Goal: Transaction & Acquisition: Purchase product/service

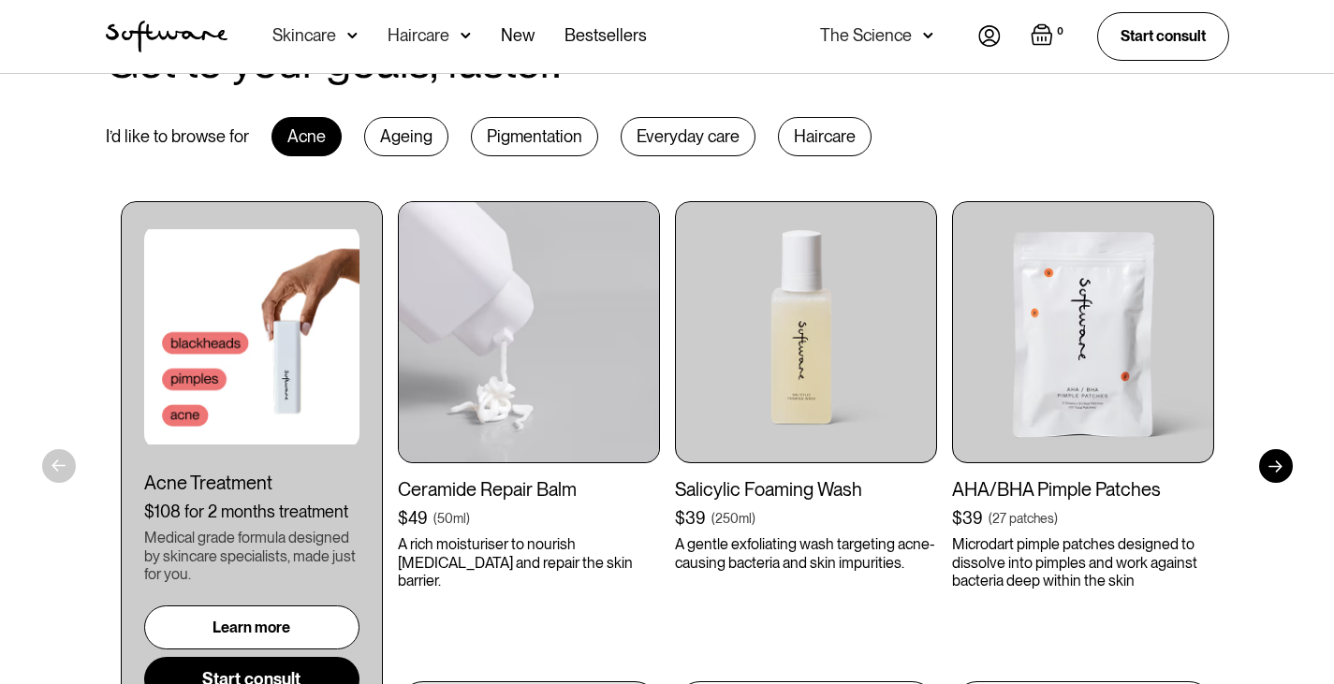
scroll to position [1030, 0]
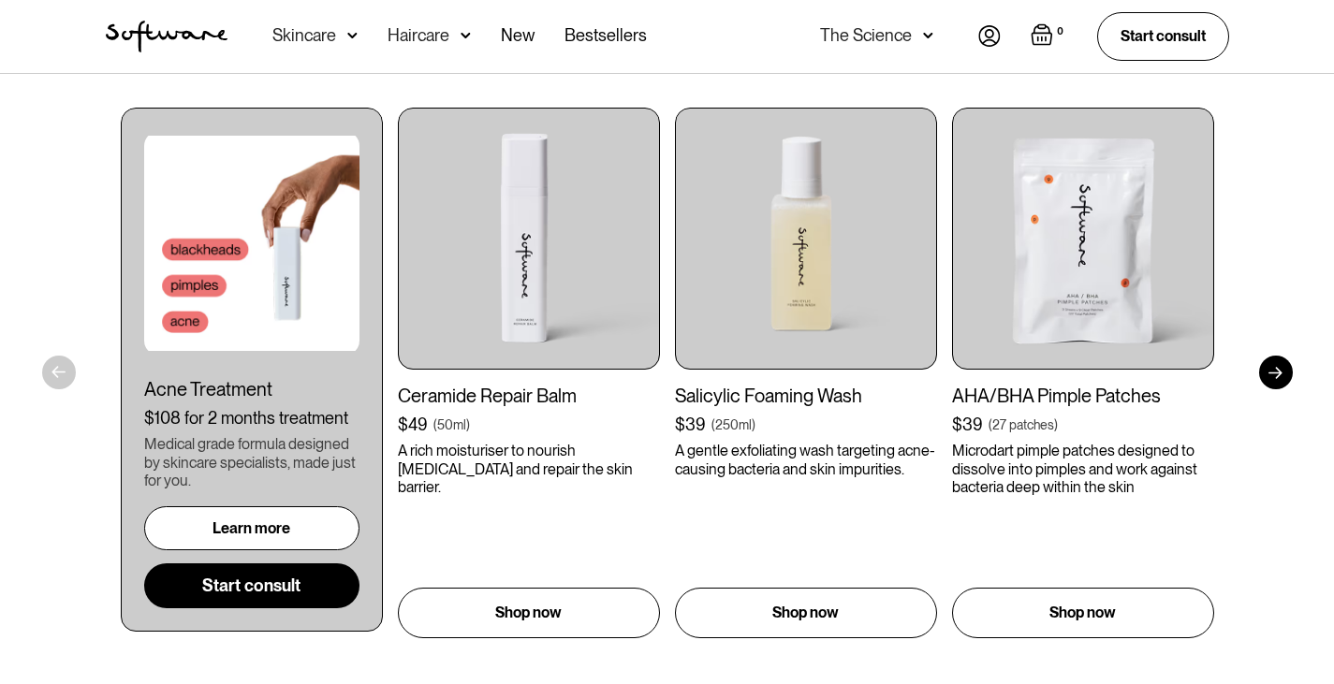
click at [289, 534] on div "Learn more" at bounding box center [252, 529] width 78 height 18
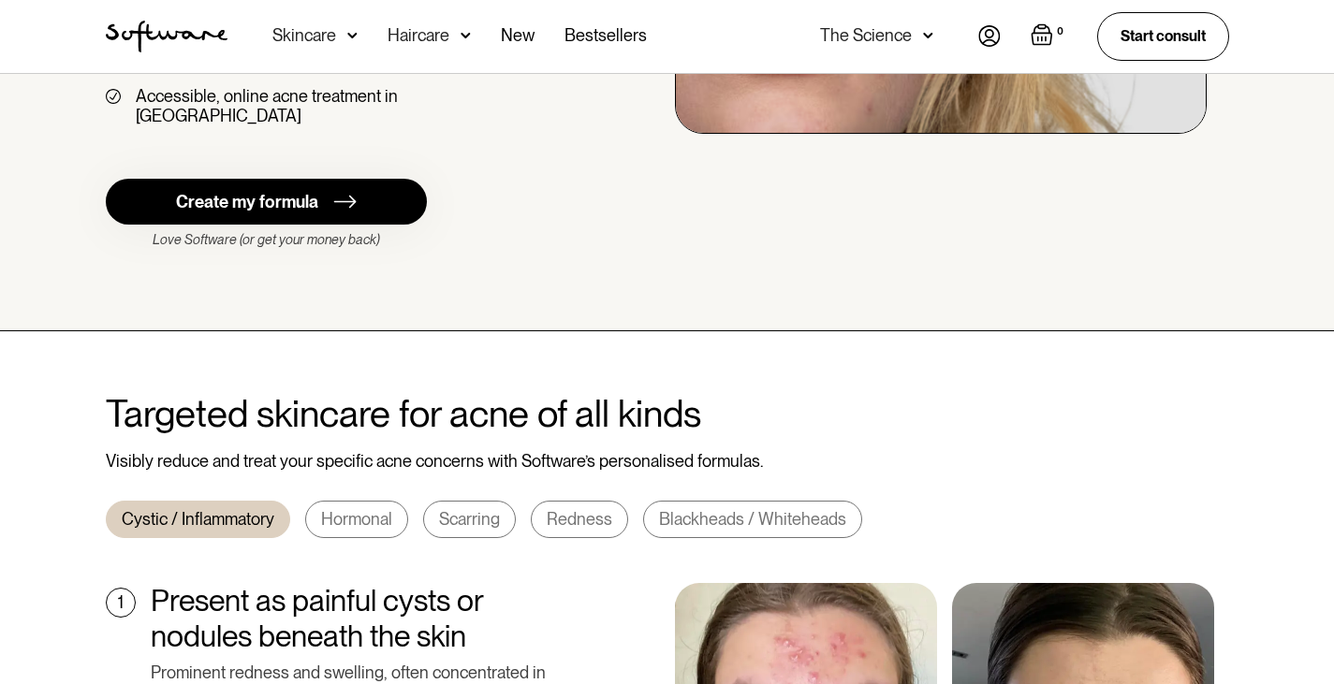
scroll to position [562, 0]
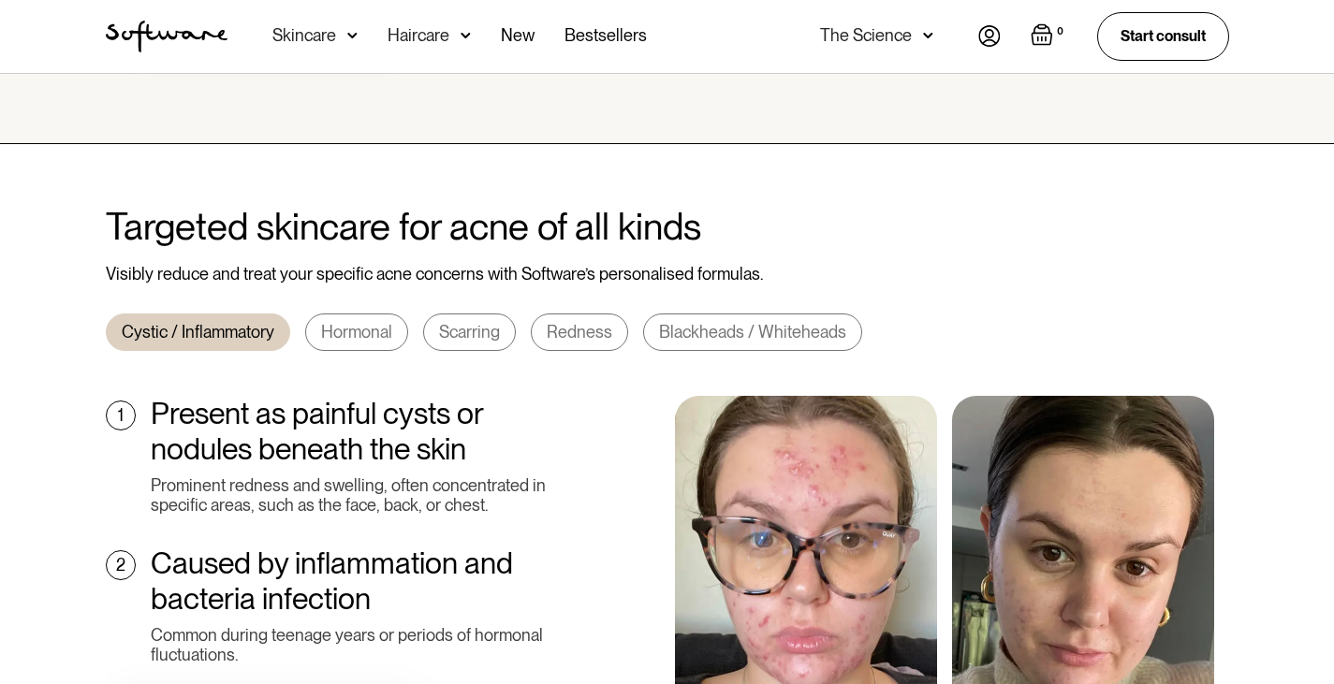
click at [383, 323] on link "Hormonal" at bounding box center [356, 332] width 103 height 37
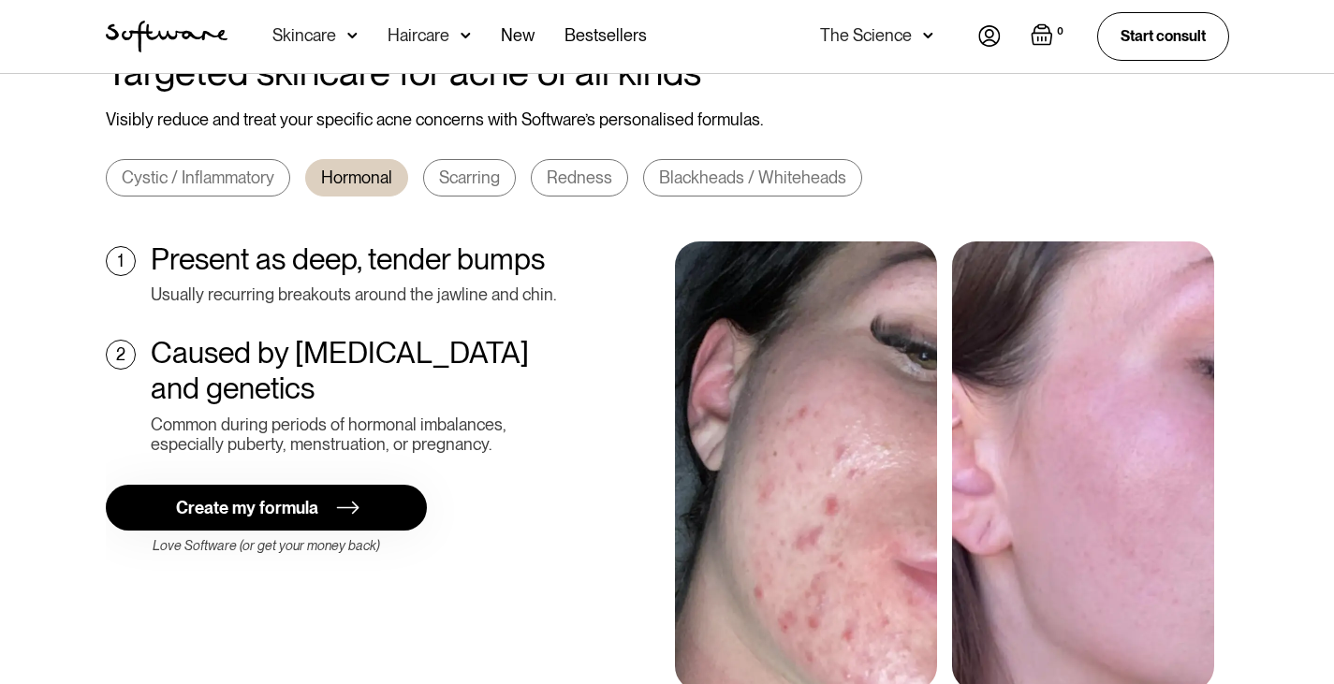
scroll to position [749, 0]
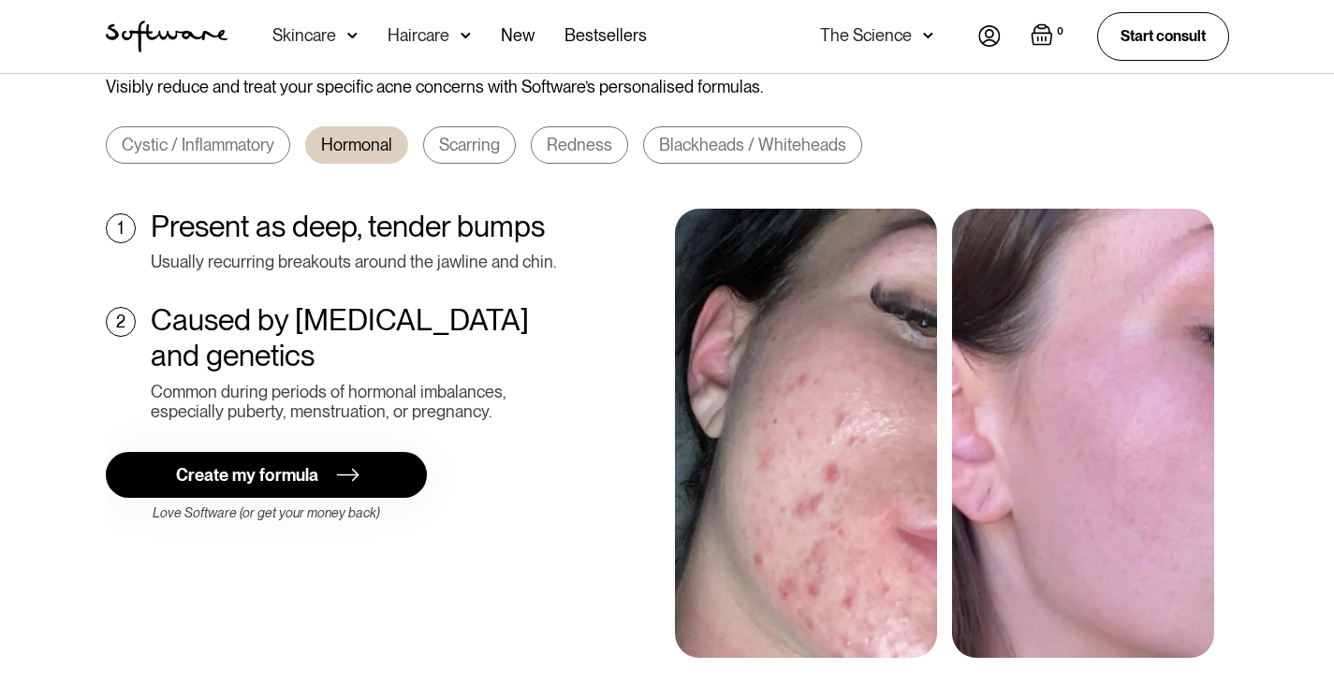
click at [474, 135] on div "Scarring" at bounding box center [469, 145] width 61 height 21
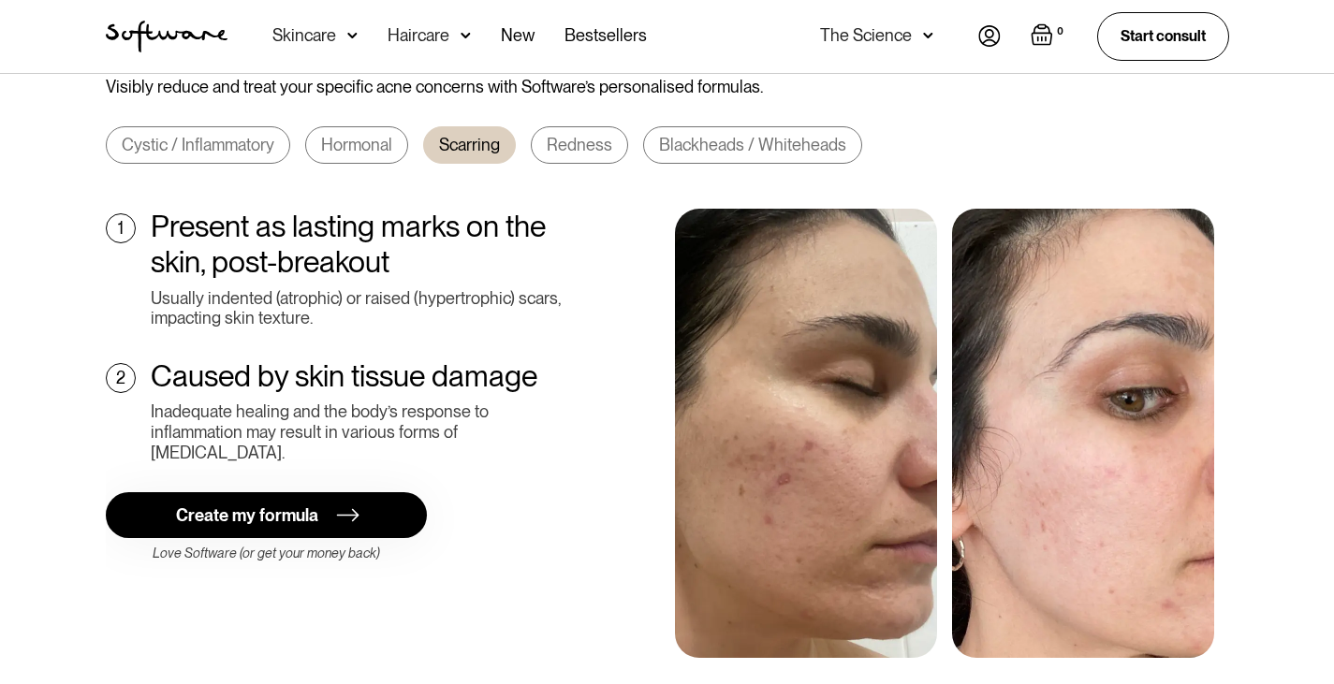
click at [586, 135] on div "Redness" at bounding box center [580, 145] width 66 height 21
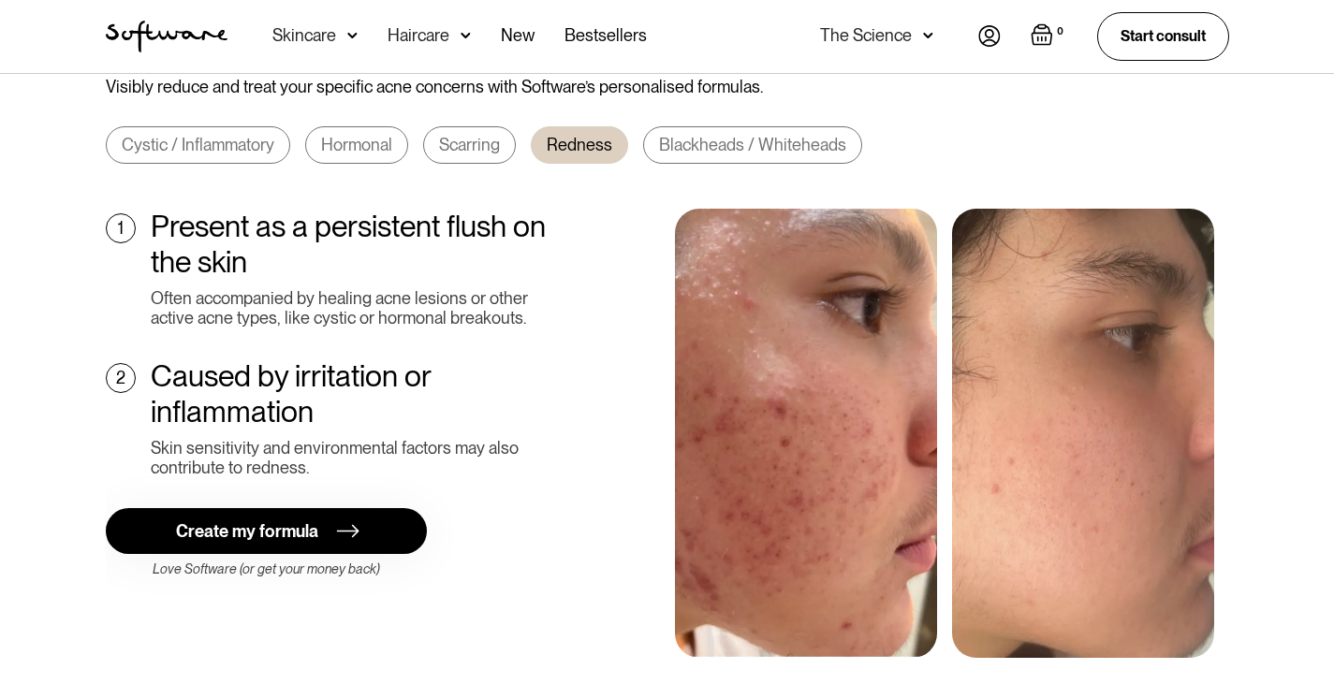
click at [682, 126] on link "Blackheads / Whiteheads" at bounding box center [752, 144] width 219 height 37
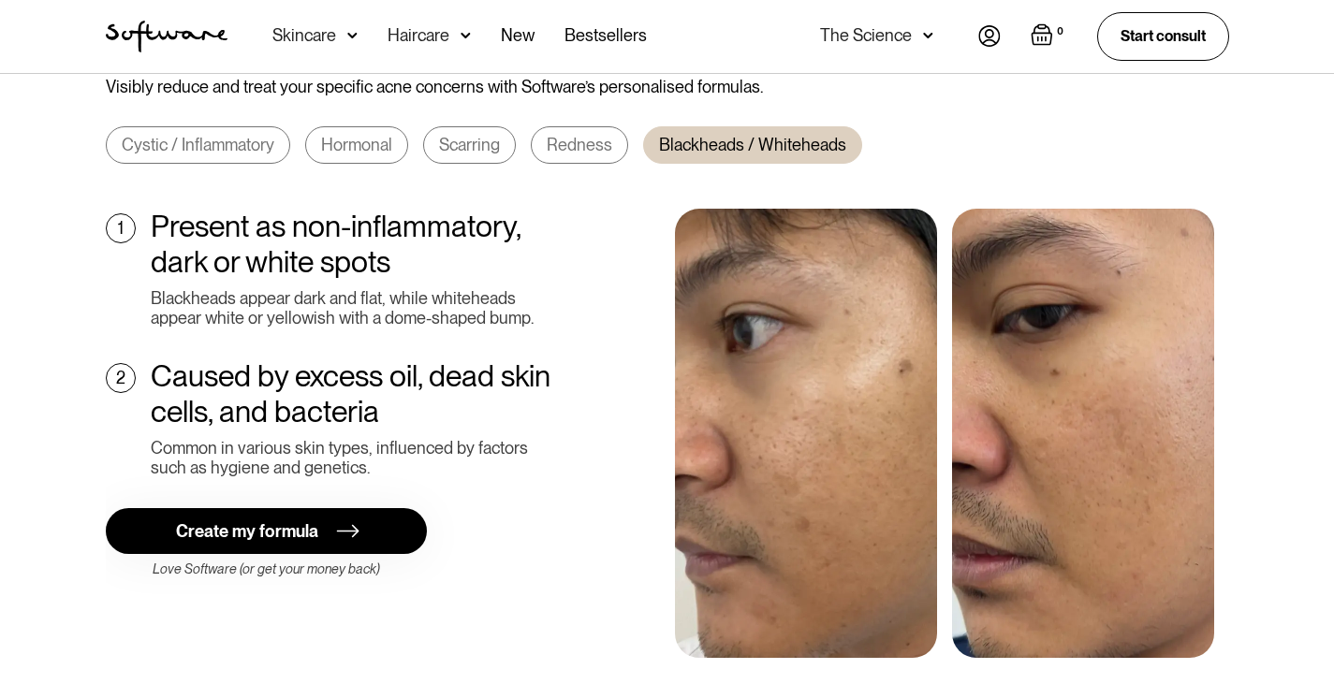
click at [362, 126] on link "Hormonal" at bounding box center [356, 144] width 103 height 37
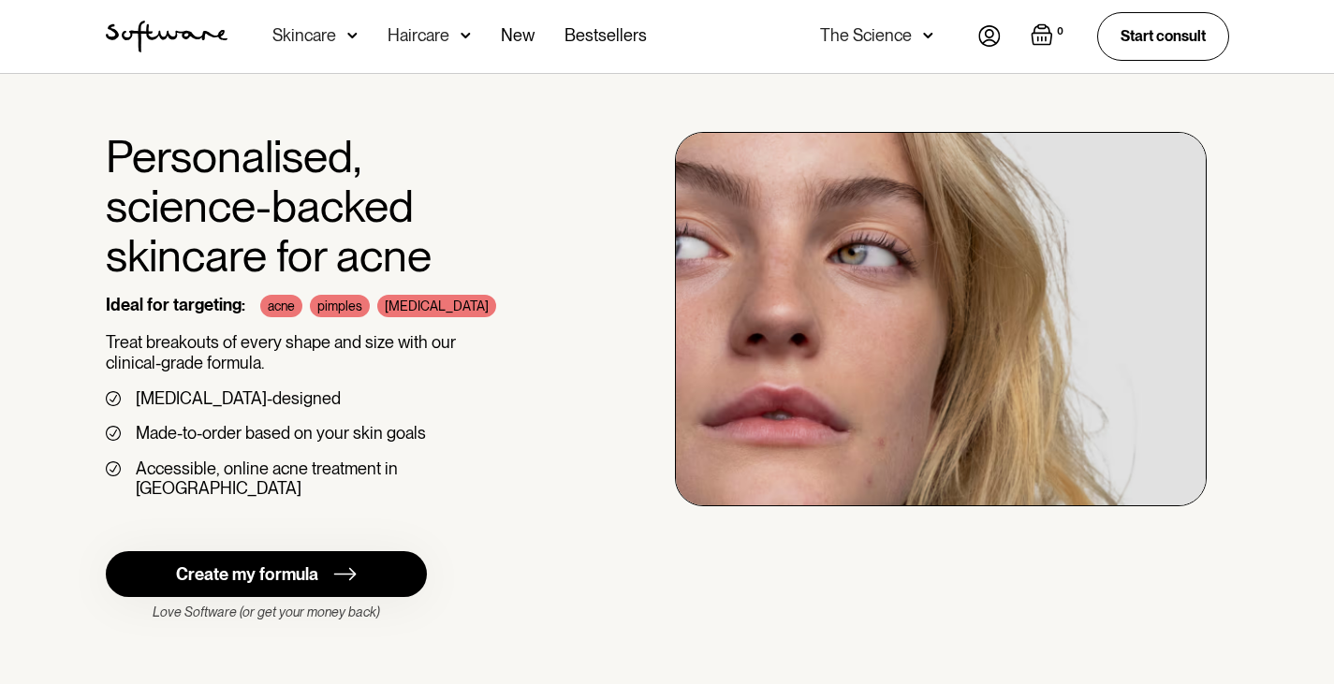
scroll to position [187, 0]
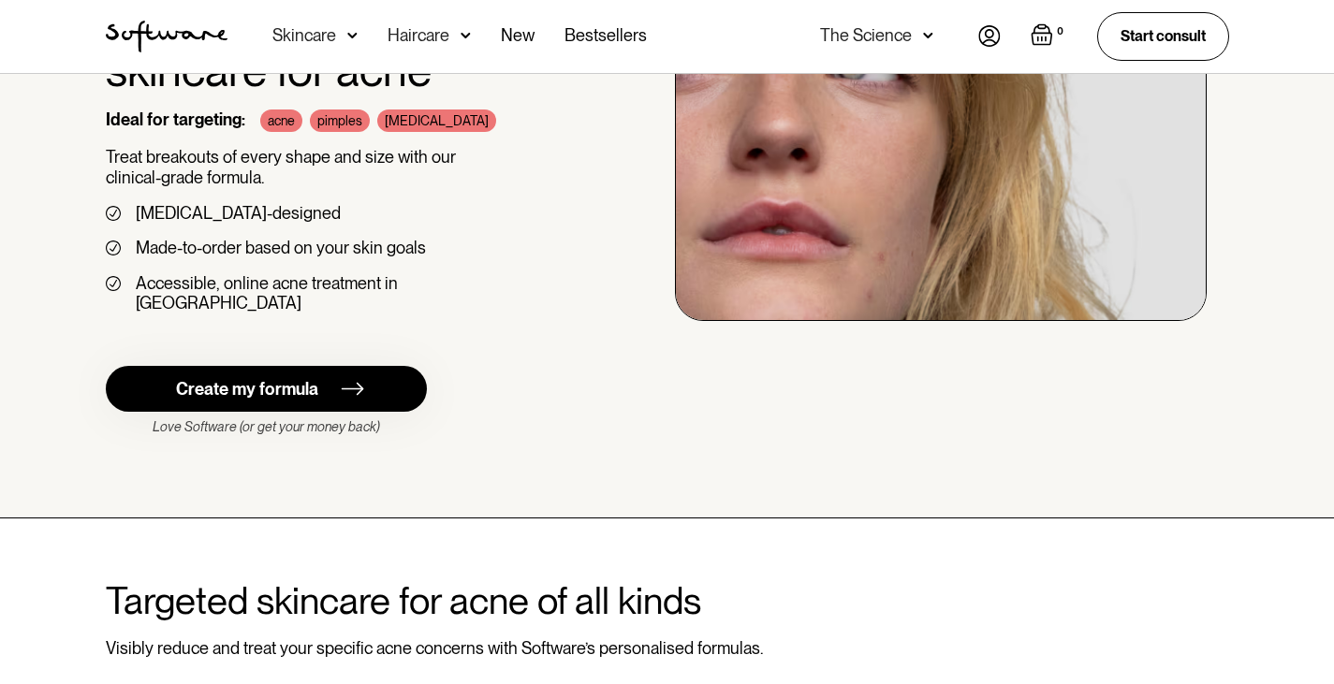
click at [300, 379] on div "Create my formula" at bounding box center [247, 389] width 142 height 21
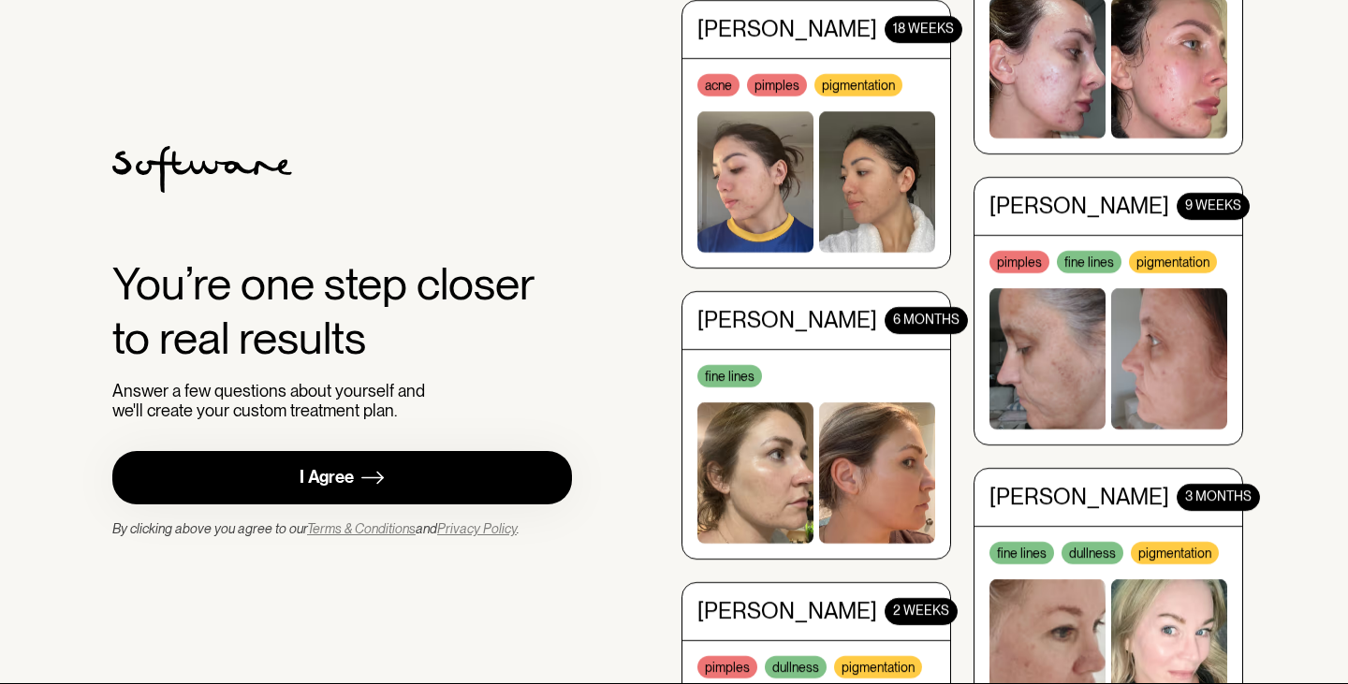
click at [357, 478] on link "I Agree" at bounding box center [342, 477] width 460 height 53
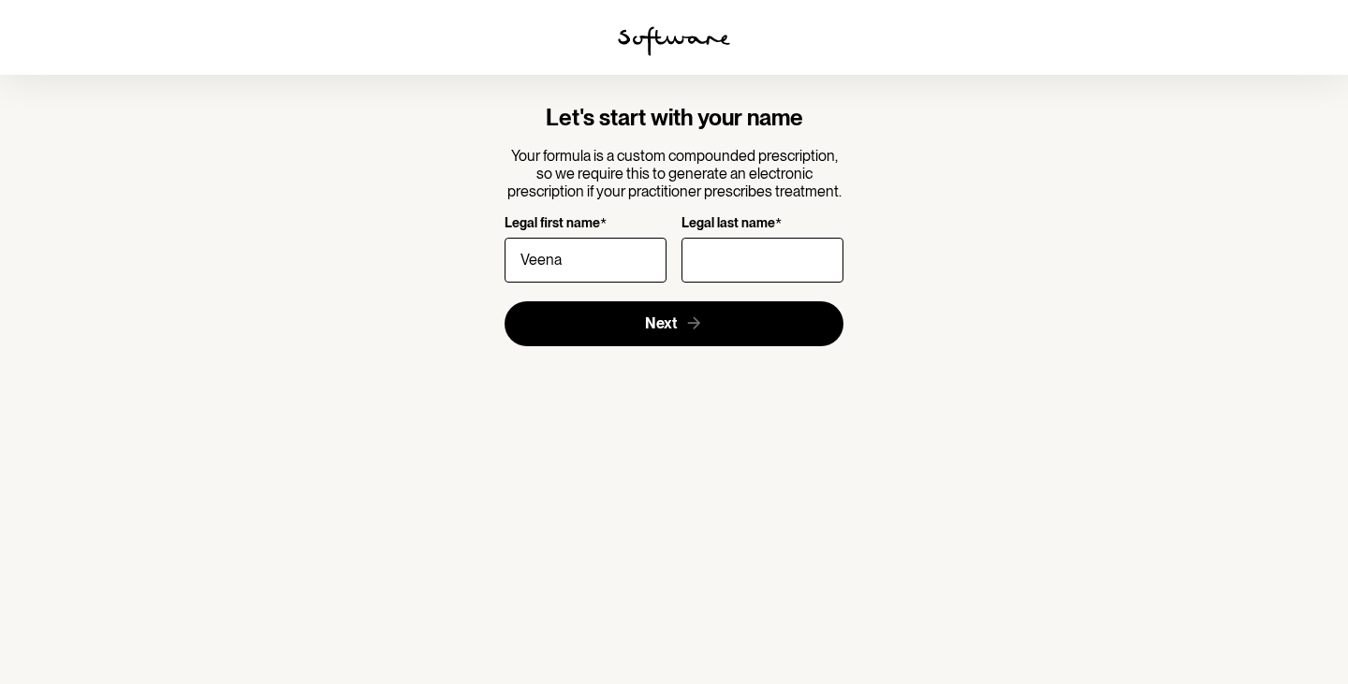
type input "Veena"
type input "Ramachandran"
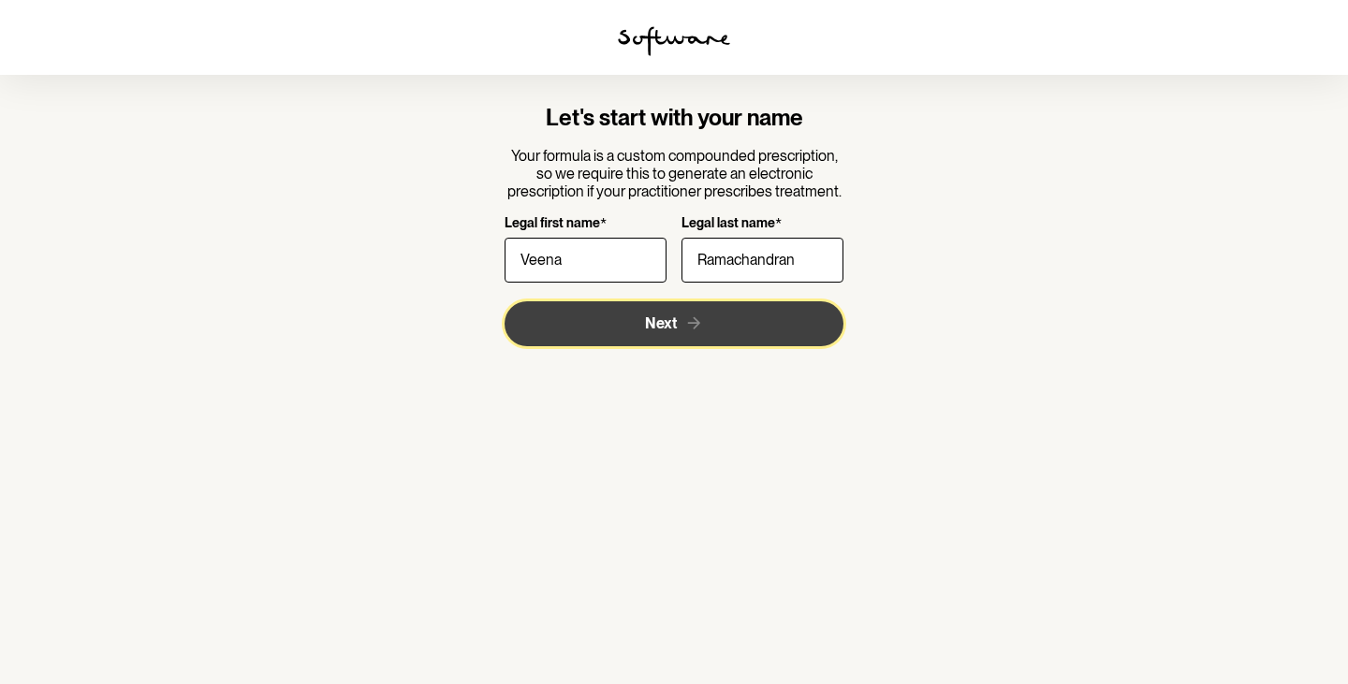
click at [688, 328] on icon "submit" at bounding box center [694, 324] width 20 height 20
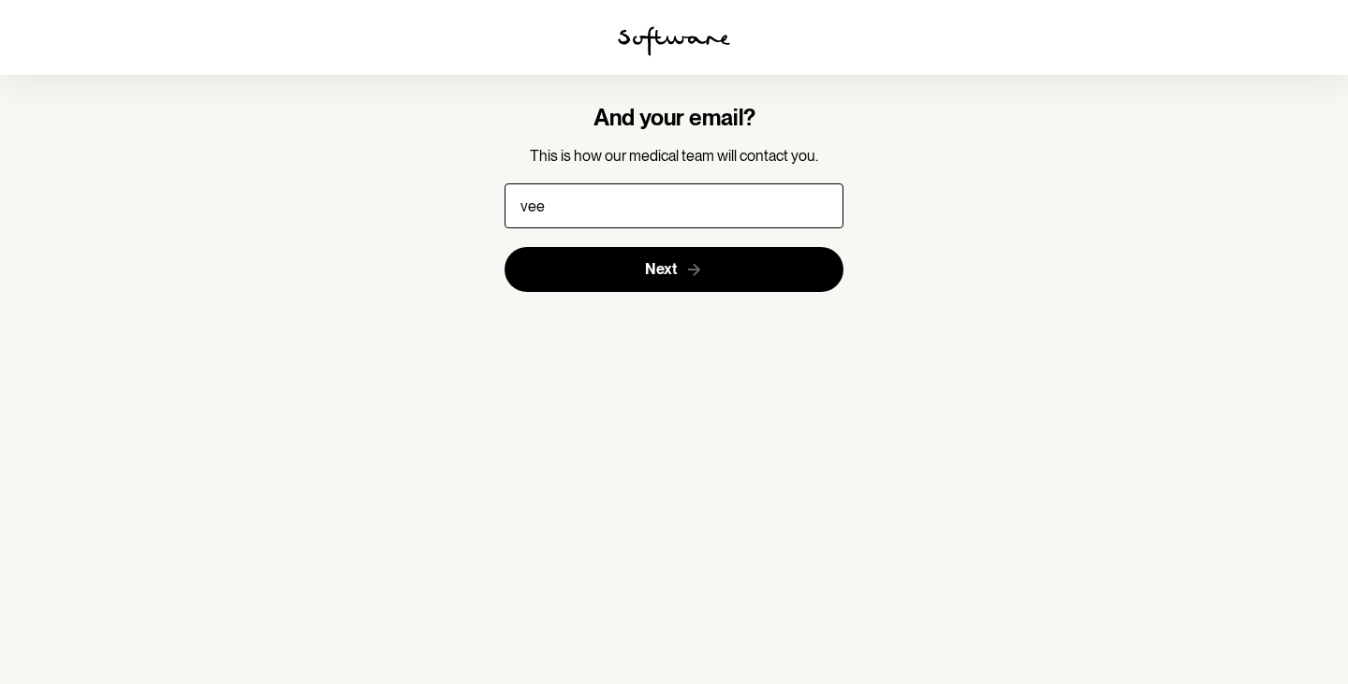
type input "[EMAIL_ADDRESS][DOMAIN_NAME]"
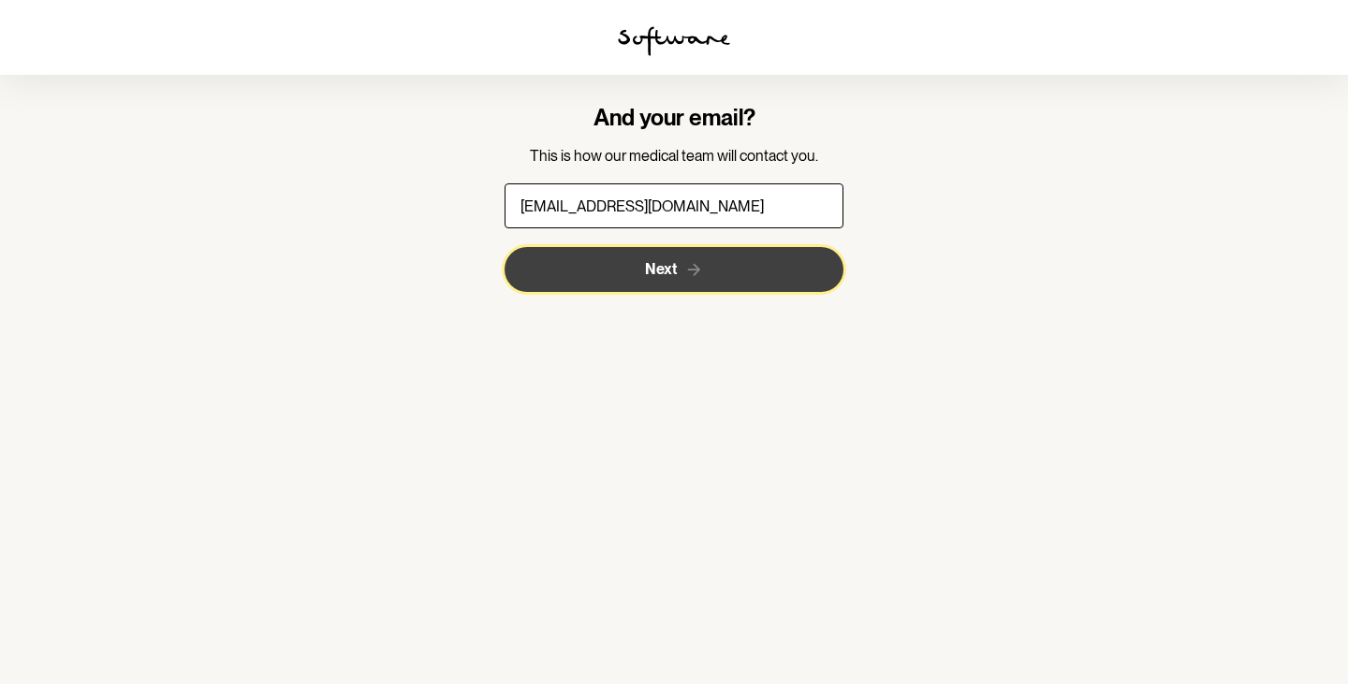
click at [734, 268] on button "Next" at bounding box center [675, 269] width 340 height 45
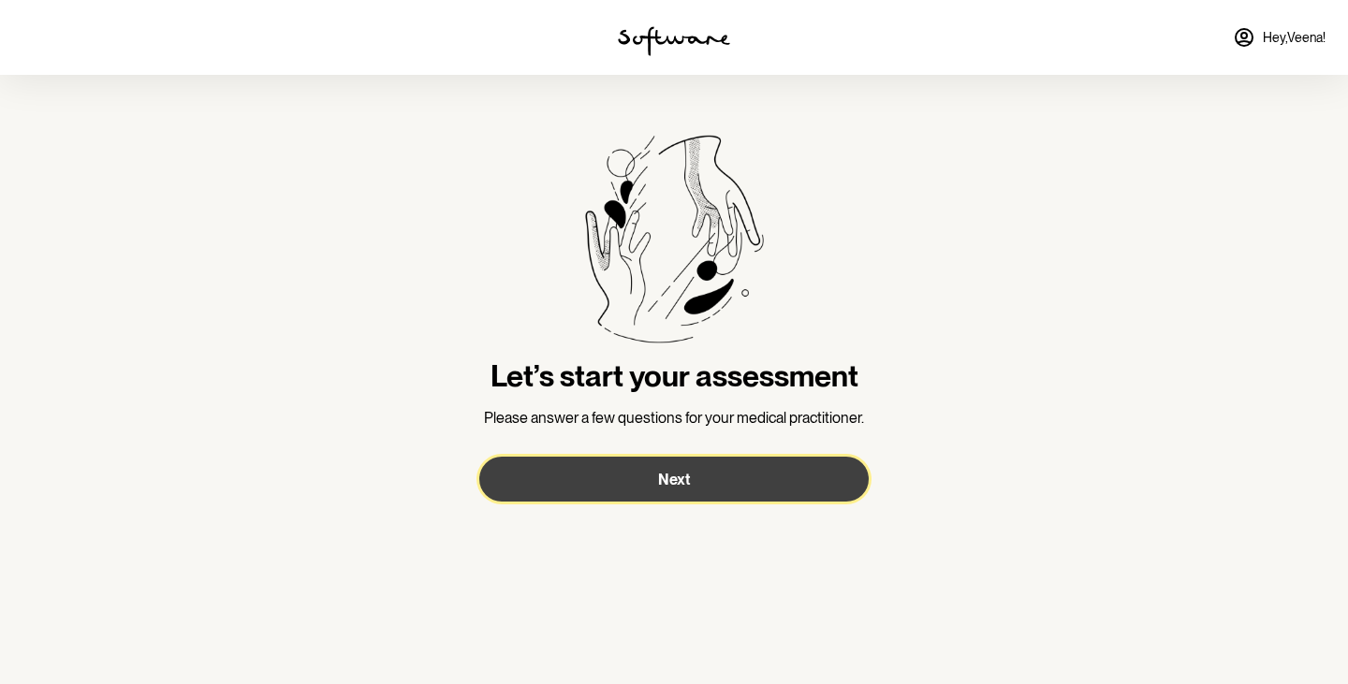
click at [781, 487] on button "Next" at bounding box center [673, 479] width 389 height 45
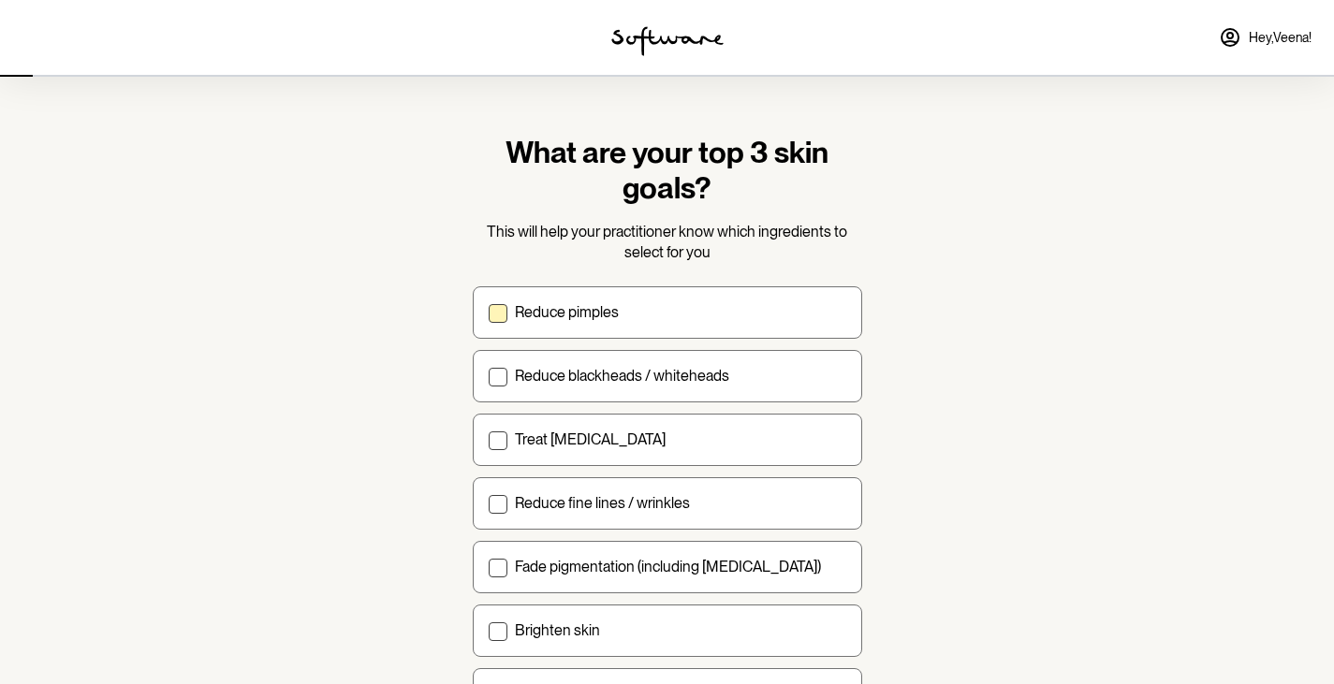
click at [624, 317] on div "Reduce pimples" at bounding box center [680, 312] width 331 height 18
click at [489, 313] on input "Reduce pimples" at bounding box center [488, 312] width 1 height 1
checkbox input "true"
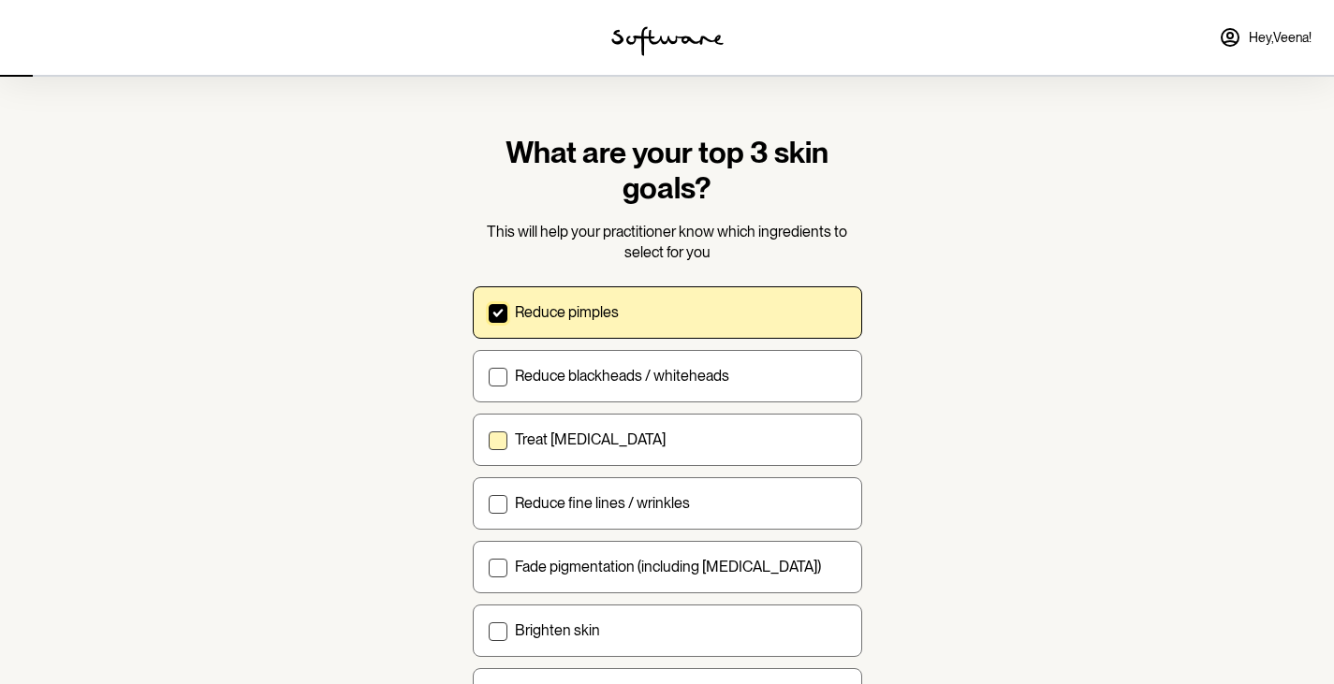
click at [604, 437] on p "Treat acne scarring" at bounding box center [590, 440] width 151 height 18
click at [489, 439] on input "Treat acne scarring" at bounding box center [488, 439] width 1 height 1
checkbox input "true"
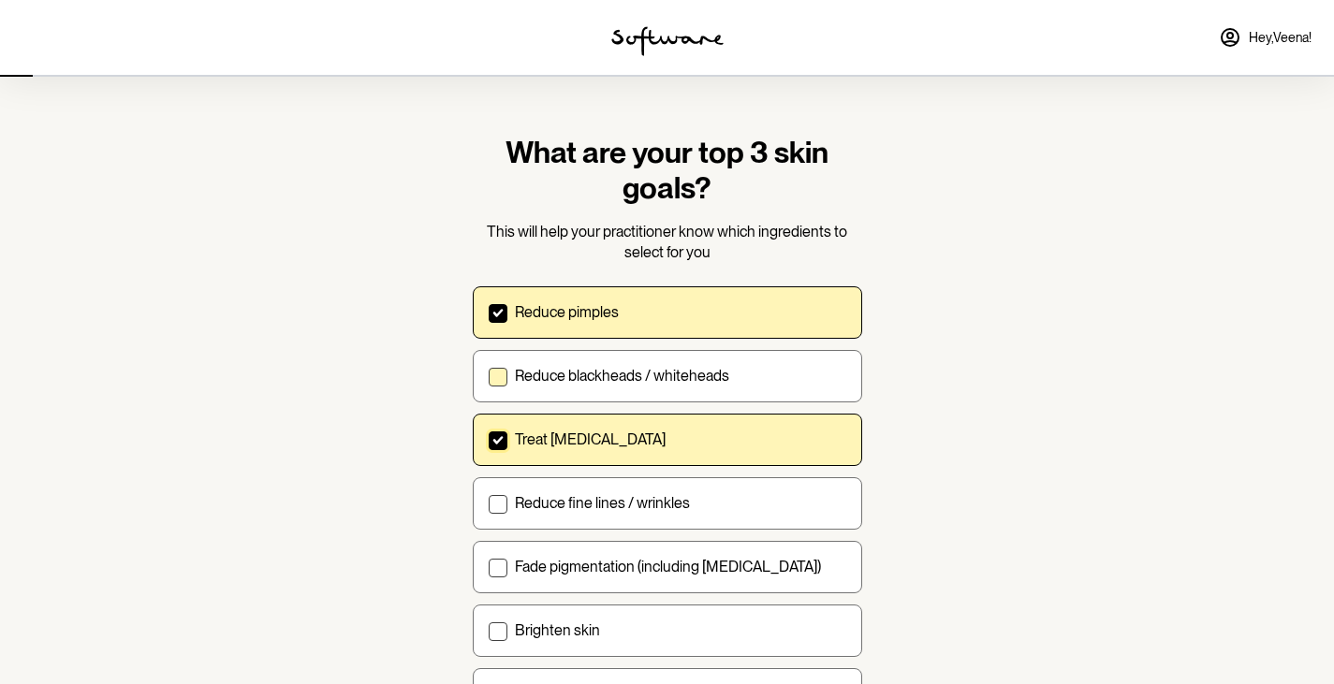
click at [627, 374] on p "Reduce blackheads / whiteheads" at bounding box center [622, 376] width 214 height 18
click at [489, 375] on input "Reduce blackheads / whiteheads" at bounding box center [488, 375] width 1 height 1
checkbox input "true"
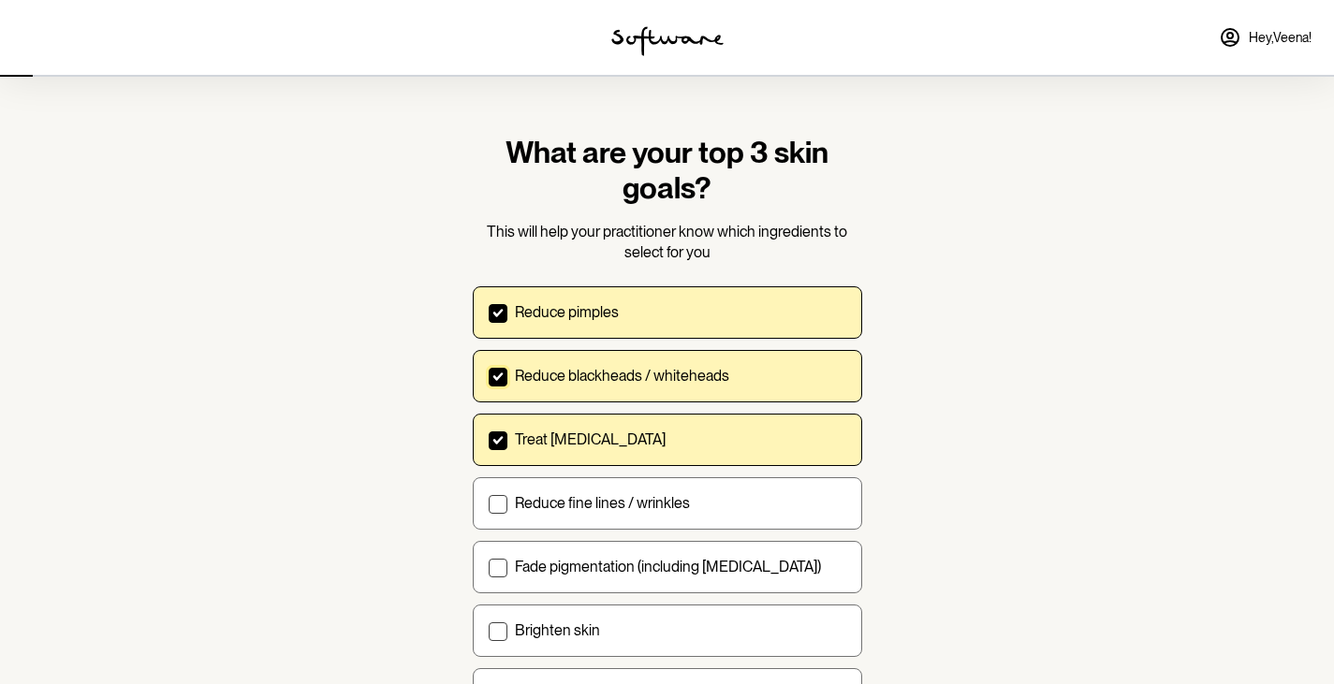
scroll to position [94, 0]
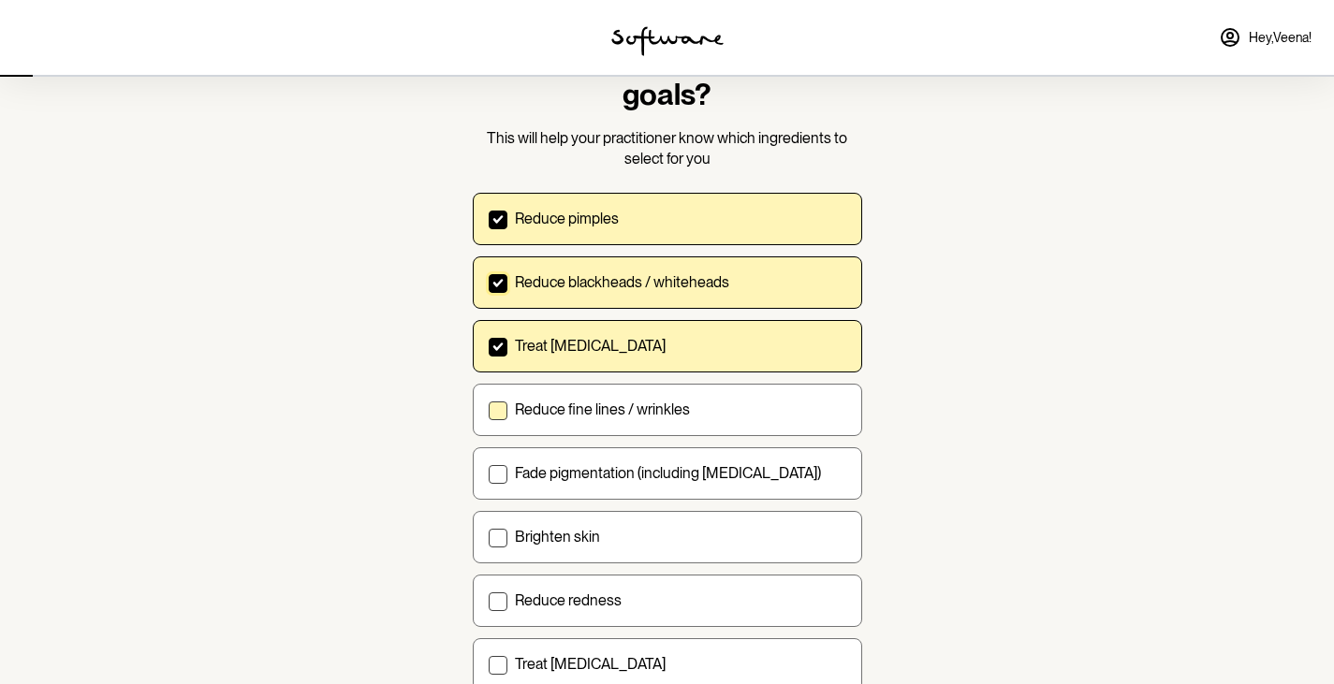
click at [685, 388] on label "Reduce fine lines / wrinkles" at bounding box center [667, 410] width 389 height 52
click at [489, 409] on input "Reduce fine lines / wrinkles" at bounding box center [488, 409] width 1 height 1
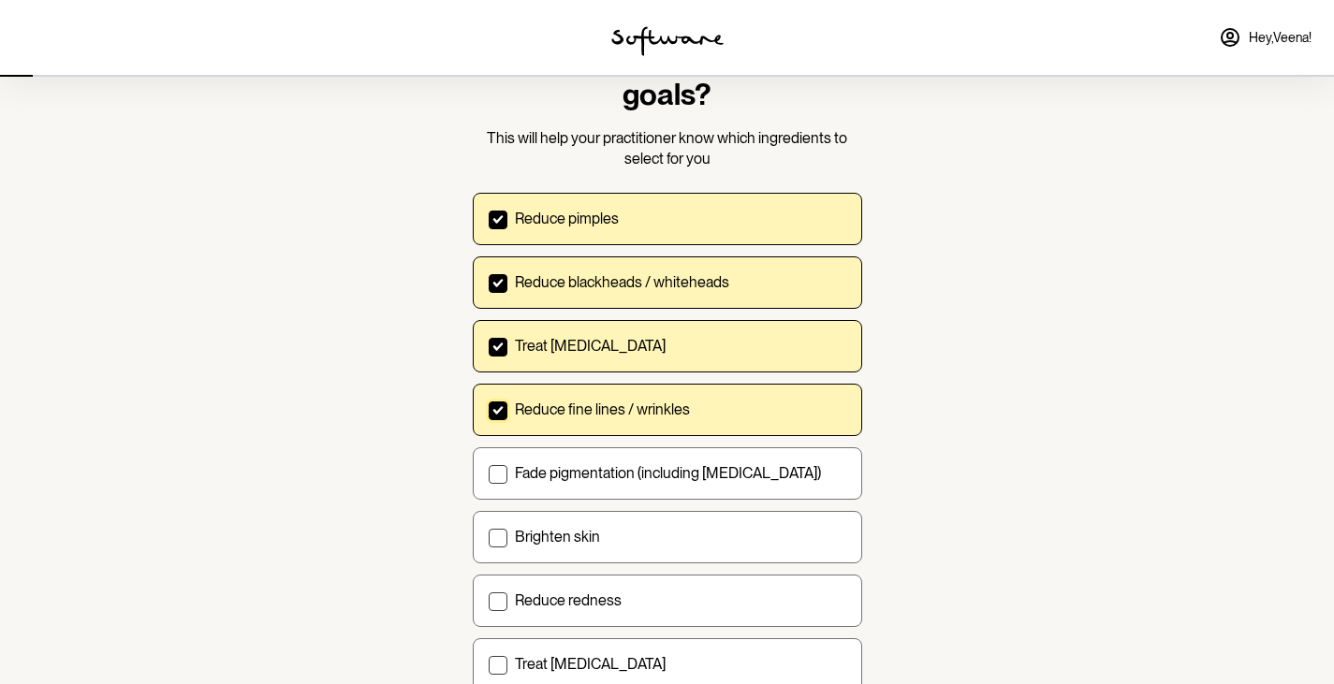
click at [668, 409] on p "Reduce fine lines / wrinkles" at bounding box center [602, 410] width 175 height 18
click at [489, 409] on input "Reduce fine lines / wrinkles" at bounding box center [488, 409] width 1 height 1
checkbox input "false"
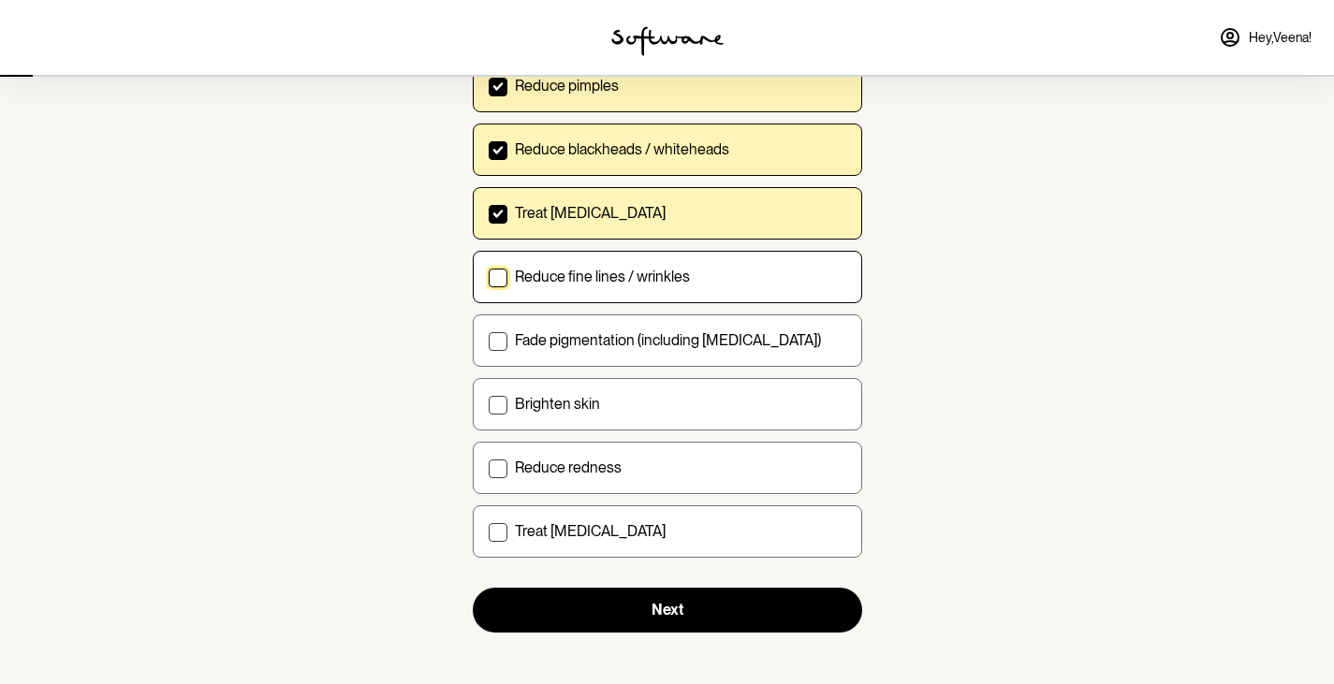
scroll to position [234, 0]
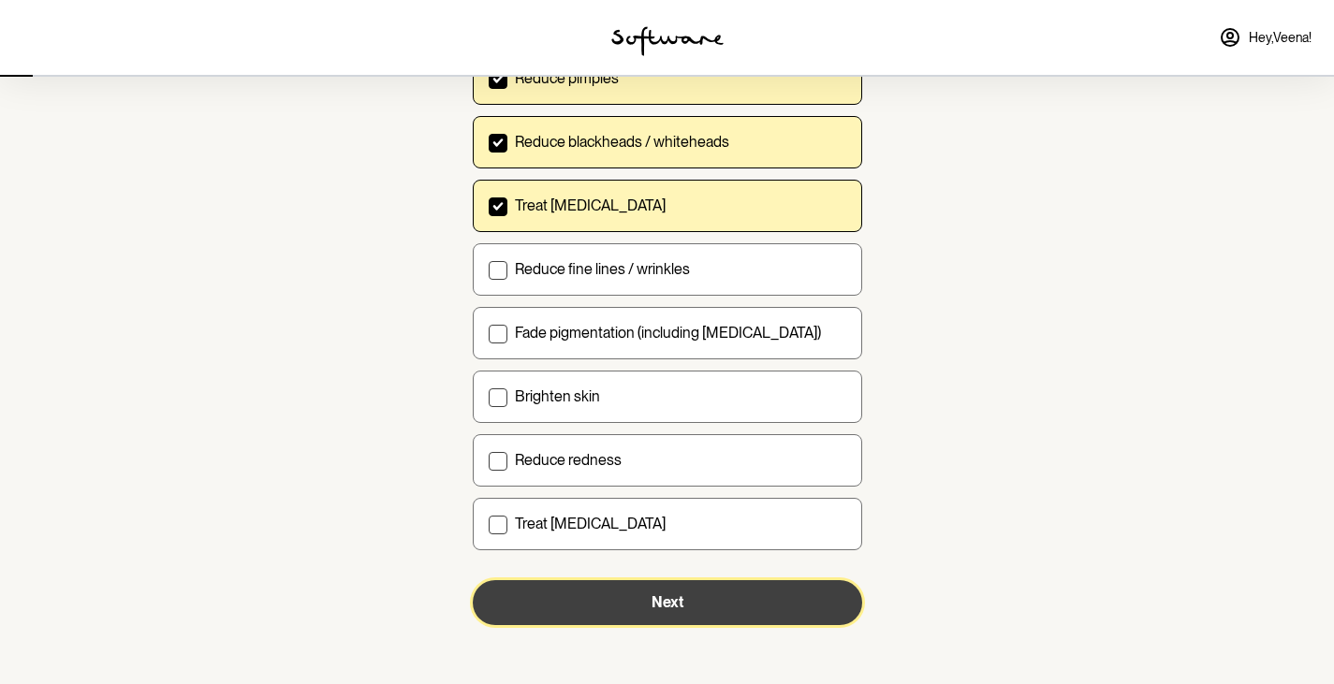
click at [626, 606] on button "Next" at bounding box center [667, 602] width 389 height 45
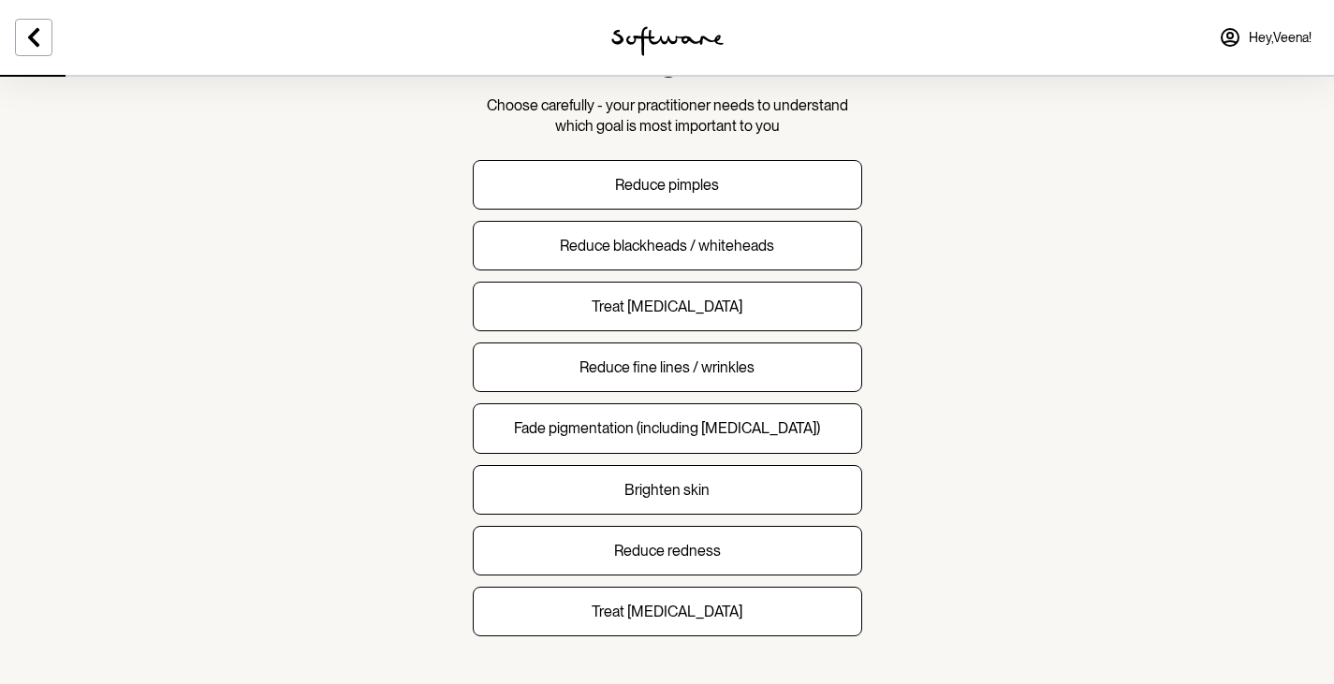
scroll to position [169, 0]
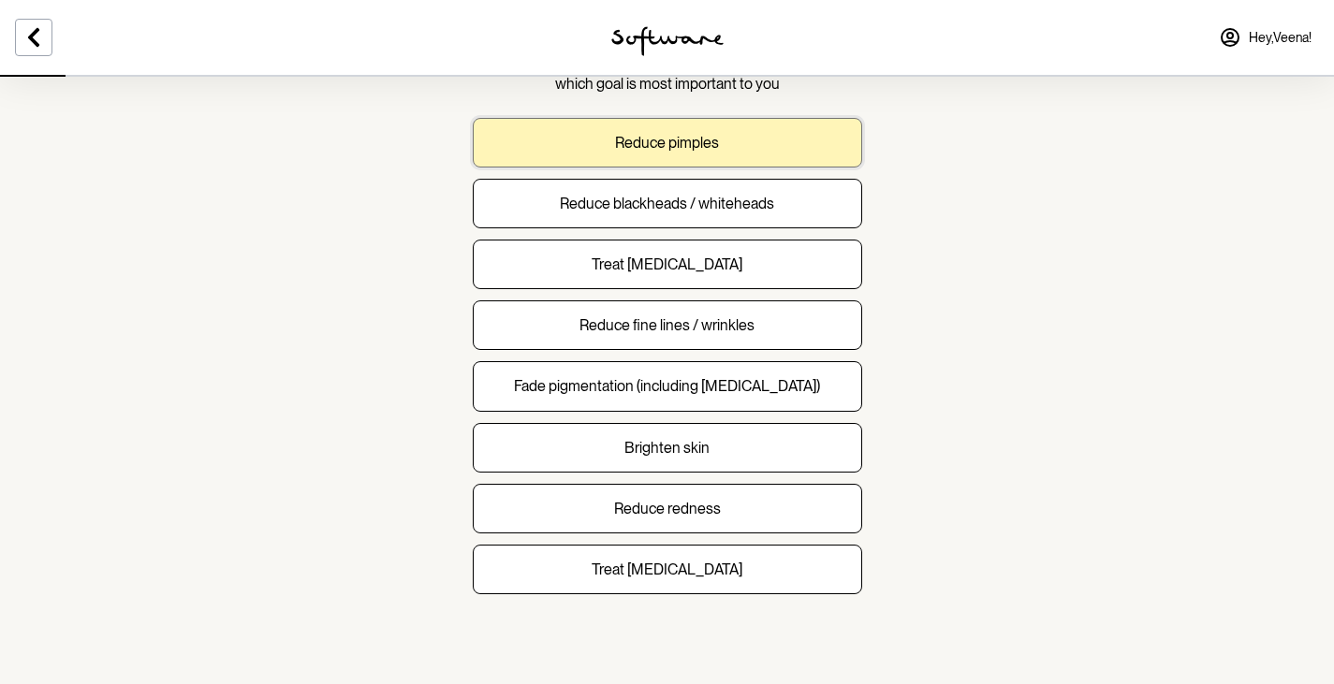
click at [675, 149] on p "Reduce pimples" at bounding box center [667, 143] width 104 height 18
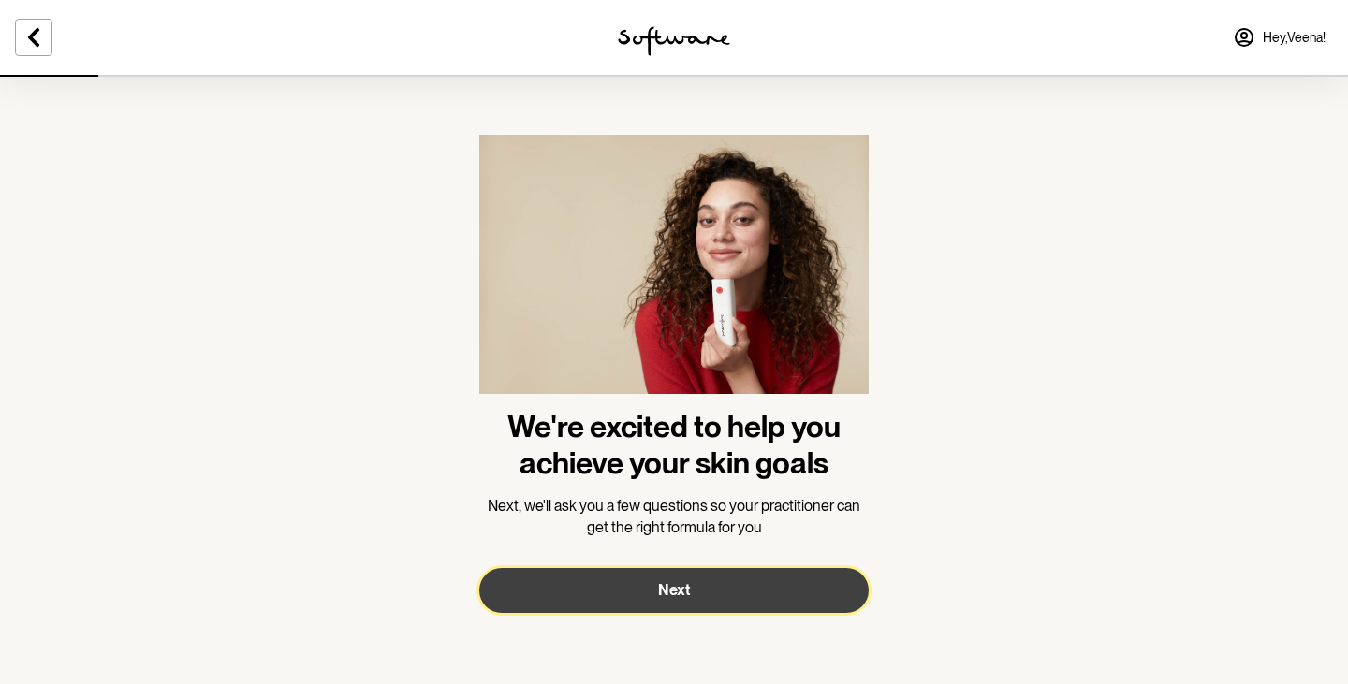
click at [655, 588] on button "Next" at bounding box center [673, 590] width 389 height 45
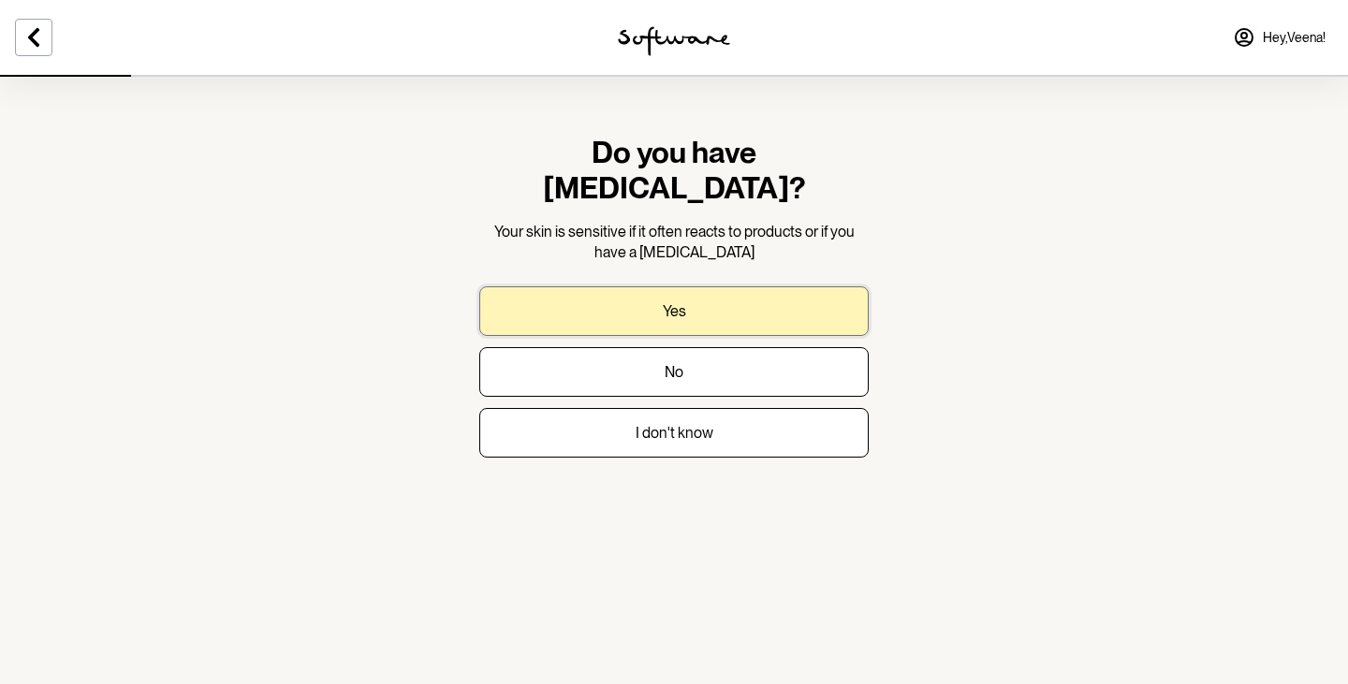
click at [665, 286] on button "Yes" at bounding box center [673, 311] width 389 height 50
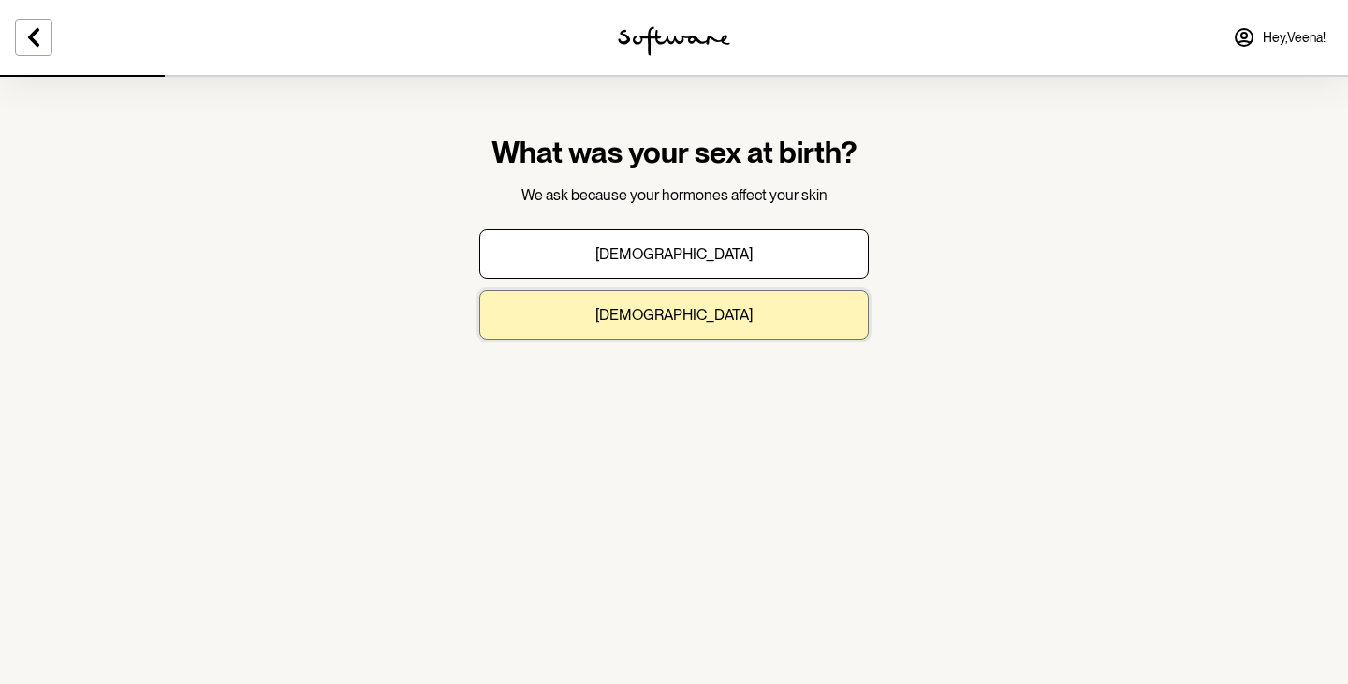
click at [689, 317] on p "Female" at bounding box center [673, 315] width 157 height 18
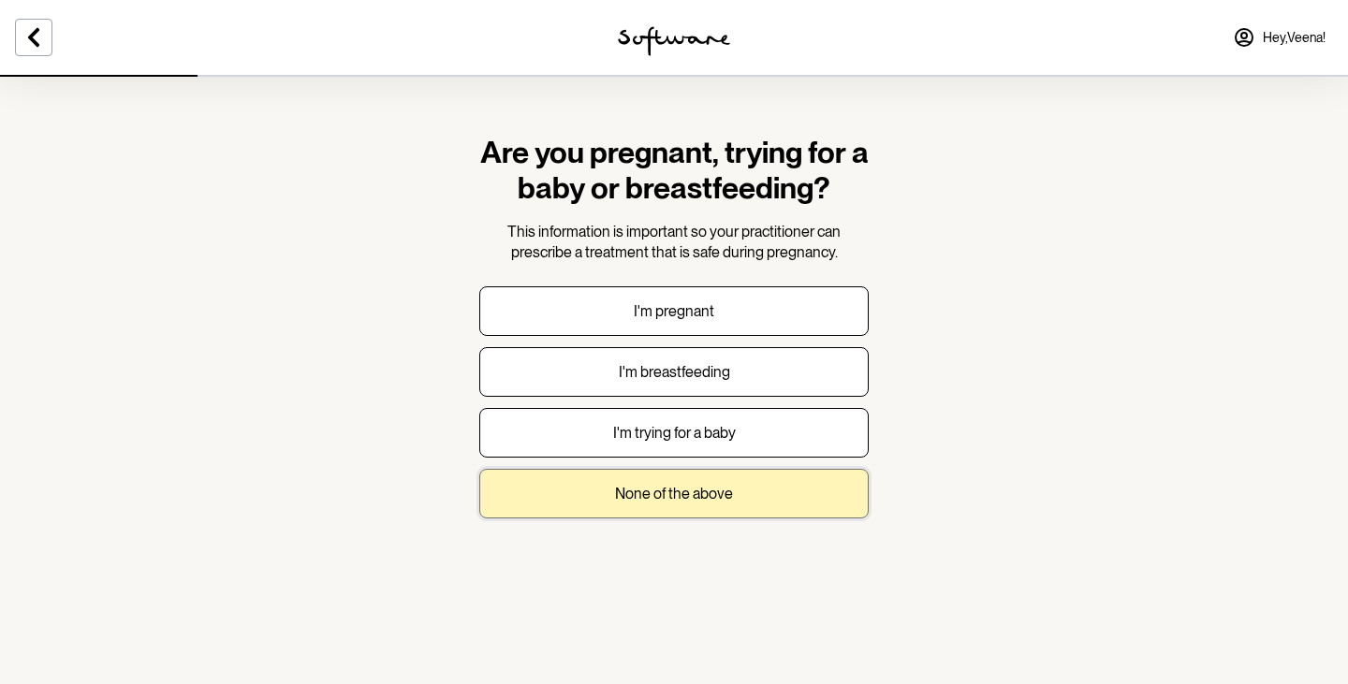
click at [696, 491] on p "None of the above" at bounding box center [674, 494] width 118 height 18
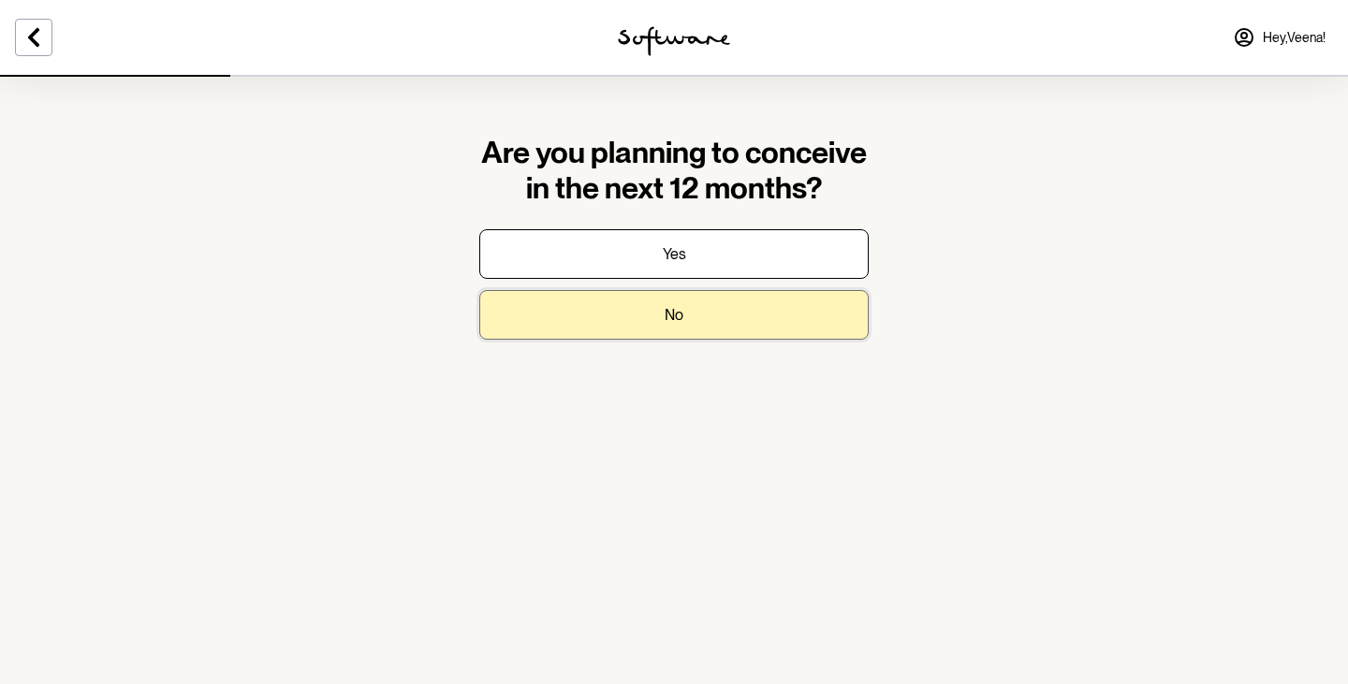
click at [637, 310] on button "No" at bounding box center [673, 315] width 389 height 50
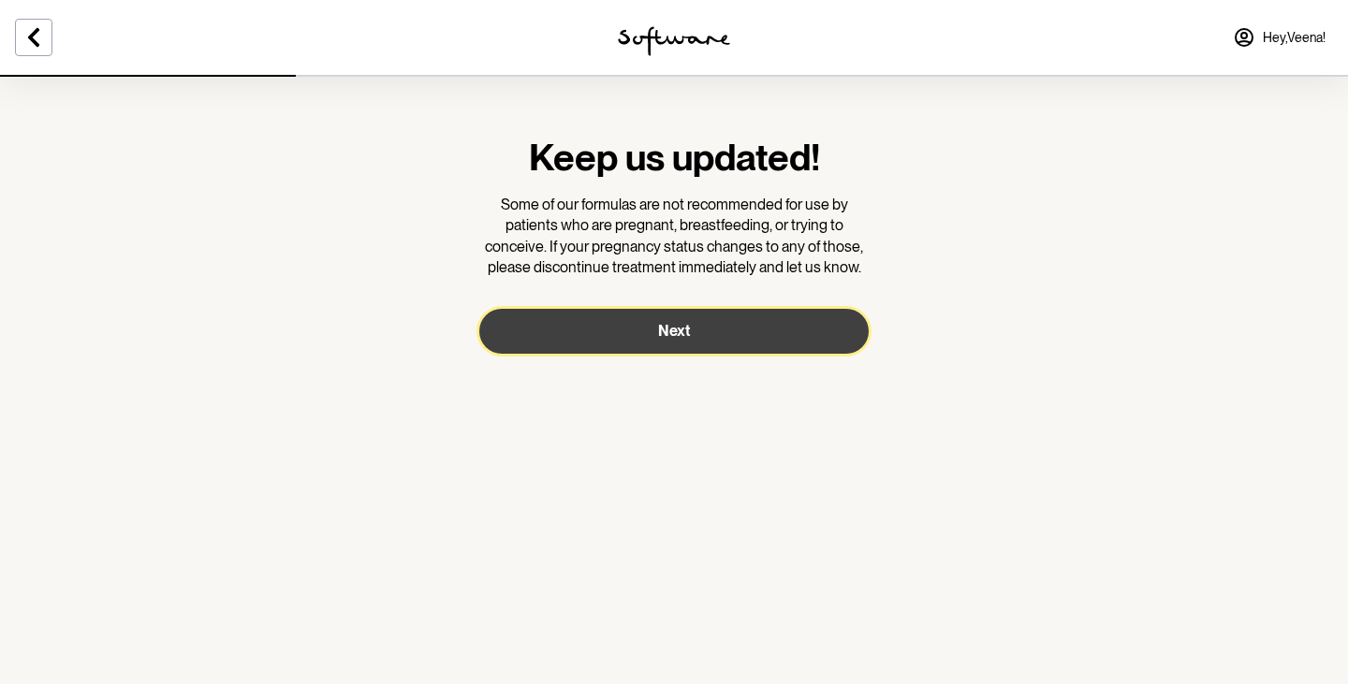
click at [631, 330] on button "Next" at bounding box center [673, 331] width 389 height 45
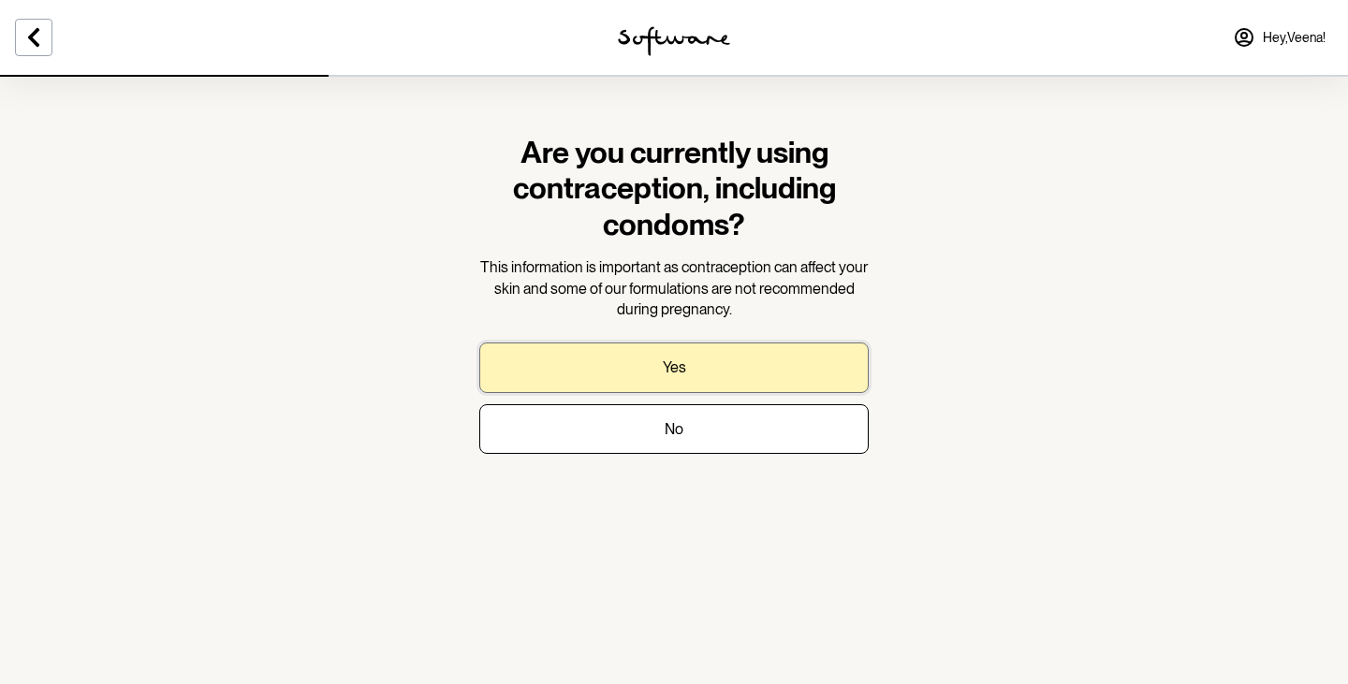
click at [676, 373] on p "Yes" at bounding box center [674, 368] width 23 height 18
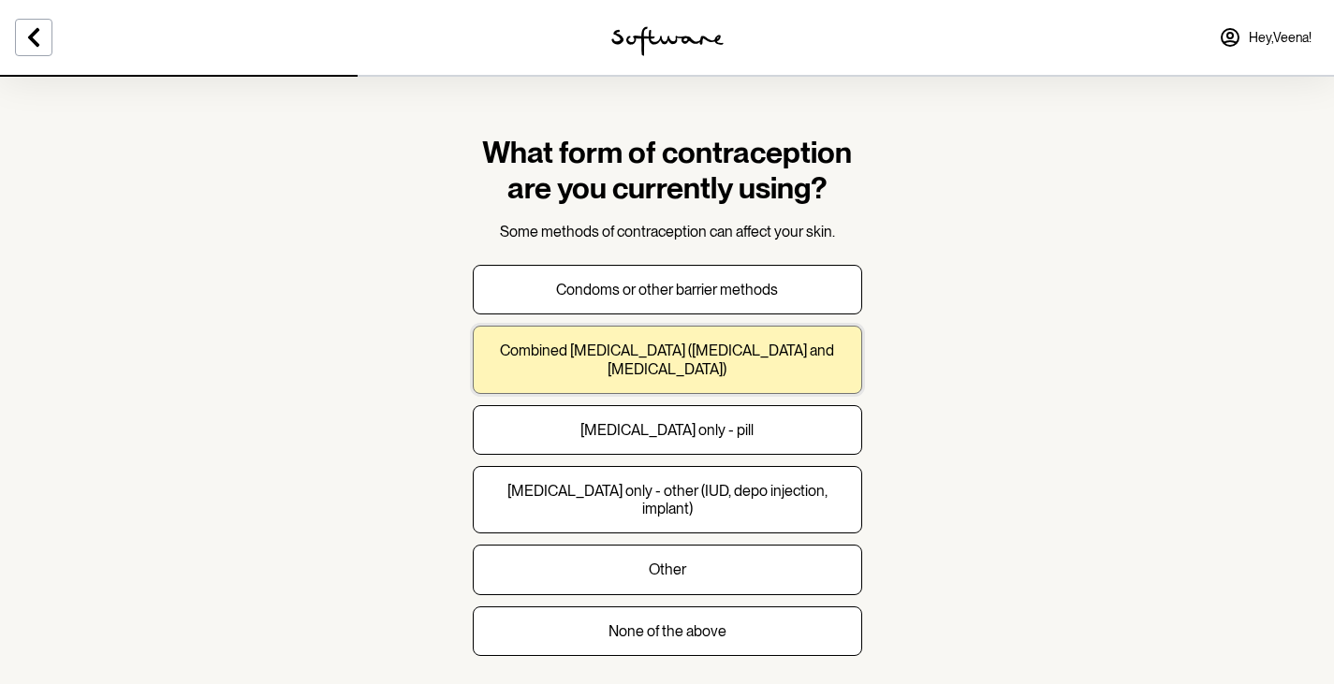
click at [701, 349] on p "Combined oral contraceptive pill (progesterone and oestrogen)" at bounding box center [668, 360] width 358 height 36
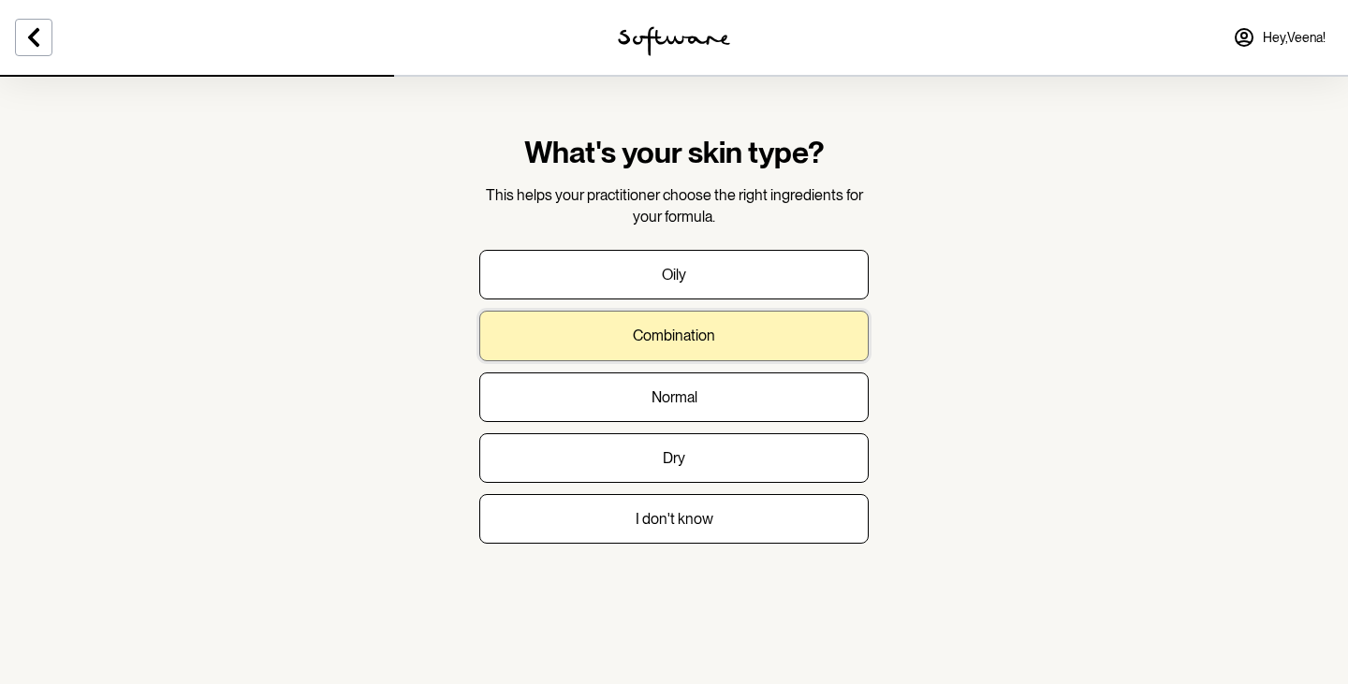
click at [693, 338] on p "Combination" at bounding box center [674, 336] width 82 height 18
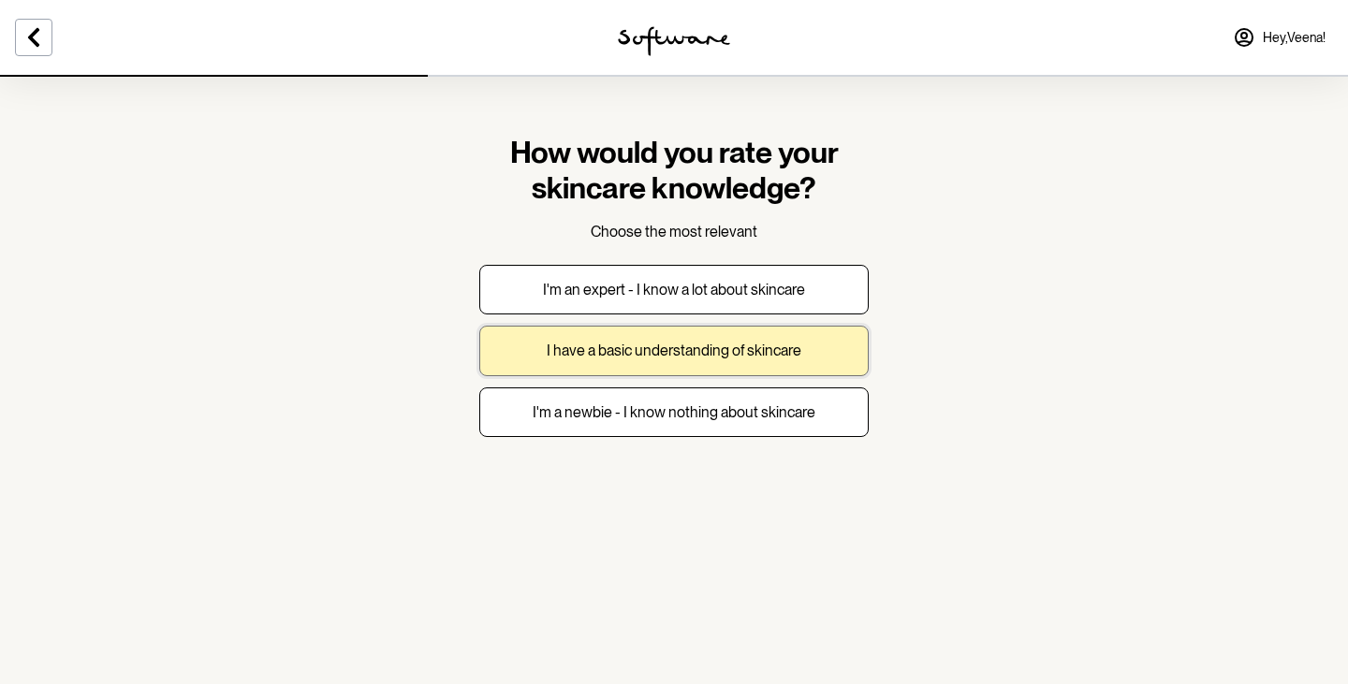
click at [674, 354] on p "I have a basic understanding of skincare" at bounding box center [674, 351] width 255 height 18
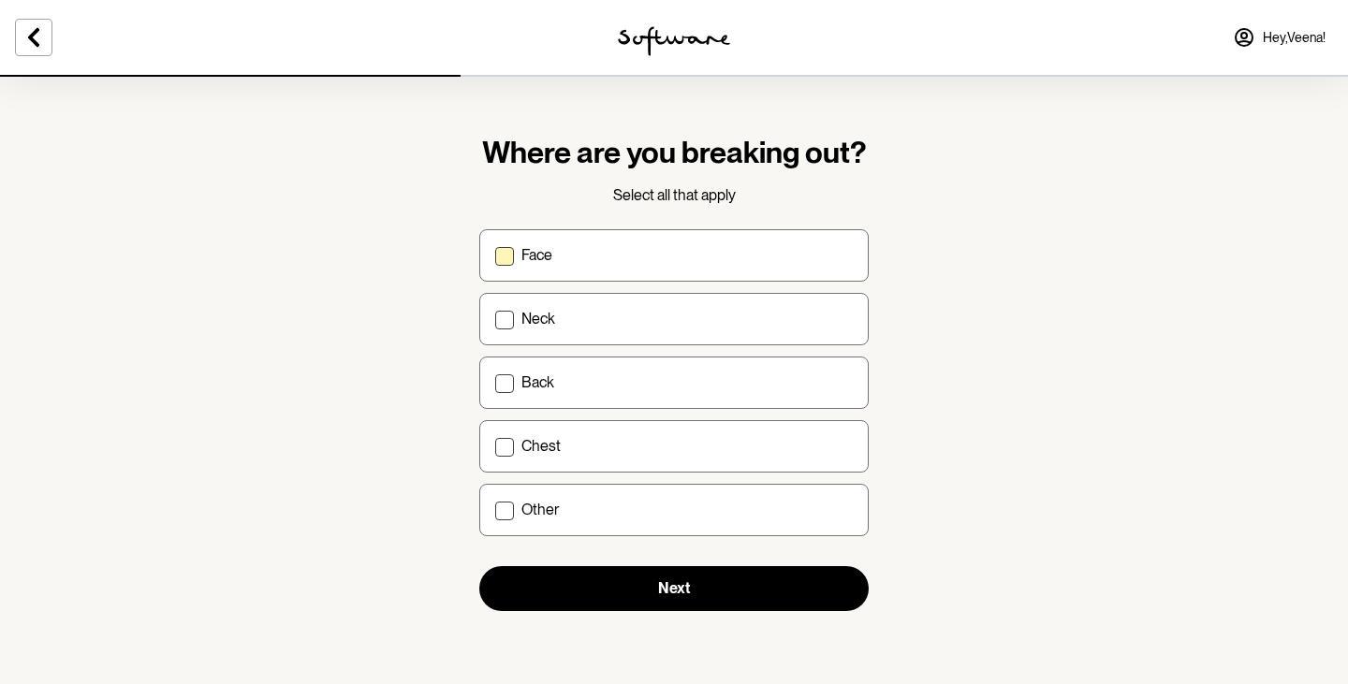
click at [605, 254] on div "Face" at bounding box center [686, 255] width 331 height 18
click at [495, 255] on input "Face" at bounding box center [494, 255] width 1 height 1
checkbox input "true"
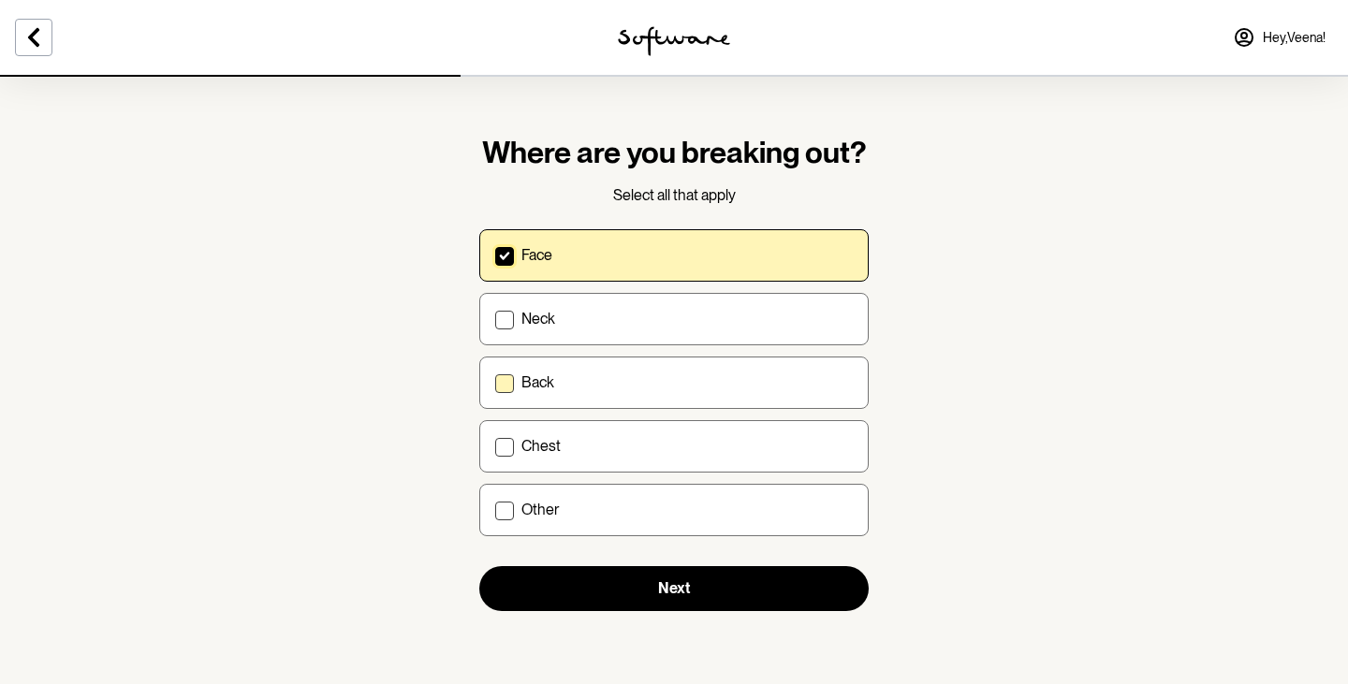
click at [601, 379] on div "Back" at bounding box center [686, 383] width 331 height 18
click at [495, 382] on input "Back" at bounding box center [494, 382] width 1 height 1
checkbox input "true"
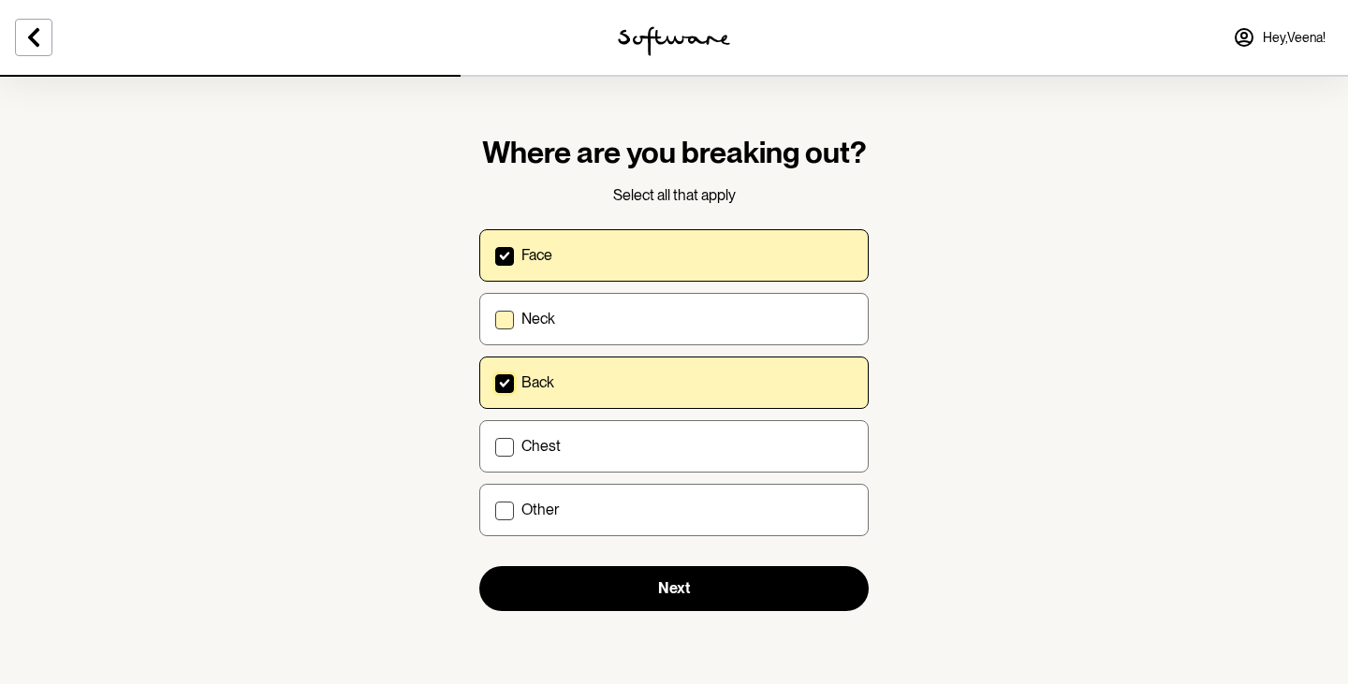
click at [592, 307] on label "Neck" at bounding box center [673, 319] width 389 height 52
click at [495, 318] on input "Neck" at bounding box center [494, 318] width 1 height 1
checkbox input "true"
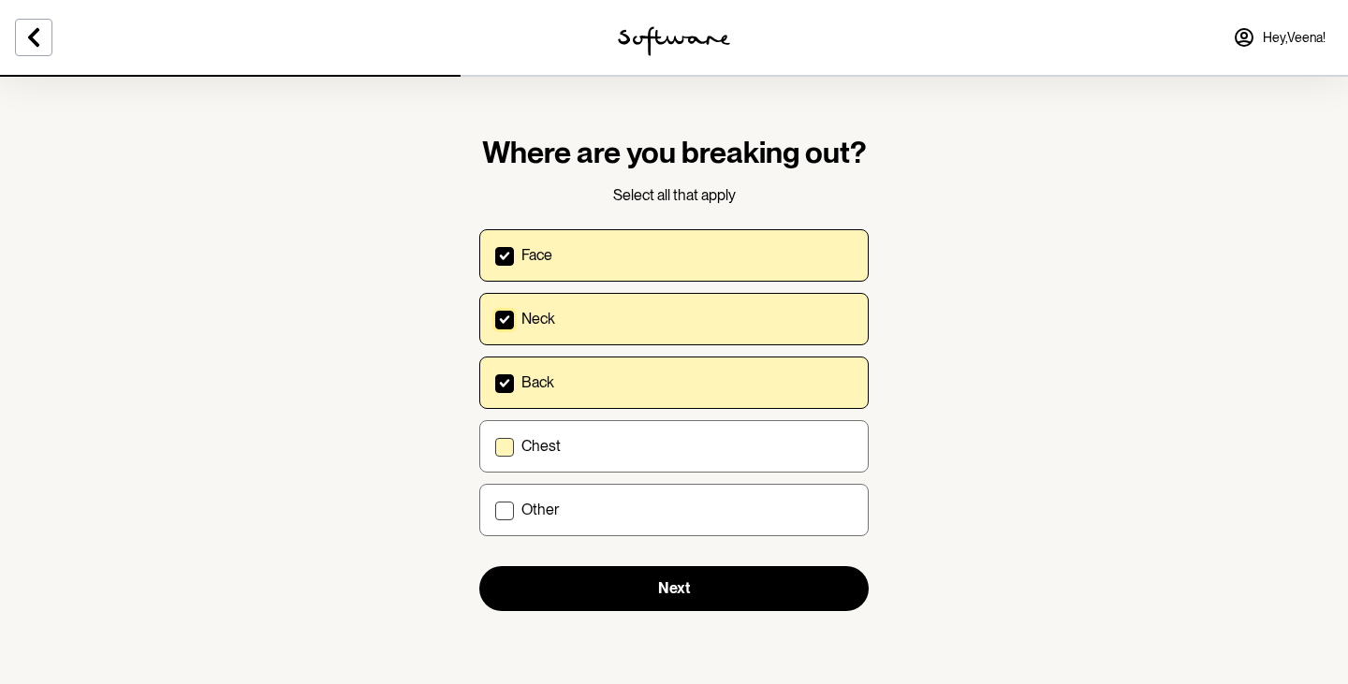
click at [565, 439] on div "Chest" at bounding box center [686, 446] width 331 height 18
click at [495, 446] on input "Chest" at bounding box center [494, 446] width 1 height 1
checkbox input "true"
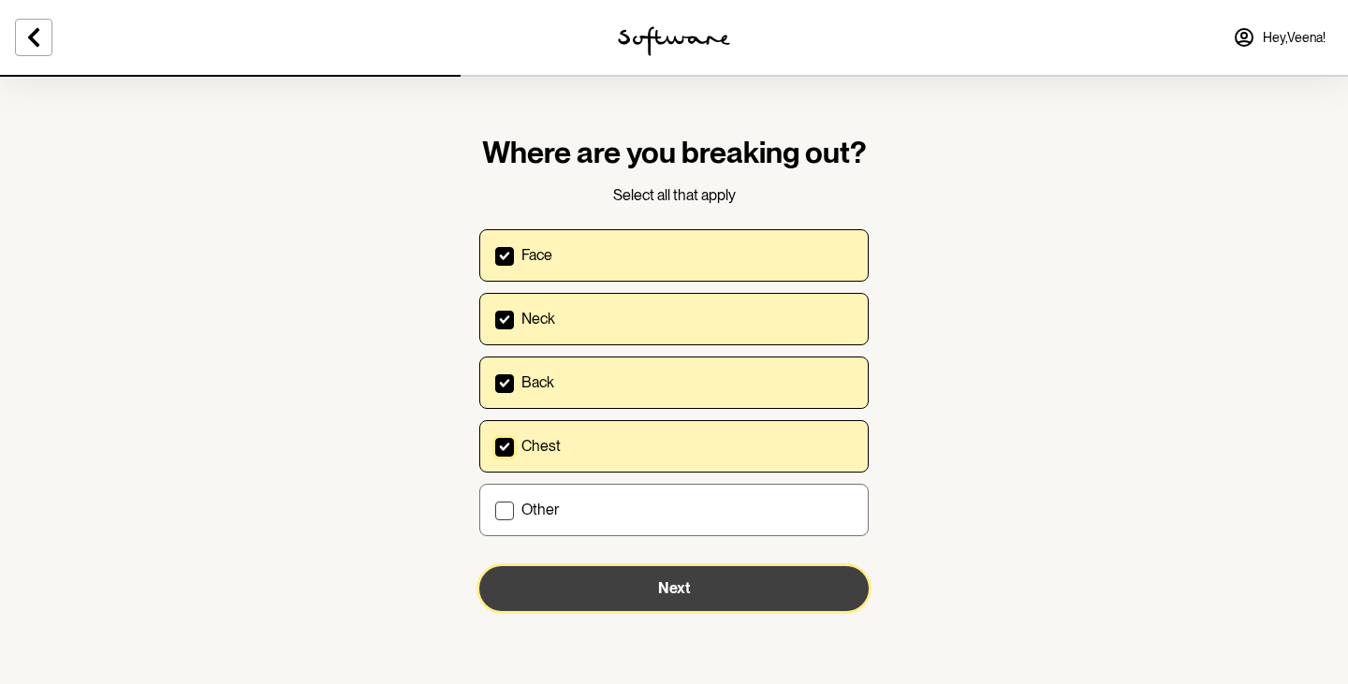
click at [700, 586] on button "Next" at bounding box center [673, 588] width 389 height 45
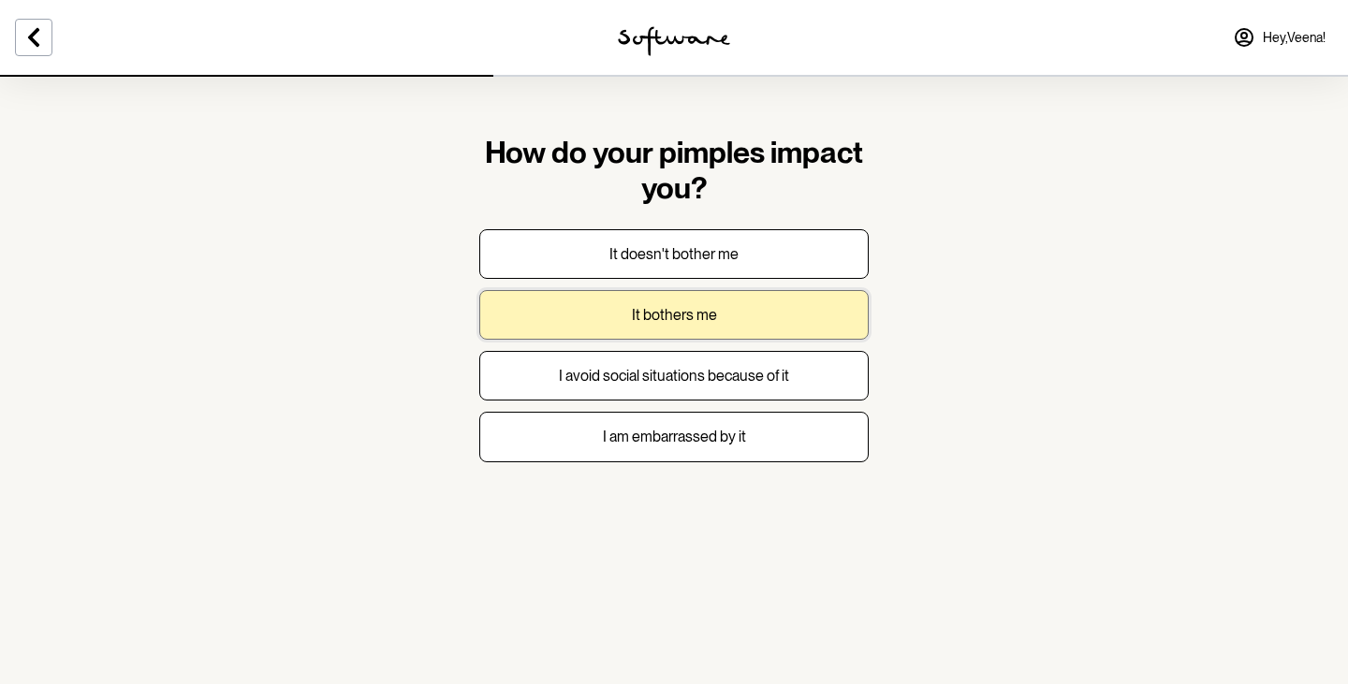
click at [739, 327] on button "It bothers me" at bounding box center [673, 315] width 389 height 50
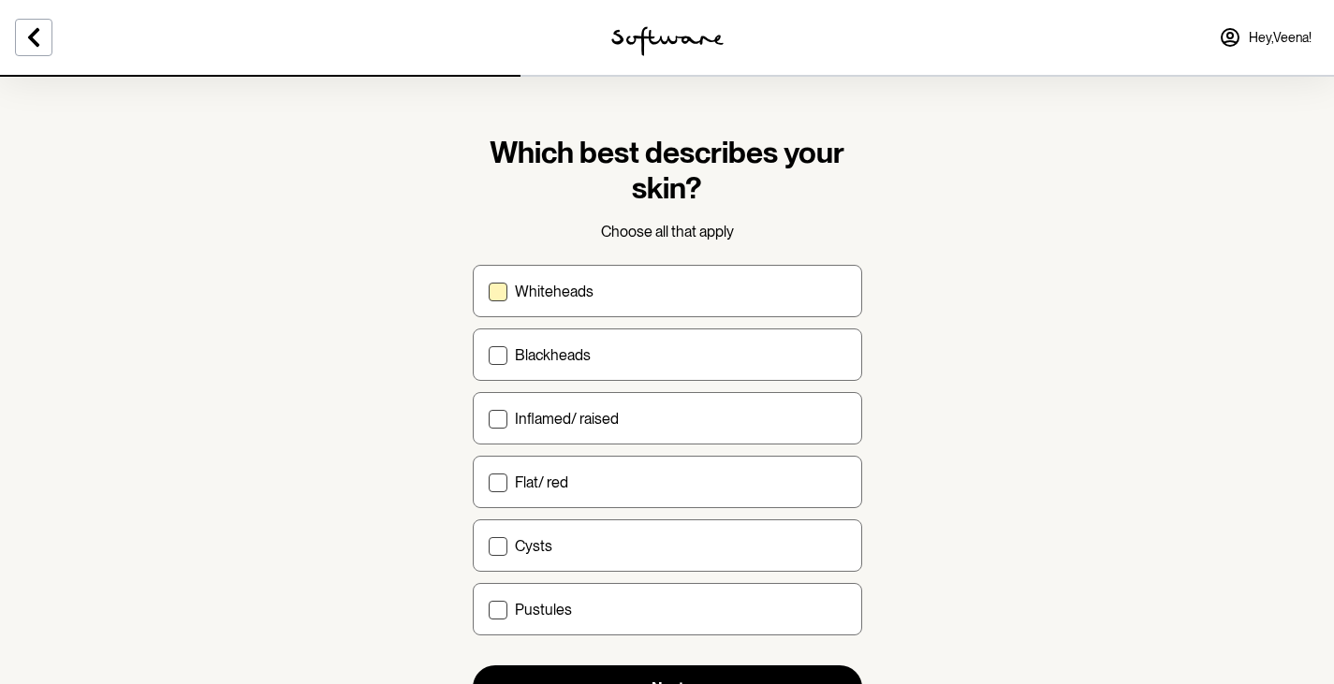
click at [607, 286] on div "Whiteheads" at bounding box center [680, 292] width 331 height 18
click at [489, 291] on input "Whiteheads" at bounding box center [488, 291] width 1 height 1
checkbox input "true"
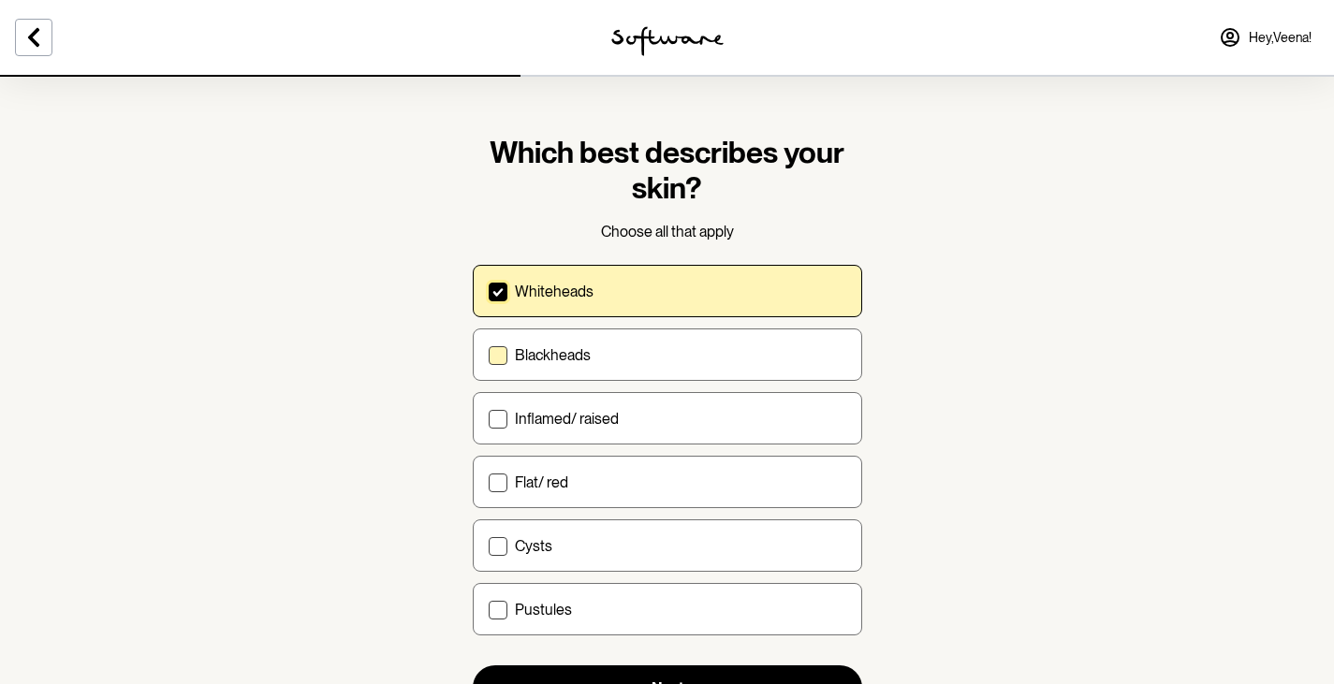
click at [585, 365] on label "Blackheads" at bounding box center [667, 355] width 389 height 52
click at [489, 356] on input "Blackheads" at bounding box center [488, 355] width 1 height 1
checkbox input "true"
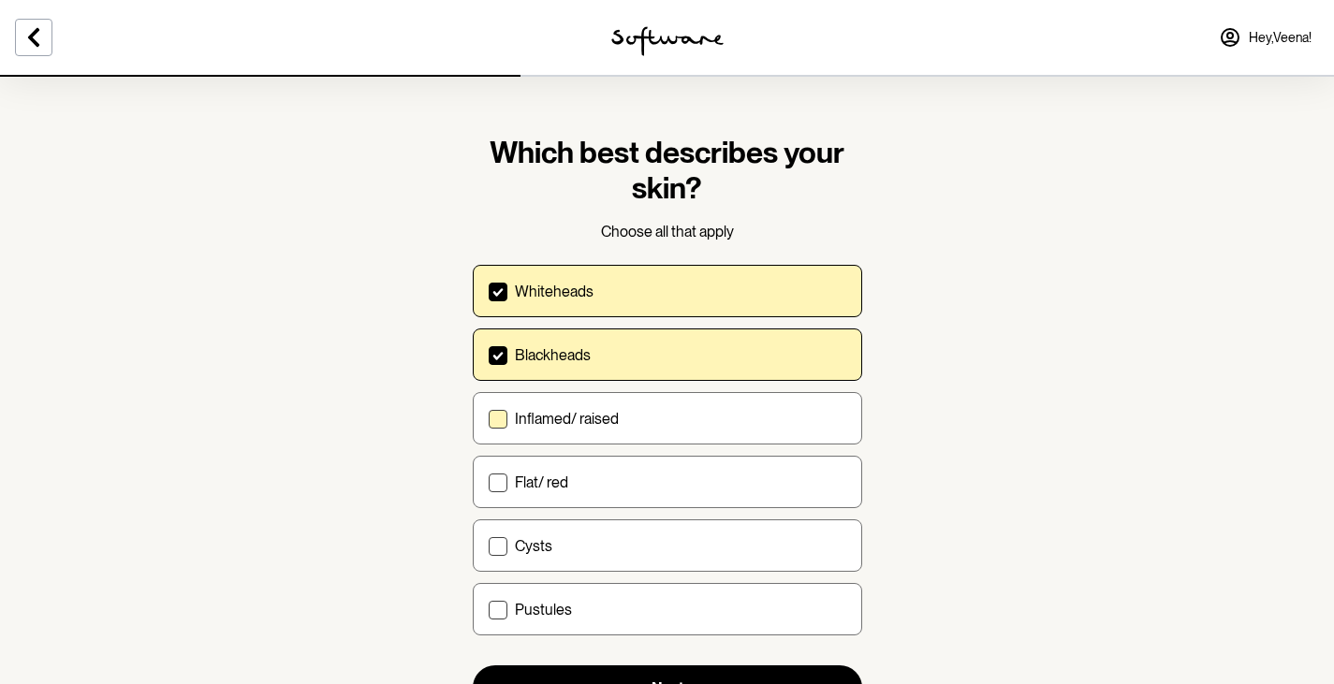
click at [609, 428] on label "Inflamed/ raised" at bounding box center [667, 418] width 389 height 52
click at [489, 419] on input "Inflamed/ raised" at bounding box center [488, 418] width 1 height 1
checkbox input "true"
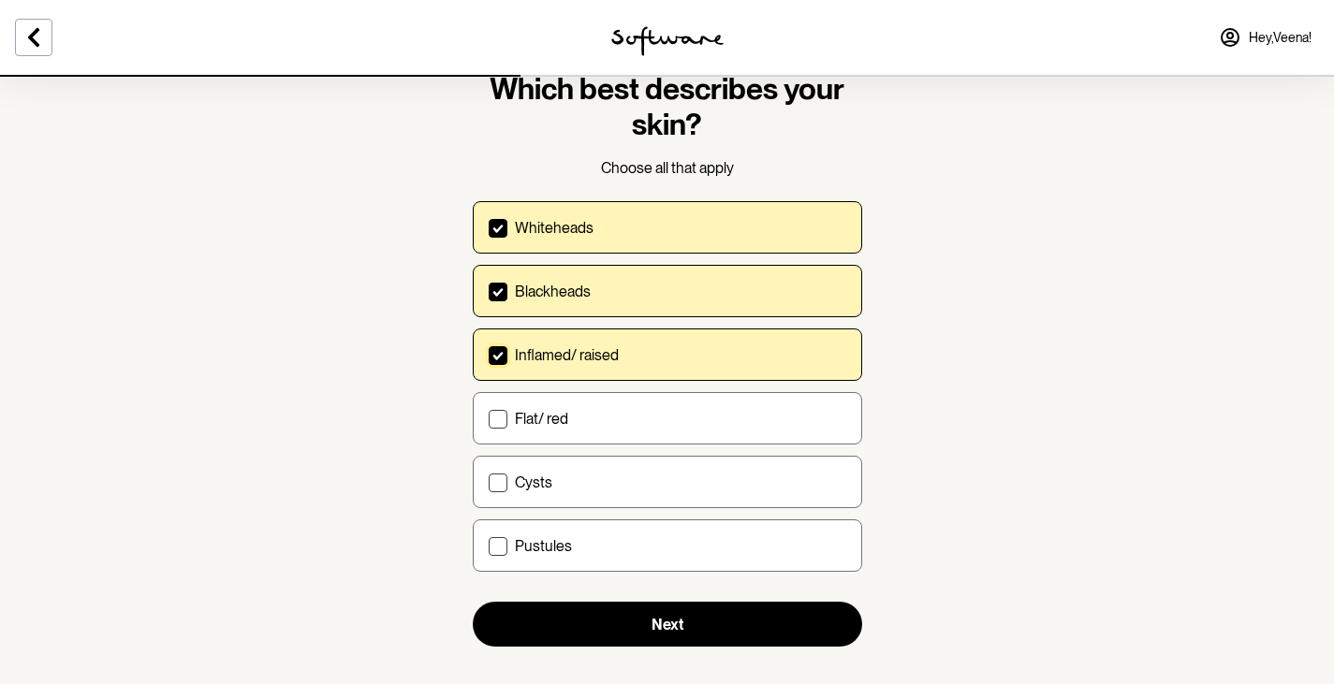
scroll to position [86, 0]
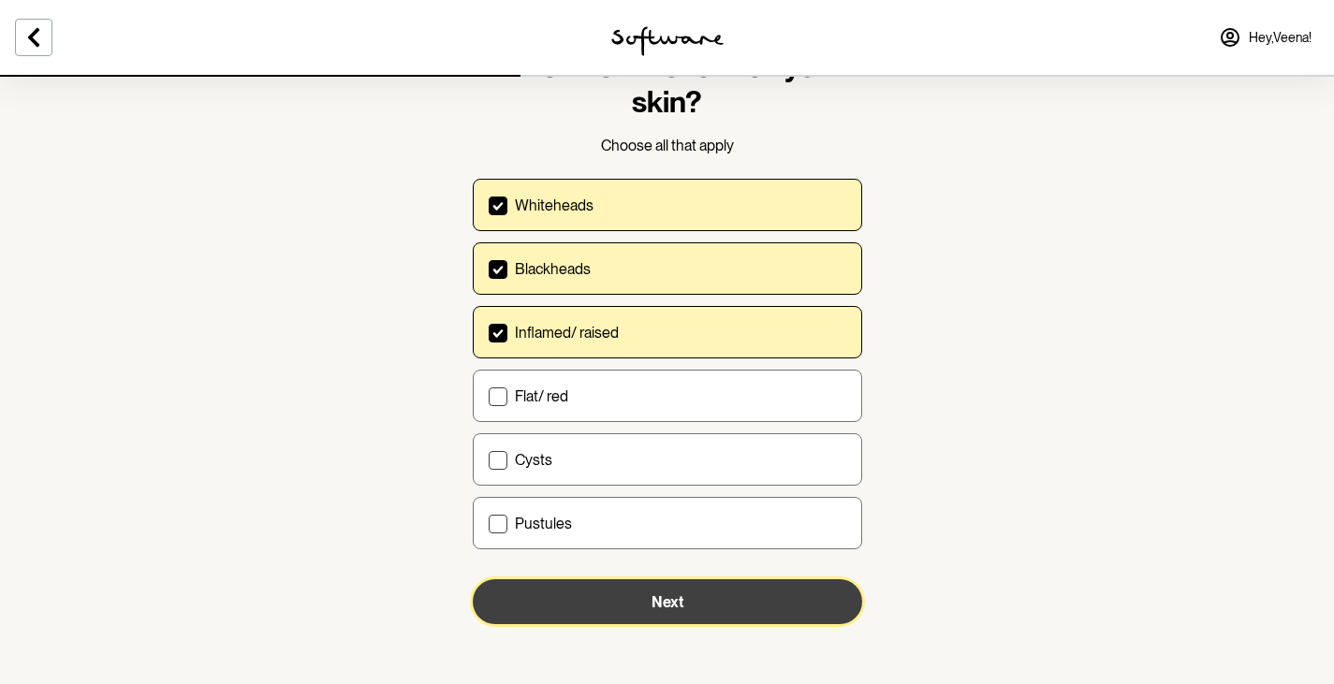
click at [688, 597] on button "Next" at bounding box center [667, 601] width 389 height 45
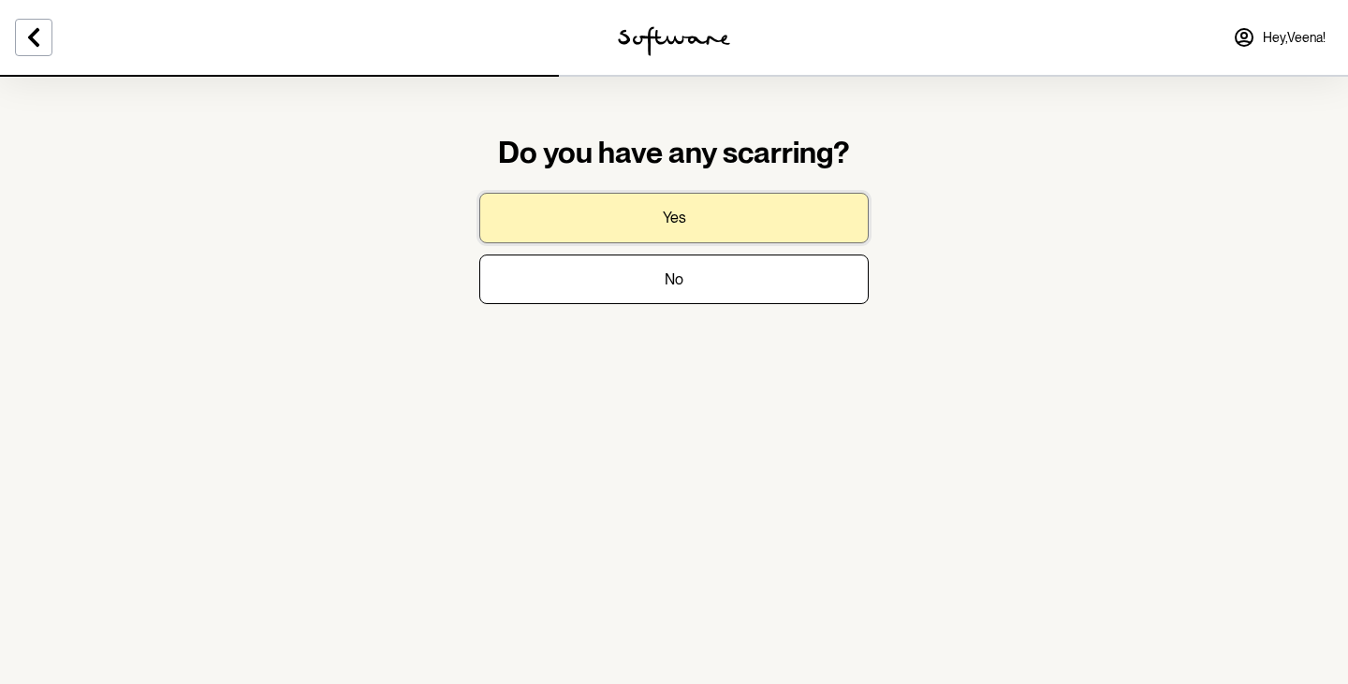
click at [702, 222] on button "Yes" at bounding box center [673, 218] width 389 height 50
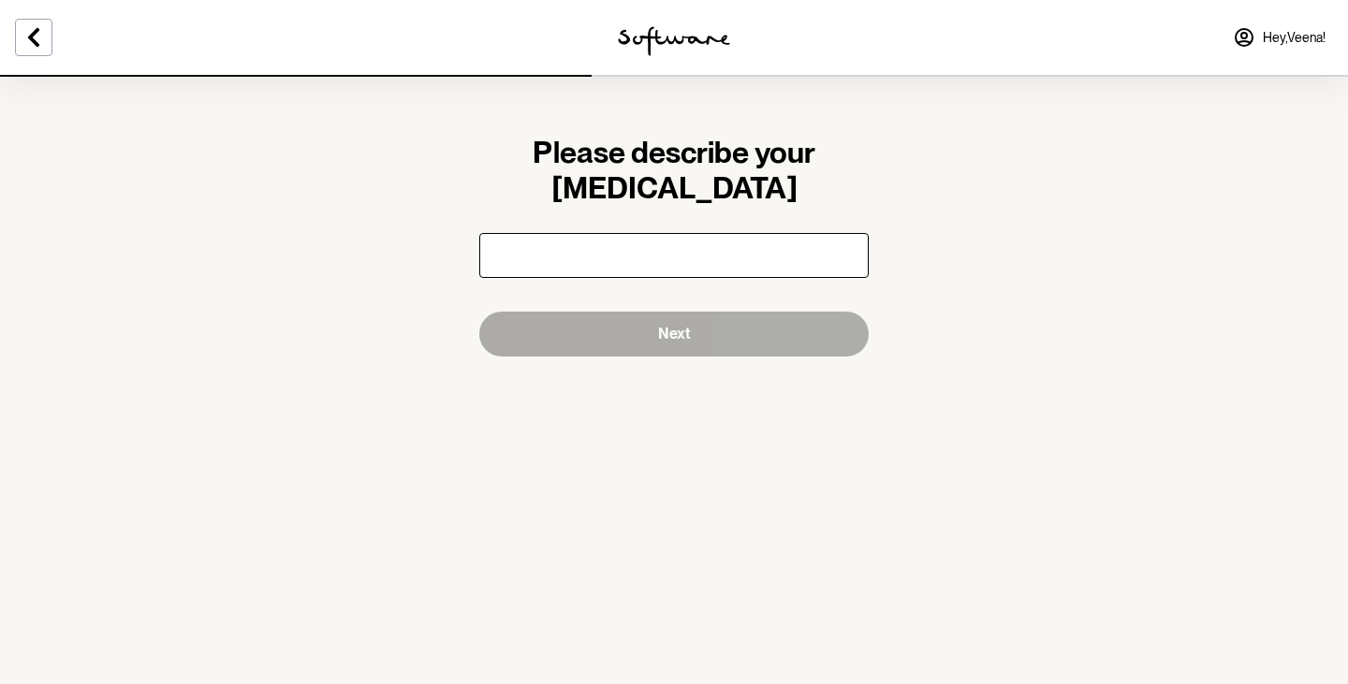
click at [693, 264] on input "text" at bounding box center [673, 255] width 389 height 45
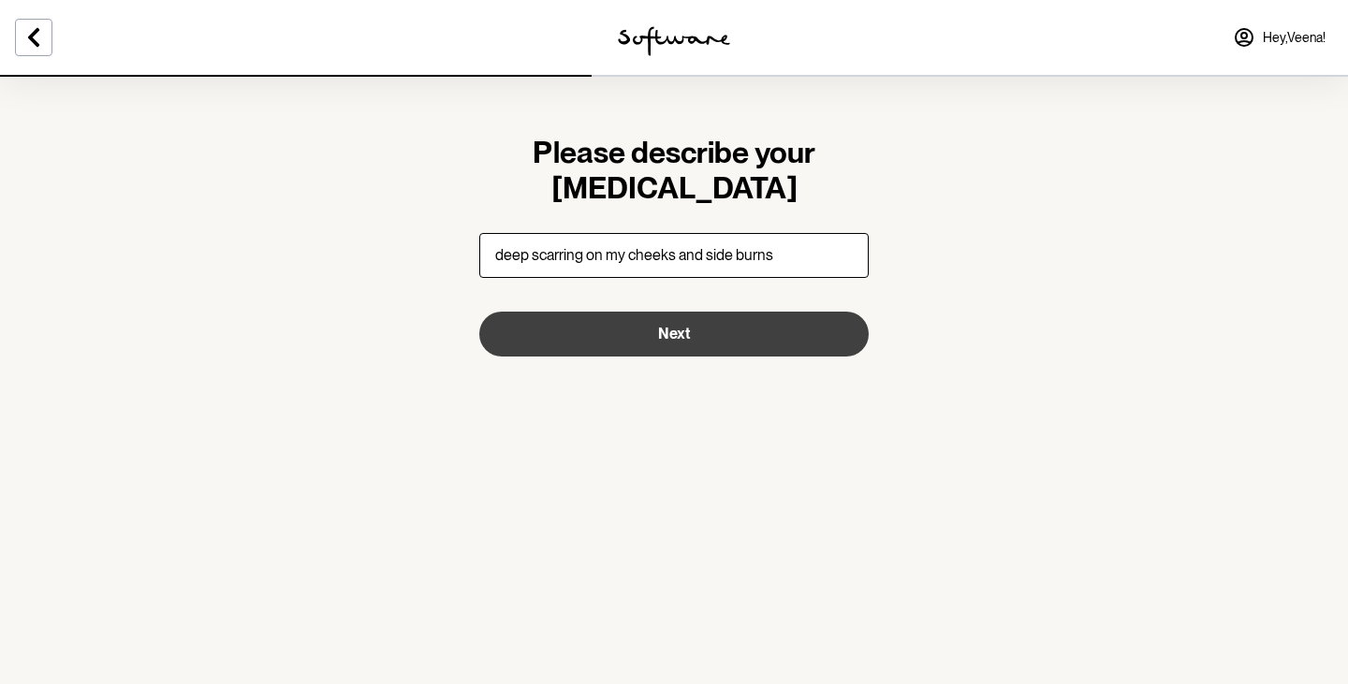
type input "deep scarring on my cheeks and side burns"
click at [696, 329] on button "Next" at bounding box center [673, 334] width 389 height 45
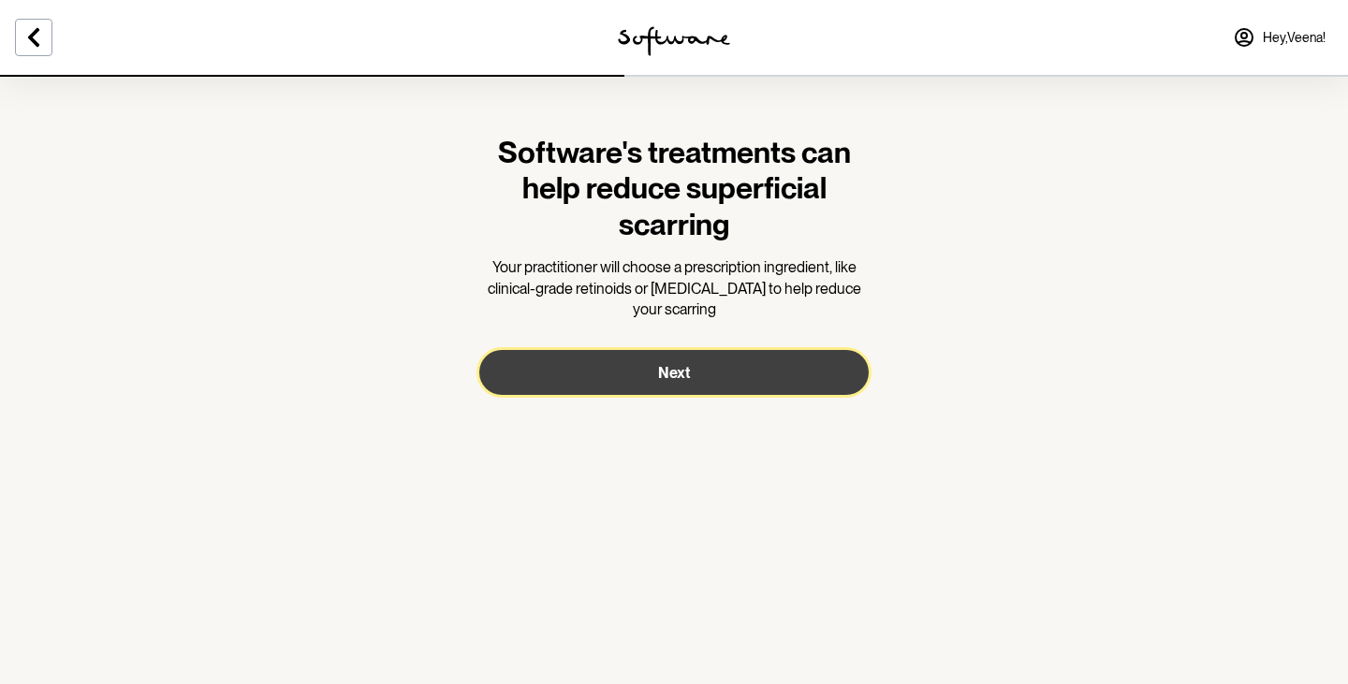
click at [696, 367] on button "Next" at bounding box center [673, 372] width 389 height 45
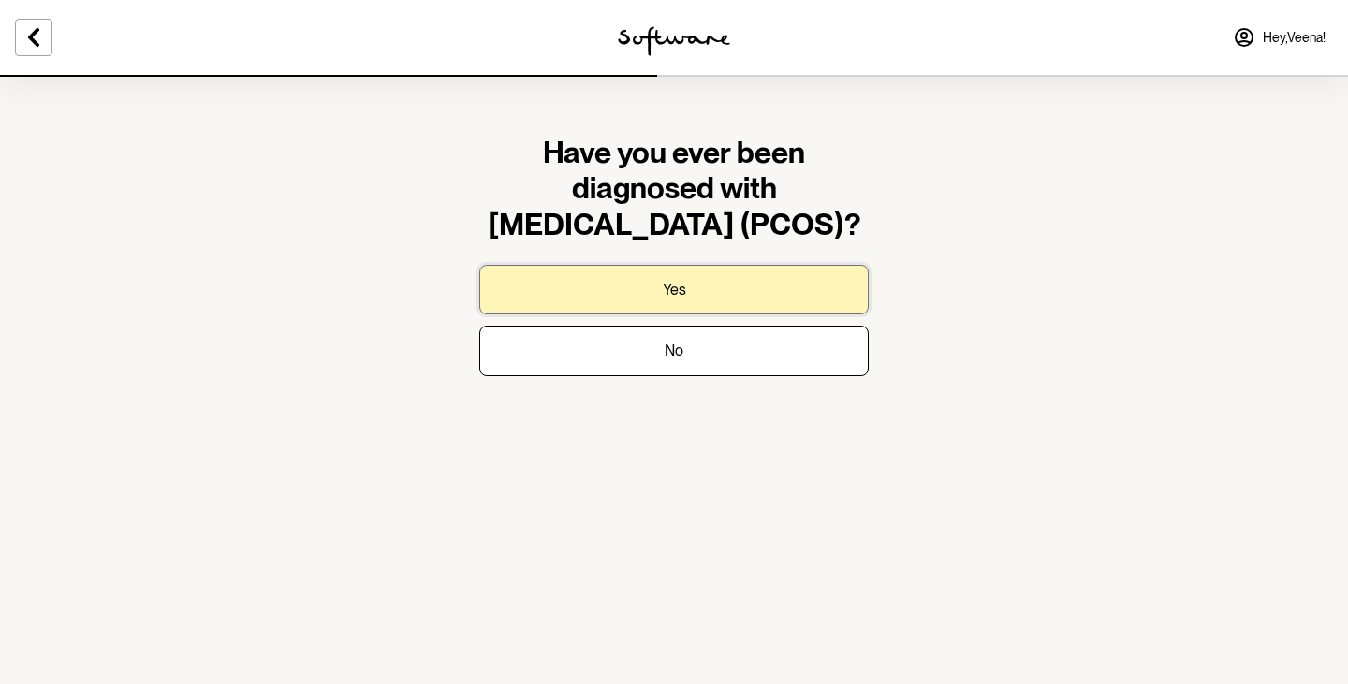
click at [657, 289] on button "Yes" at bounding box center [673, 290] width 389 height 50
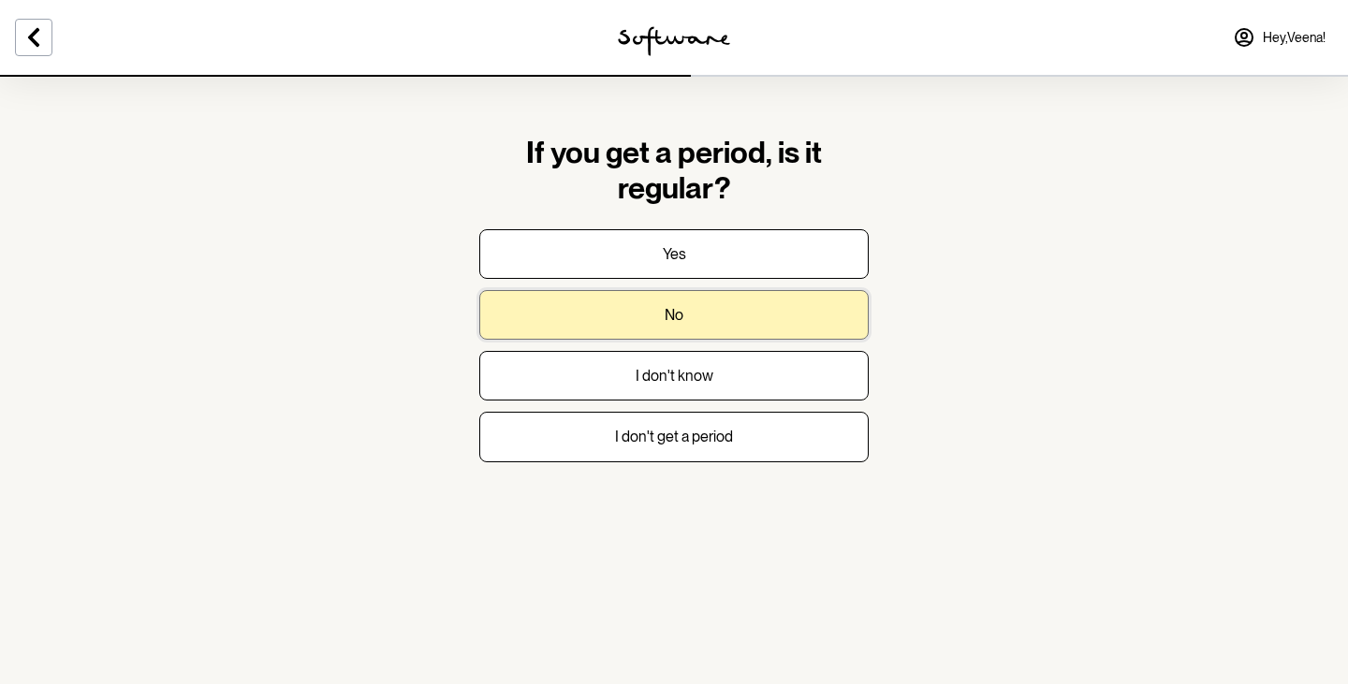
click at [699, 316] on button "No" at bounding box center [673, 315] width 389 height 50
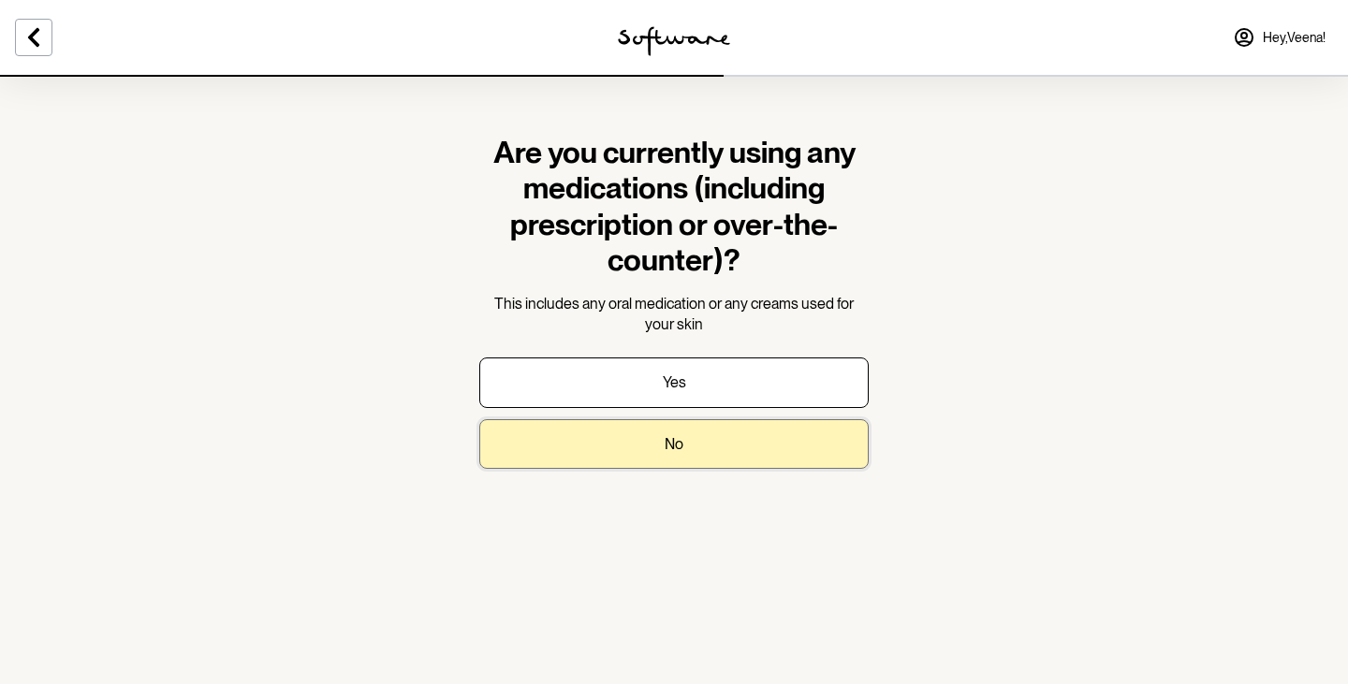
click at [692, 440] on button "No" at bounding box center [673, 444] width 389 height 50
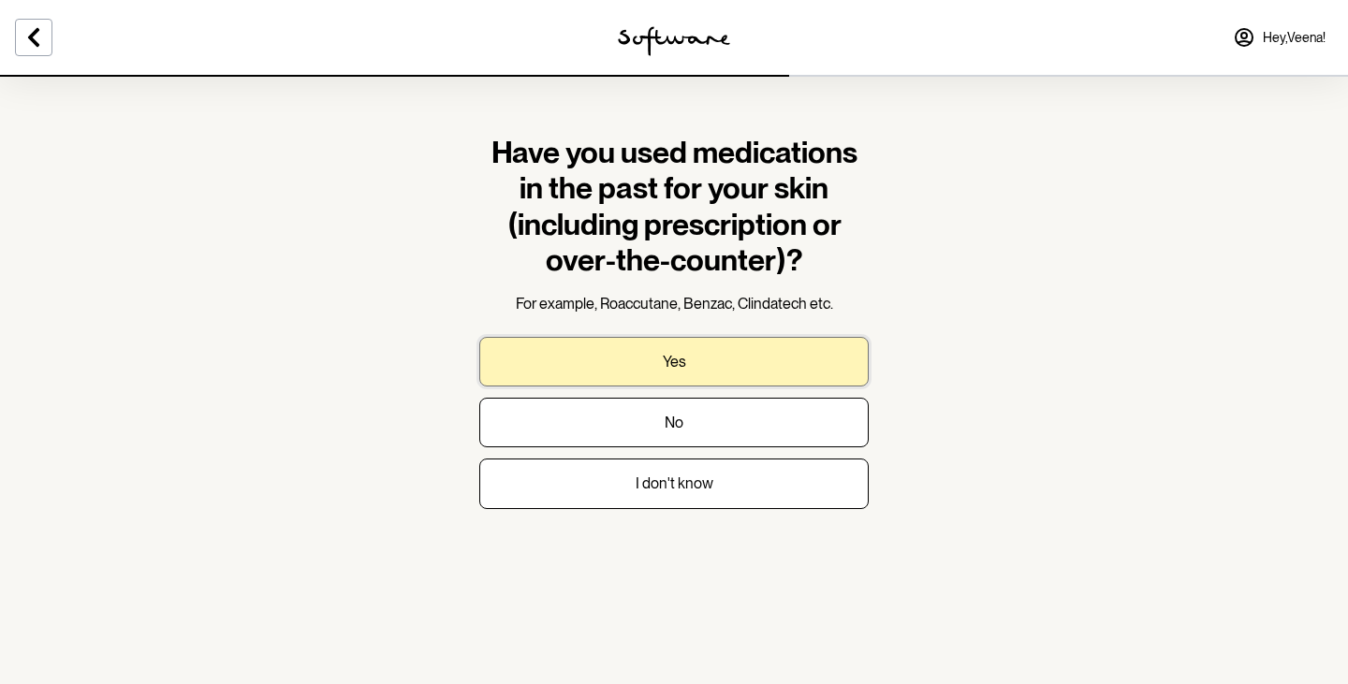
click at [685, 349] on button "Yes" at bounding box center [673, 362] width 389 height 50
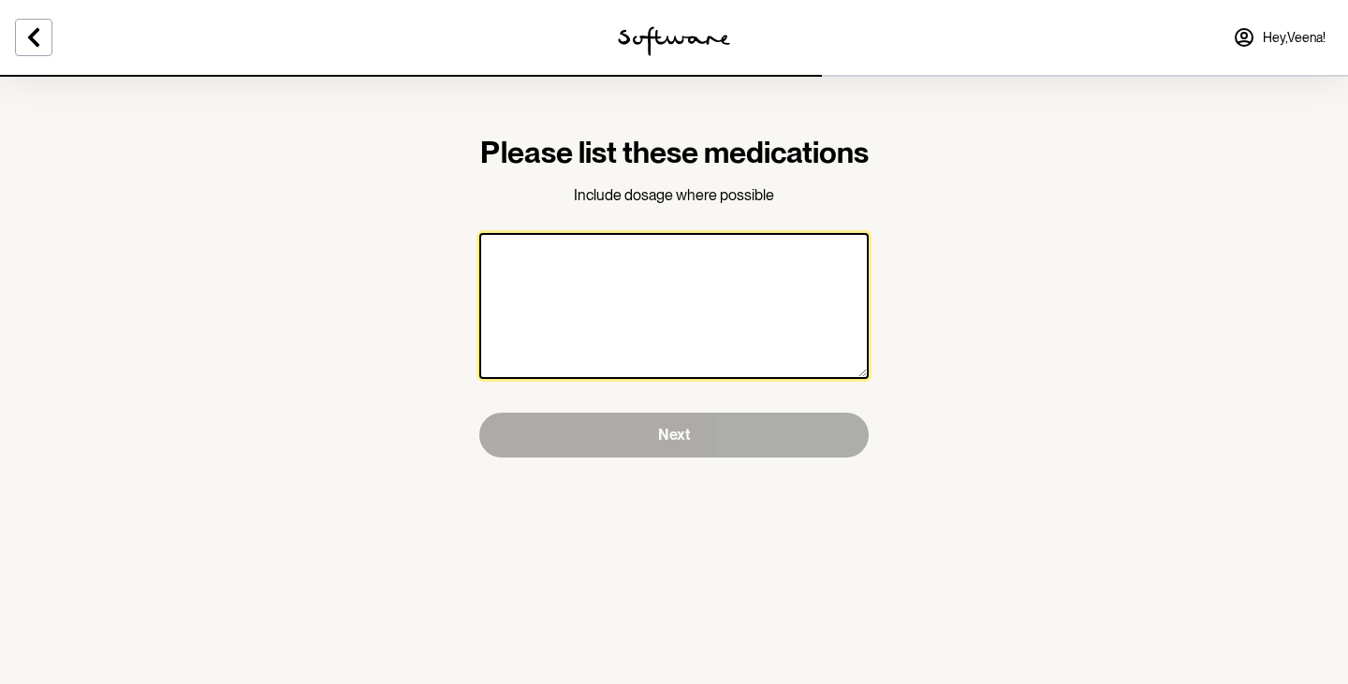
click at [701, 299] on textarea at bounding box center [673, 306] width 389 height 146
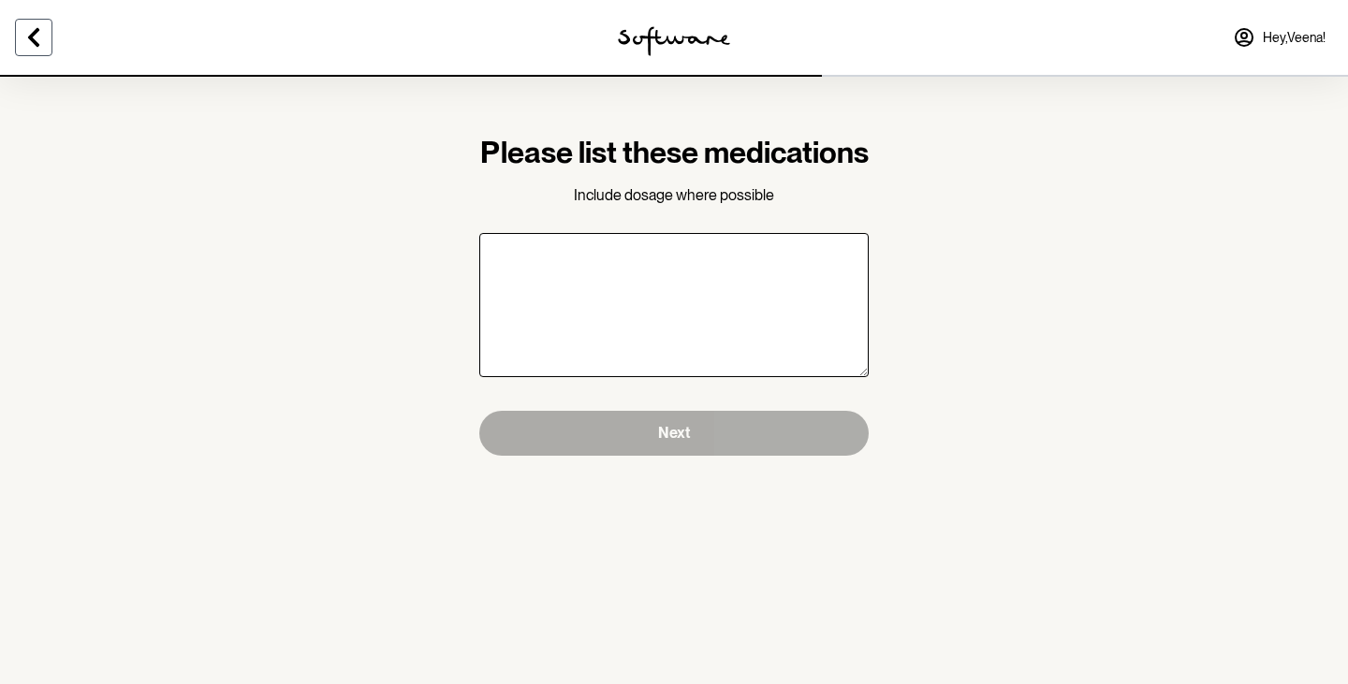
click at [46, 42] on button at bounding box center [33, 37] width 37 height 37
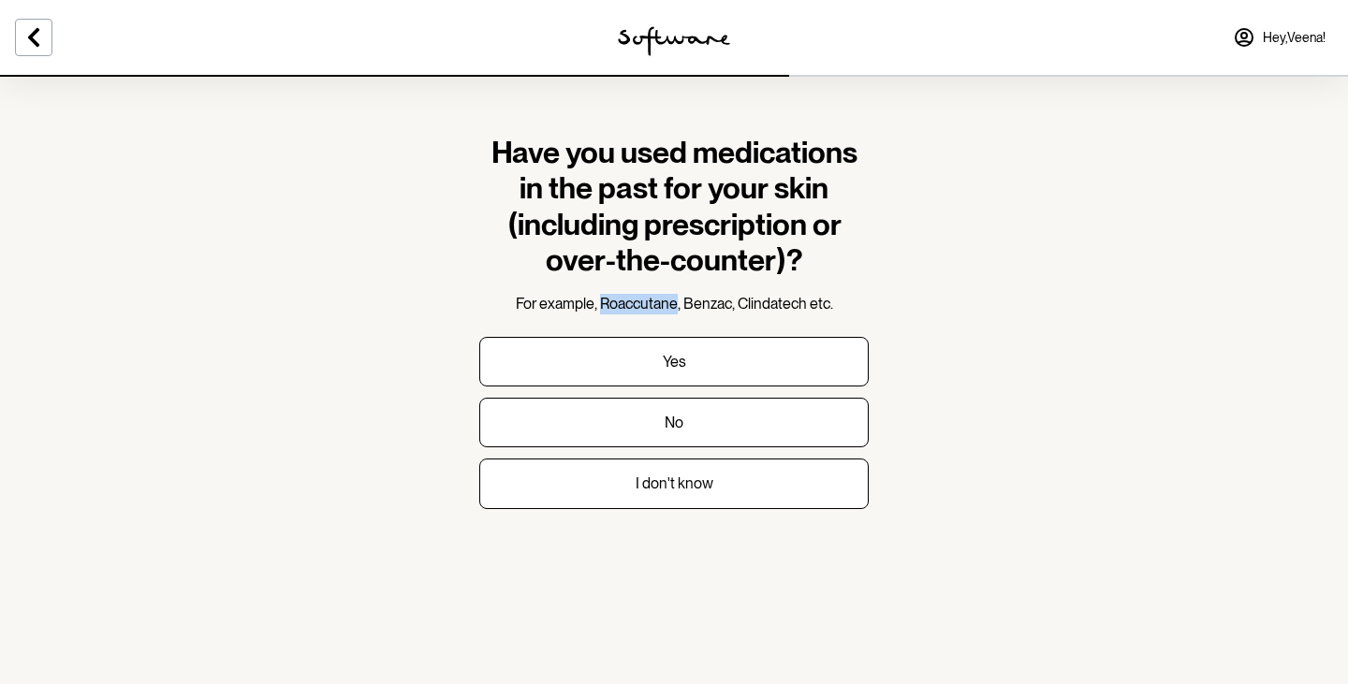
drag, startPoint x: 600, startPoint y: 297, endPoint x: 677, endPoint y: 300, distance: 76.8
click at [677, 300] on span "For example, Roaccutane, Benzac, Clindatech etc." at bounding box center [674, 304] width 317 height 18
copy span "Roaccutane"
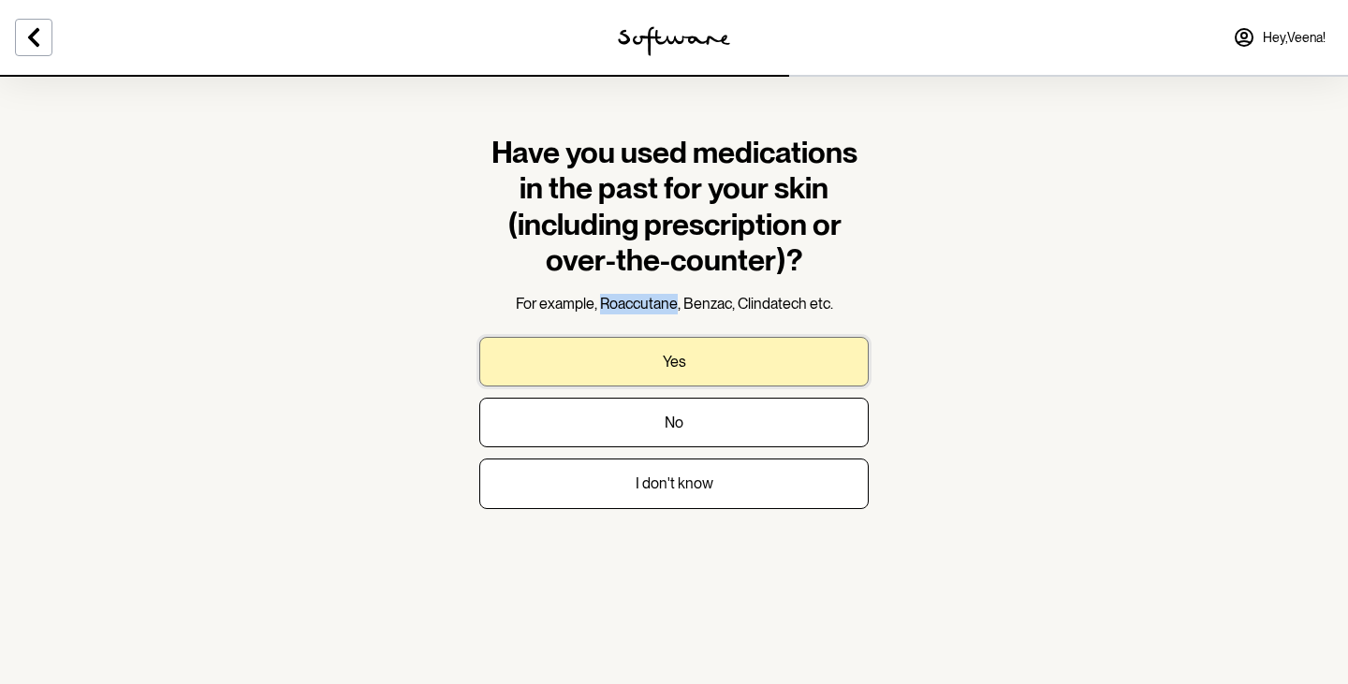
click at [695, 362] on button "Yes" at bounding box center [673, 362] width 389 height 50
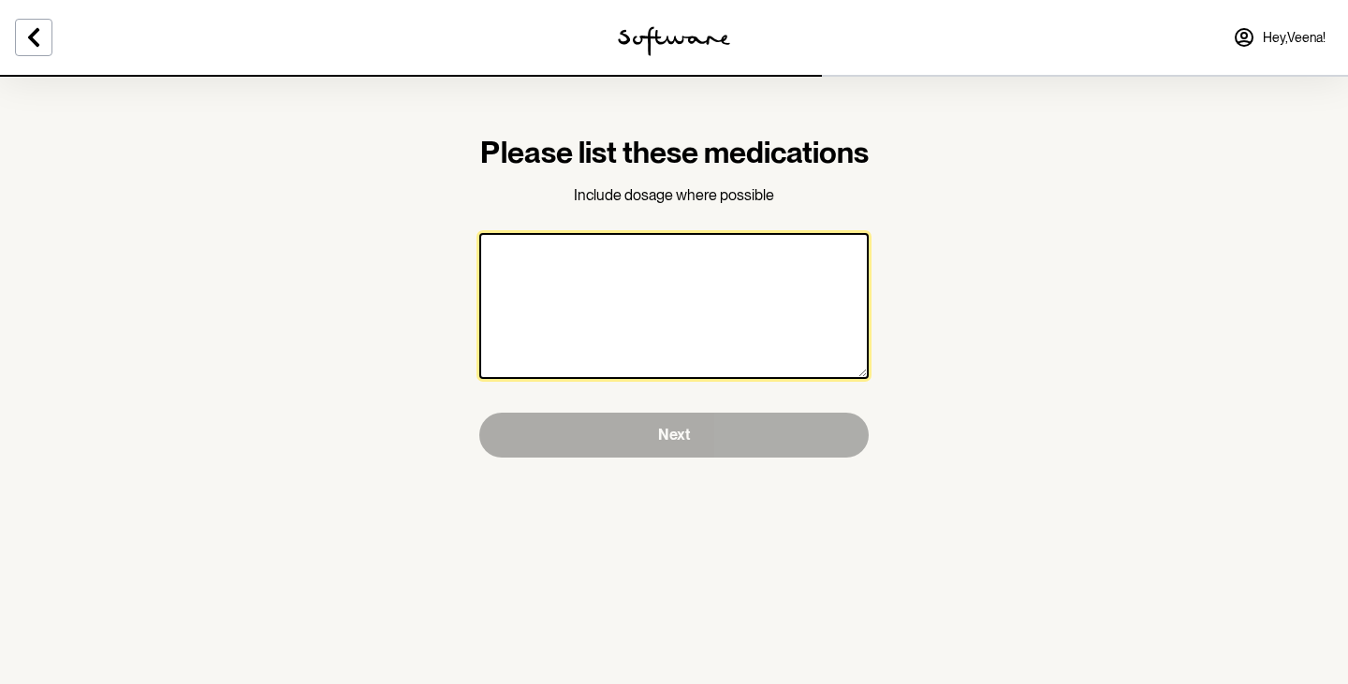
paste textarea "Roaccutane"
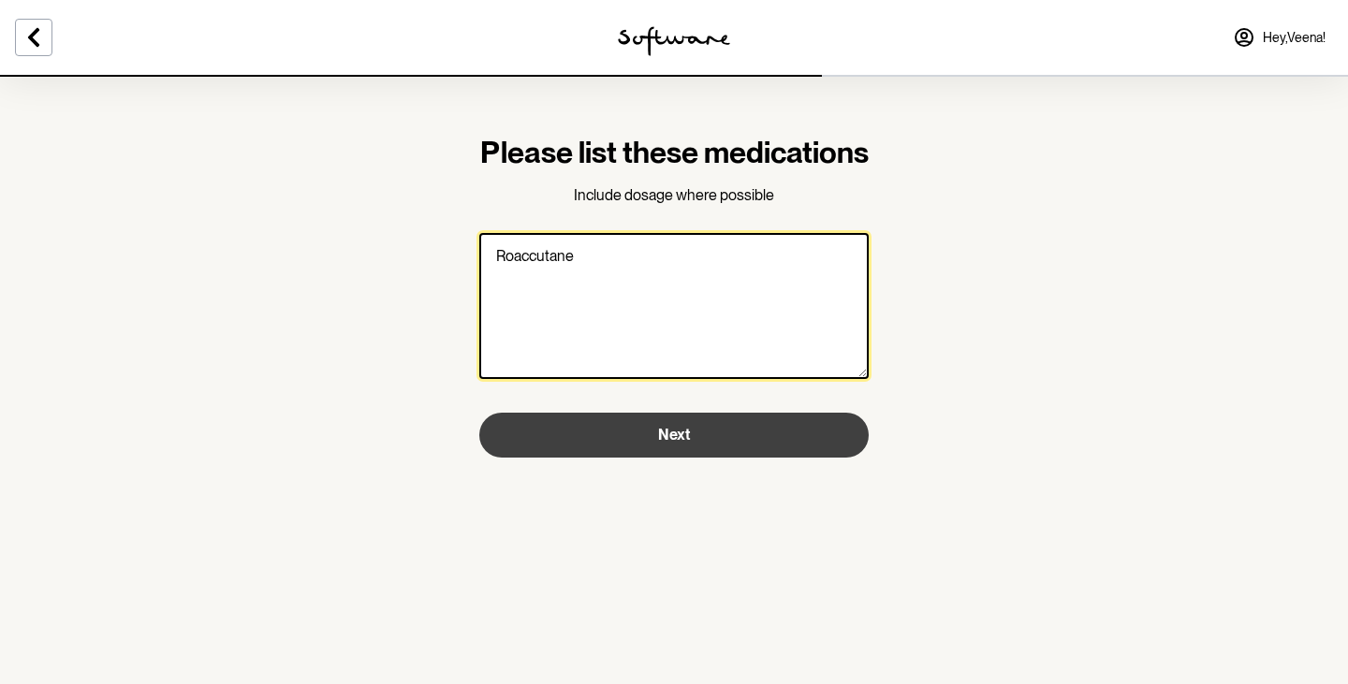
type textarea "Roaccutane"
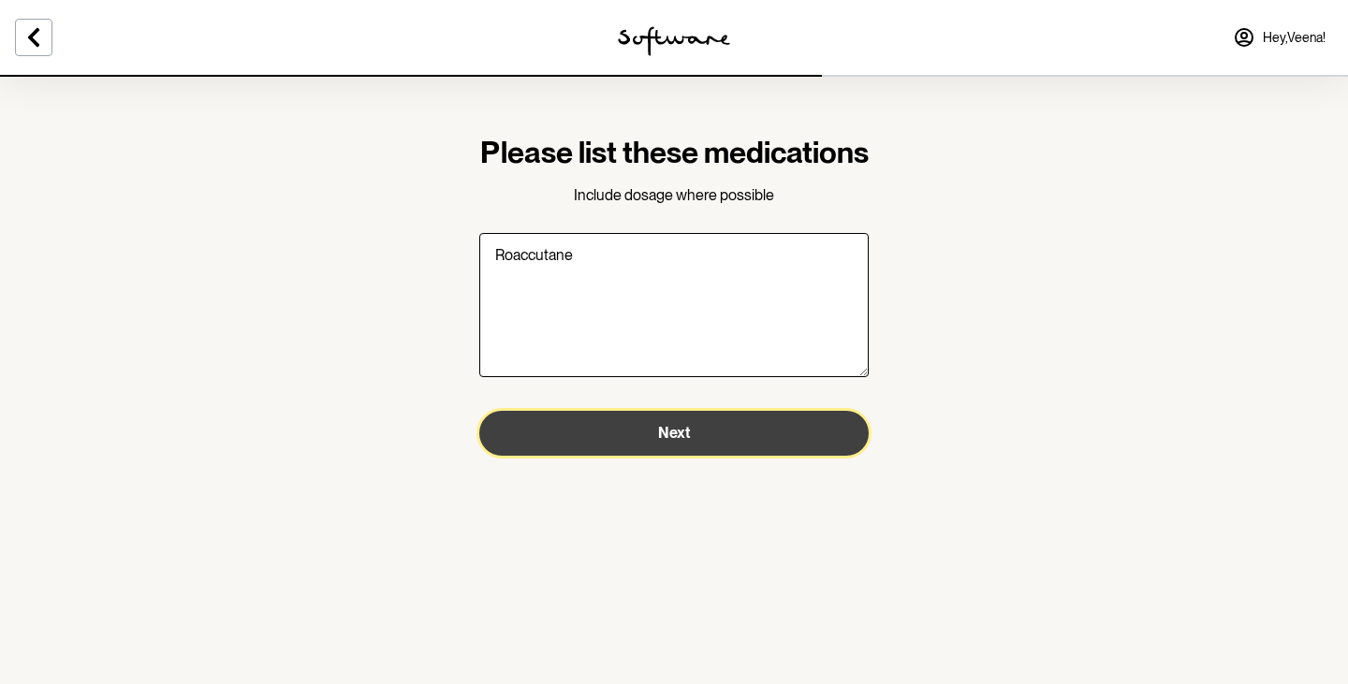
click at [681, 442] on span "Next" at bounding box center [674, 433] width 32 height 18
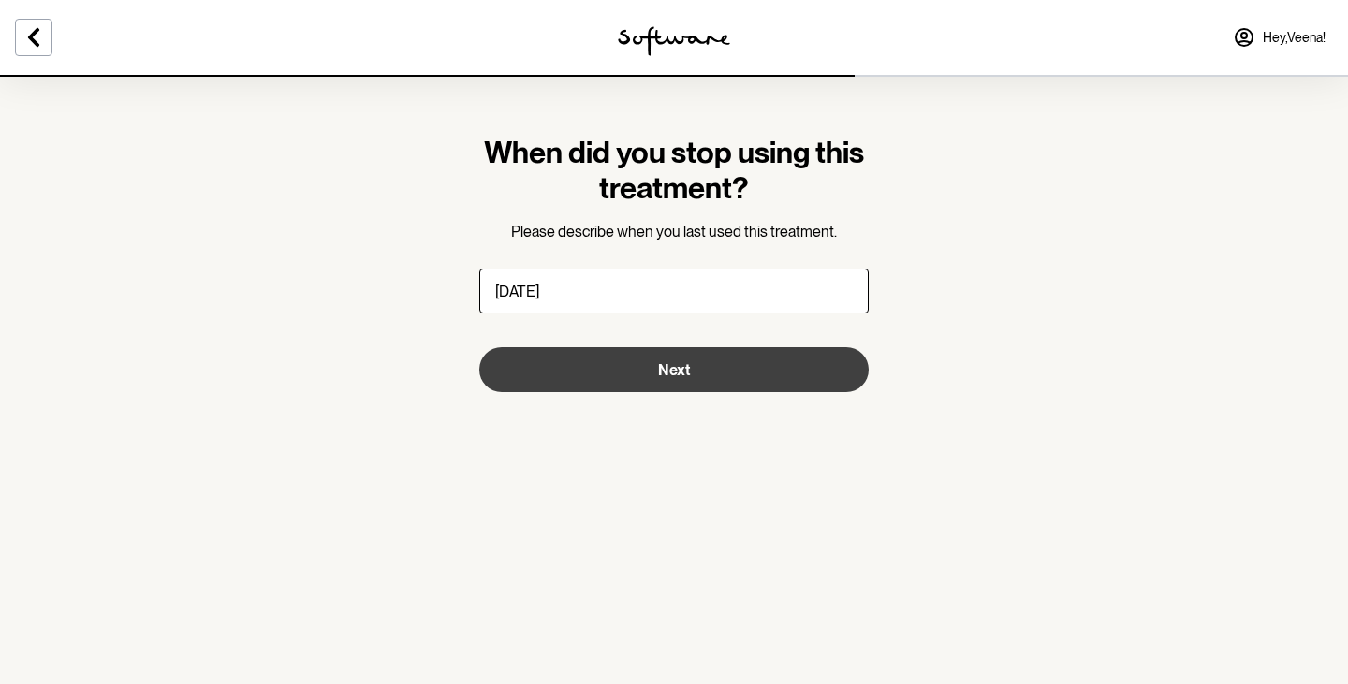
type input "3 years ago"
click at [656, 358] on button "Next" at bounding box center [673, 369] width 389 height 45
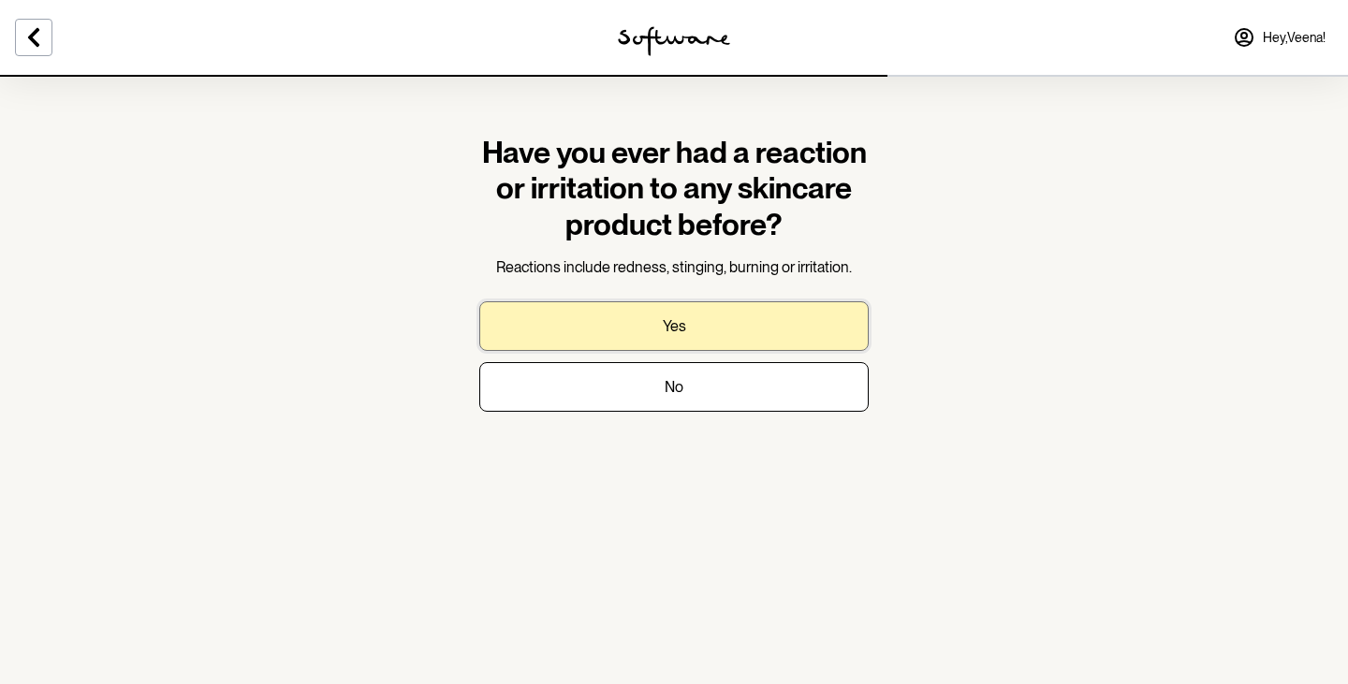
click at [707, 320] on button "Yes" at bounding box center [673, 326] width 389 height 50
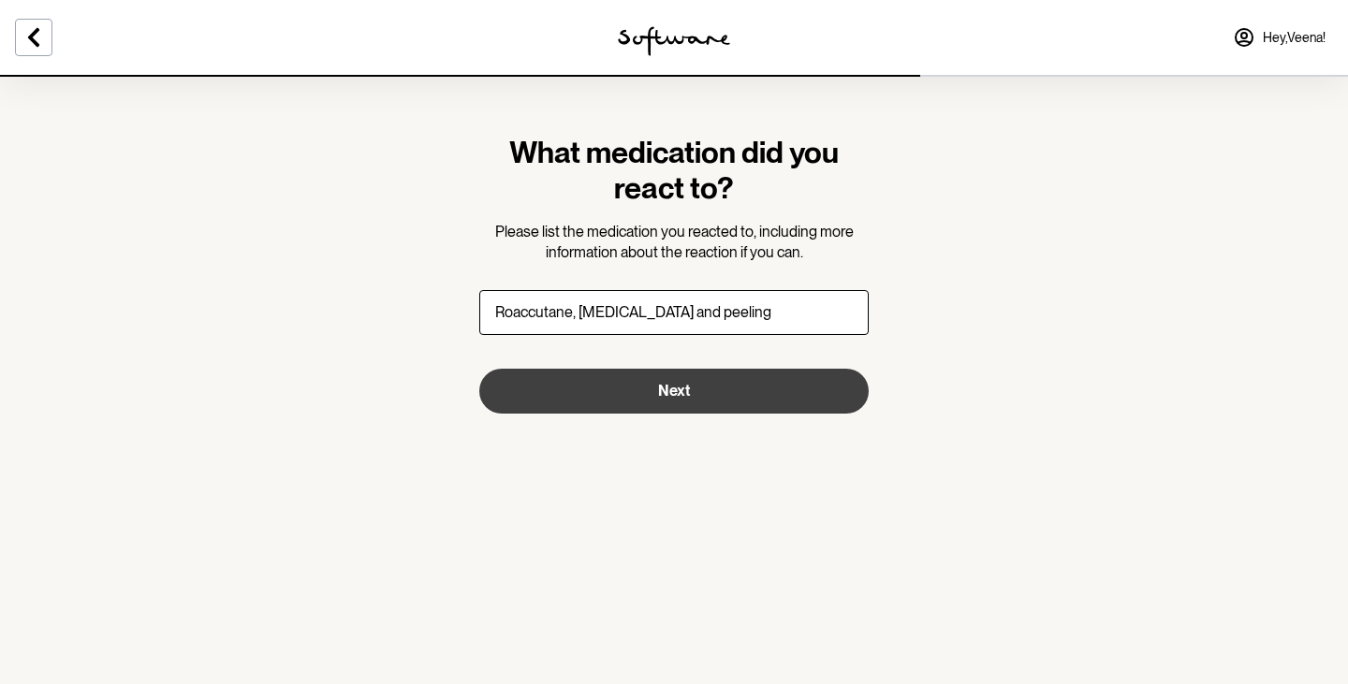
type input "Roaccutane, skin redness and peeling"
click at [677, 396] on span "Next" at bounding box center [674, 391] width 32 height 18
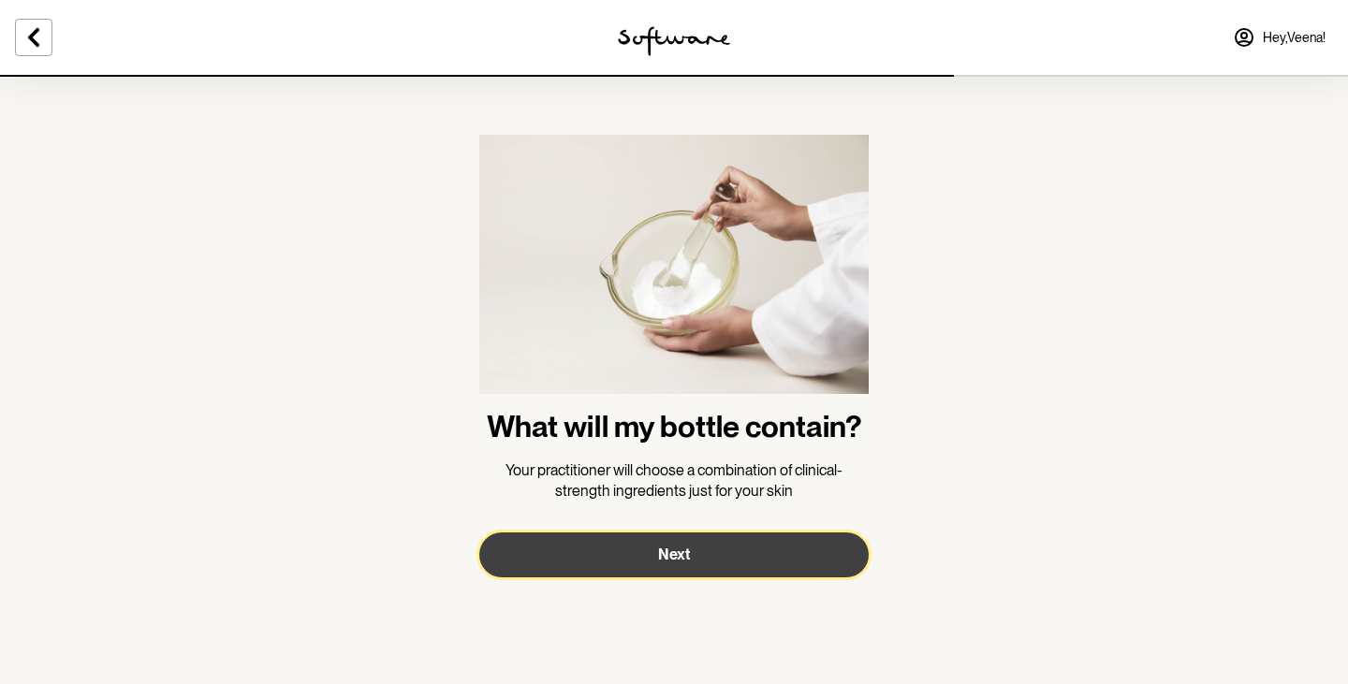
click at [653, 547] on button "Next" at bounding box center [673, 555] width 389 height 45
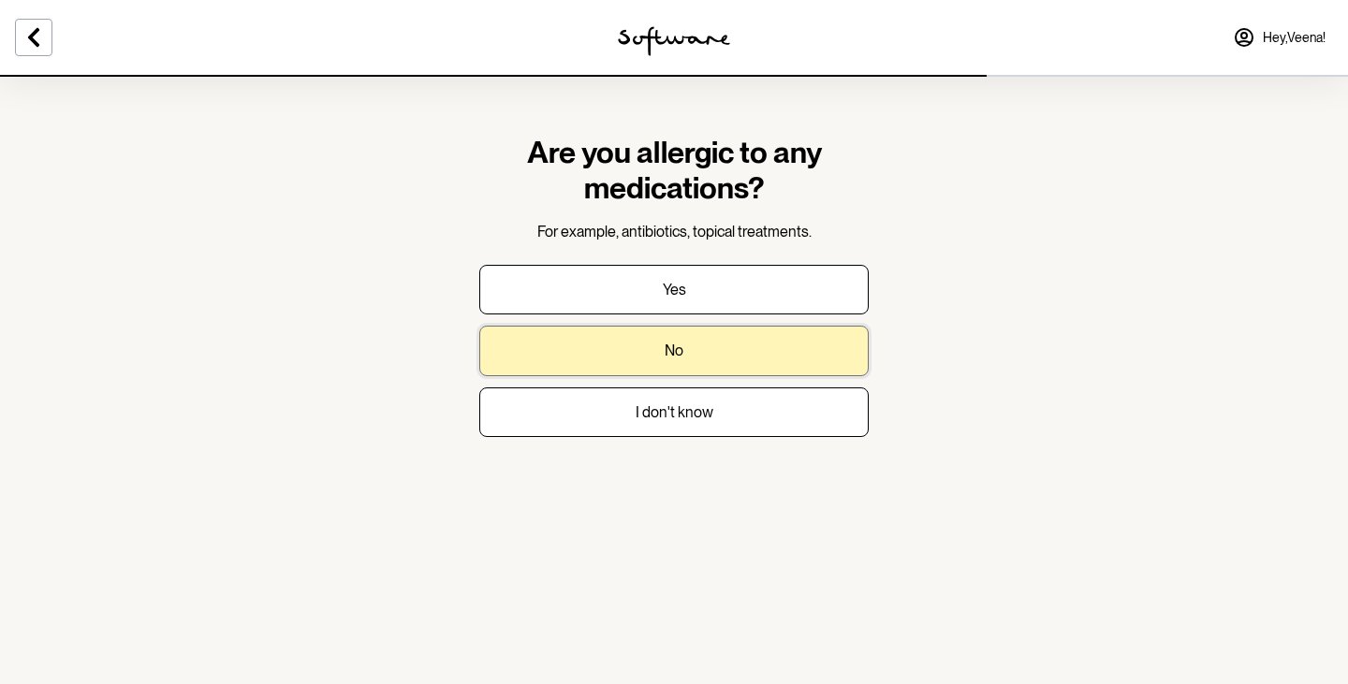
click at [687, 359] on button "No" at bounding box center [673, 351] width 389 height 50
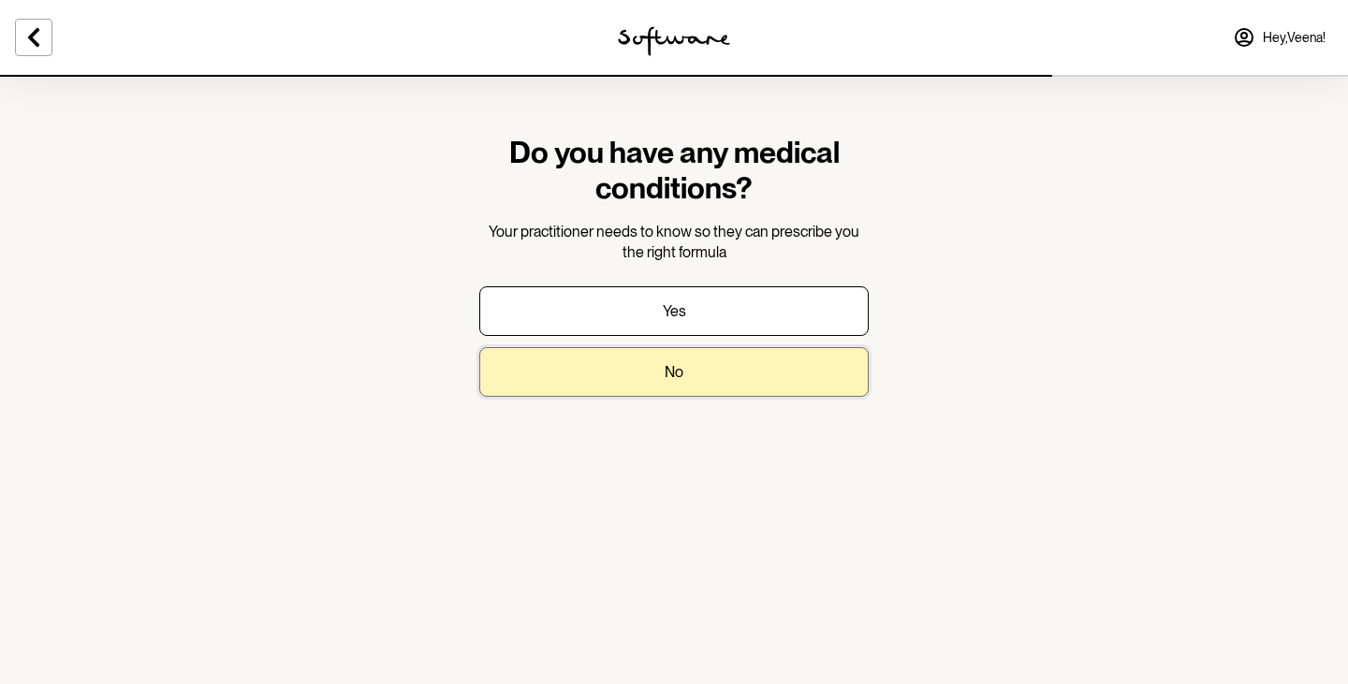
click at [729, 379] on button "No" at bounding box center [673, 372] width 389 height 50
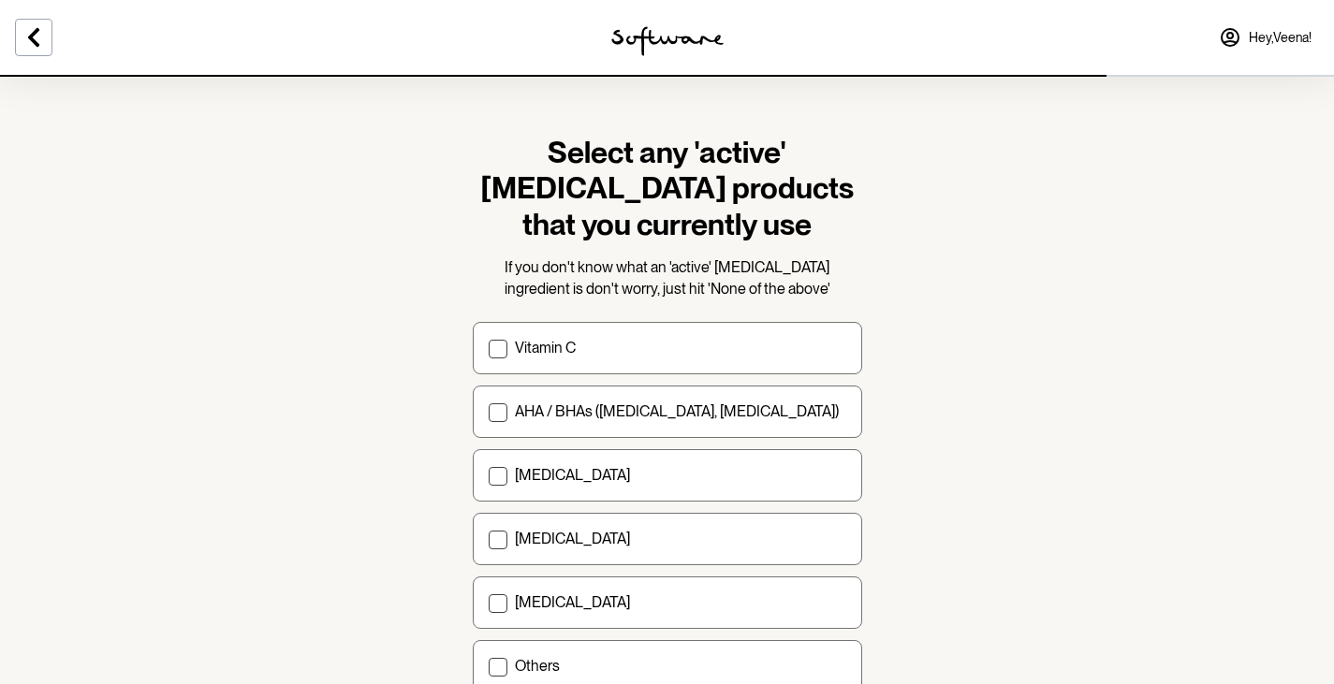
scroll to position [94, 0]
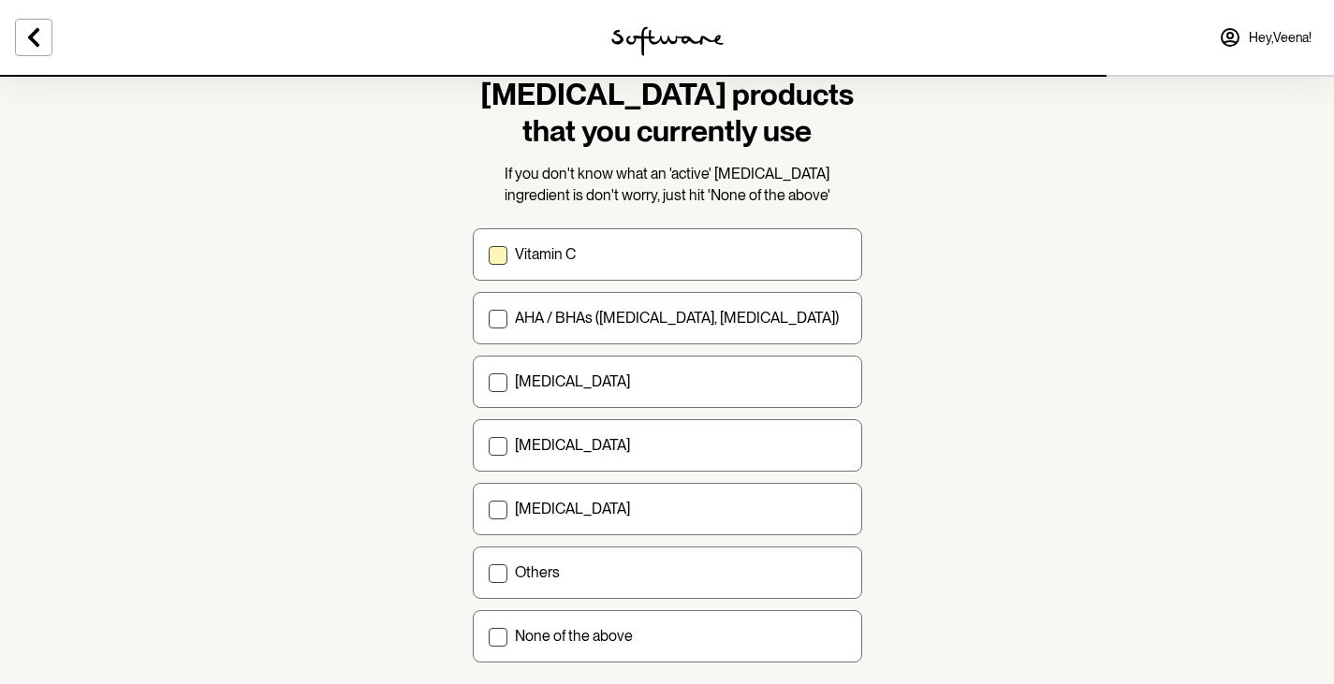
click at [685, 245] on div "Vitamin C" at bounding box center [680, 254] width 331 height 18
click at [489, 255] on input "Vitamin C" at bounding box center [488, 255] width 1 height 1
checkbox input "true"
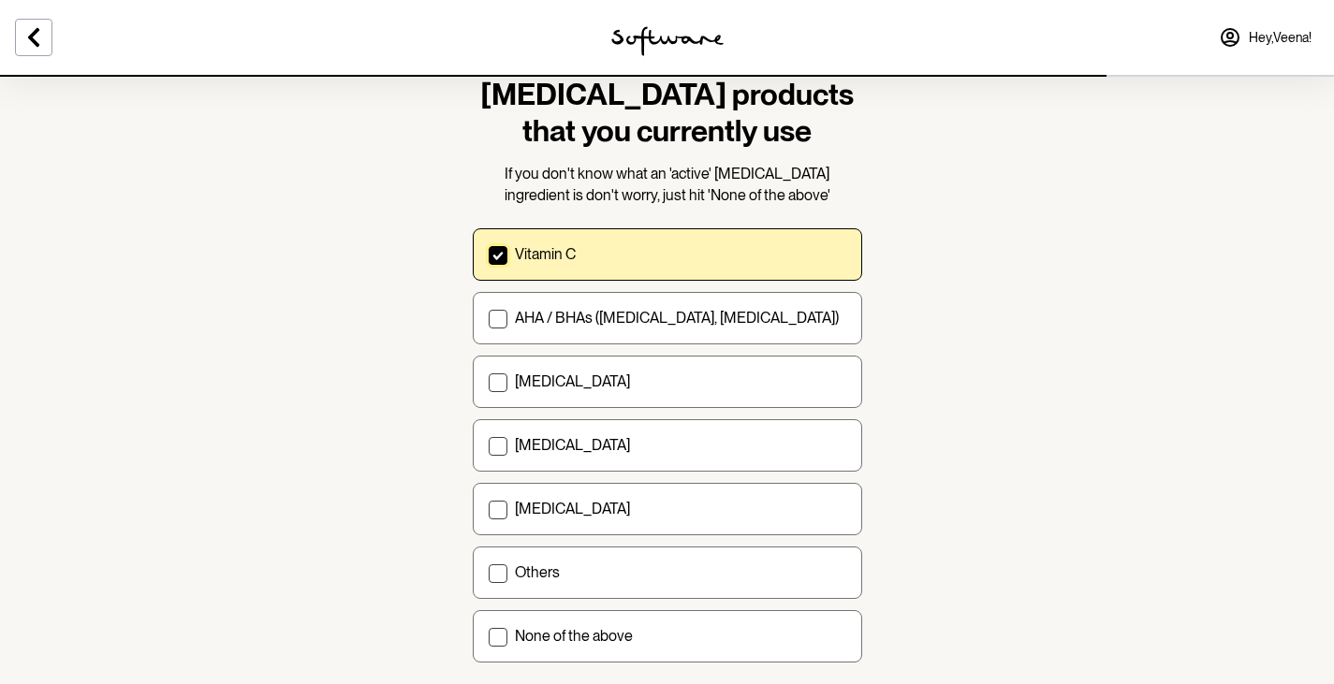
scroll to position [187, 0]
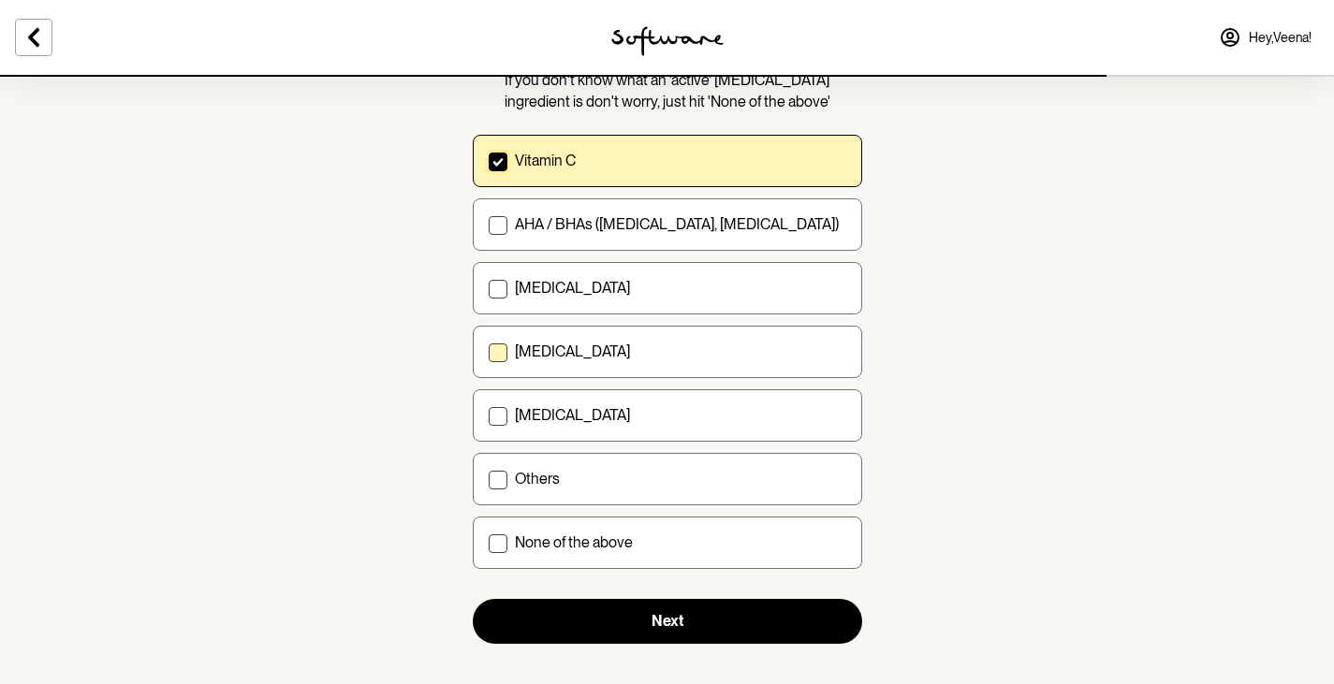
click at [695, 354] on div "[MEDICAL_DATA]" at bounding box center [680, 352] width 331 height 18
click at [489, 353] on input "[MEDICAL_DATA]" at bounding box center [488, 352] width 1 height 1
checkbox input "true"
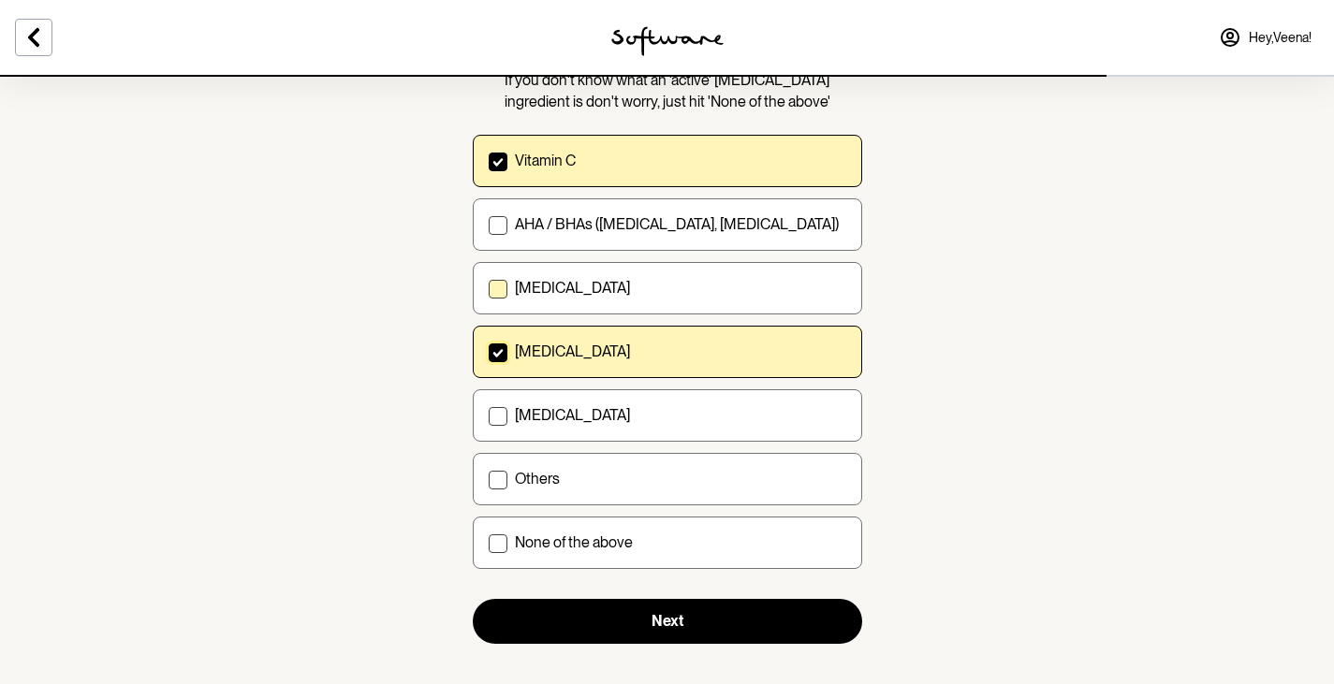
click at [723, 287] on div "Retinol" at bounding box center [680, 288] width 331 height 18
click at [489, 288] on input "Retinol" at bounding box center [488, 288] width 1 height 1
checkbox input "true"
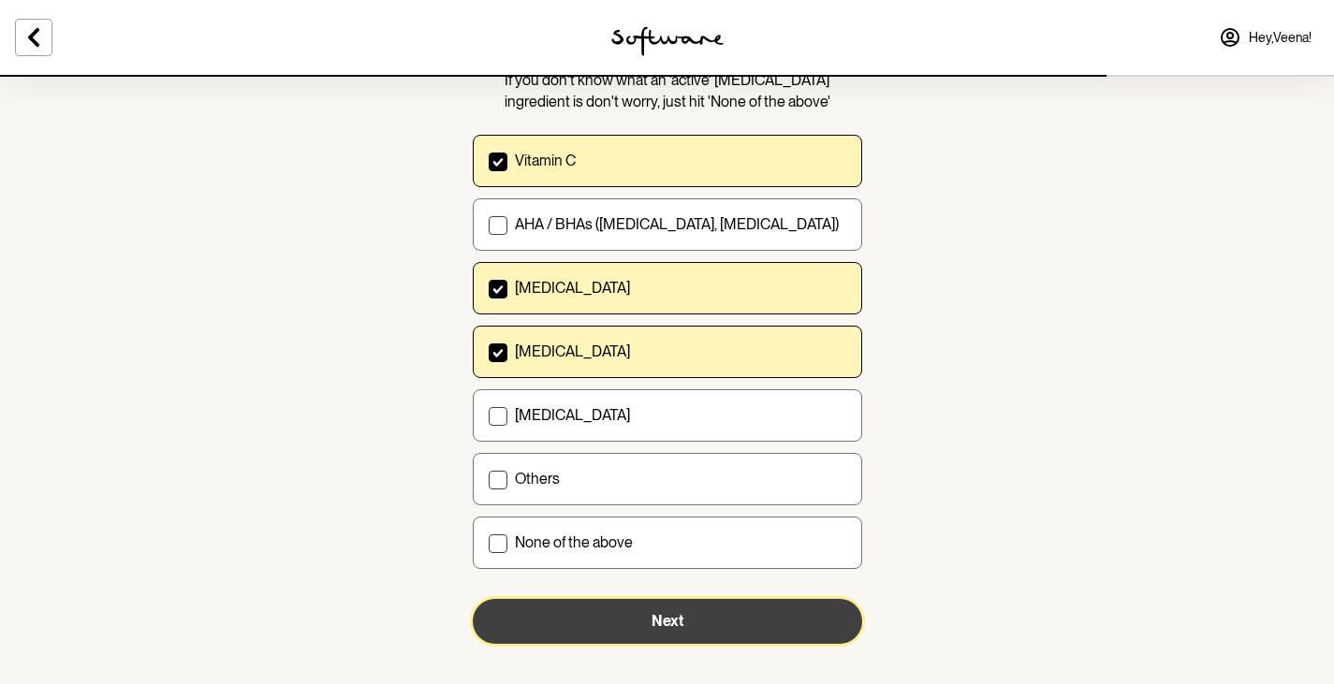
click at [725, 623] on button "Next" at bounding box center [667, 621] width 389 height 45
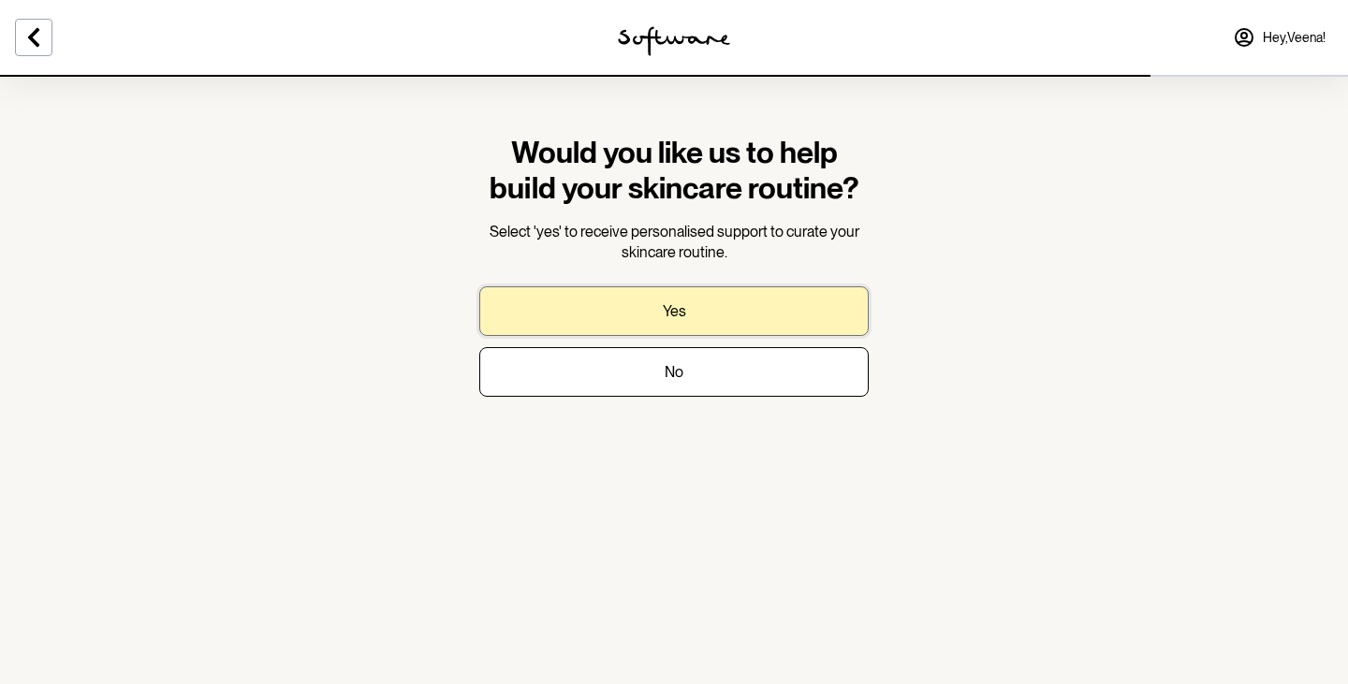
click at [682, 308] on p "Yes" at bounding box center [674, 311] width 23 height 18
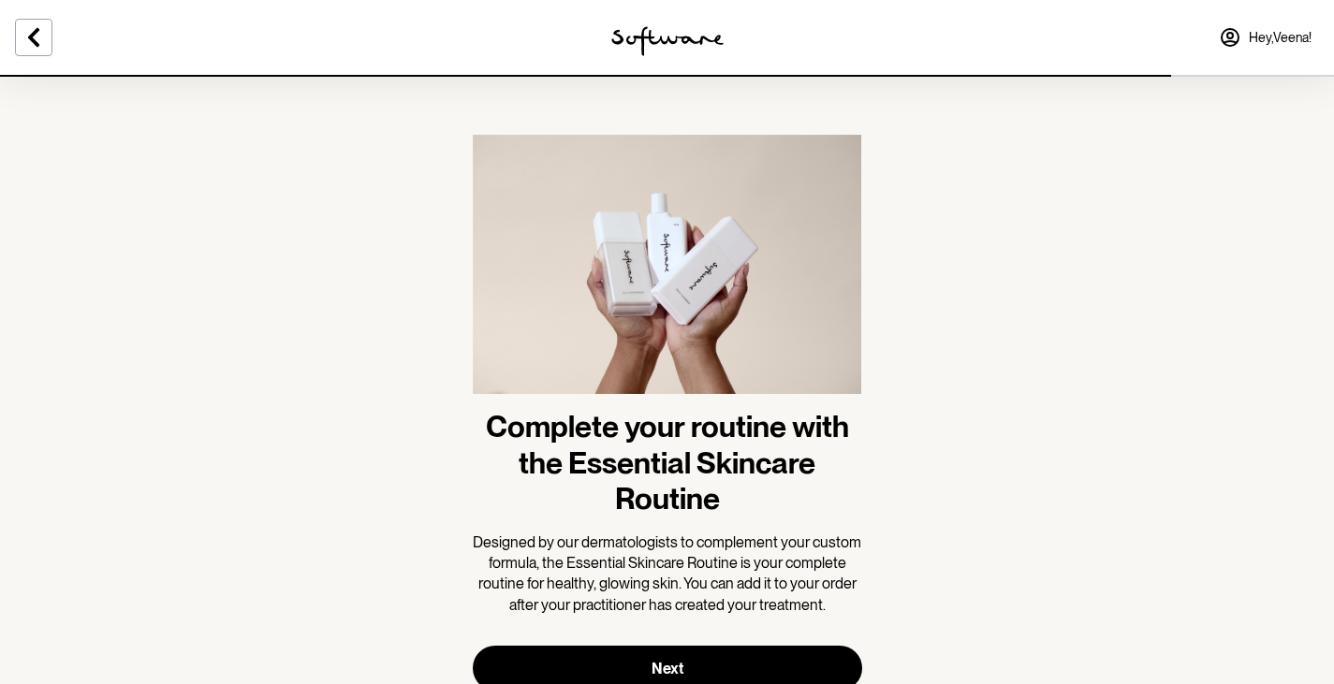
scroll to position [66, 0]
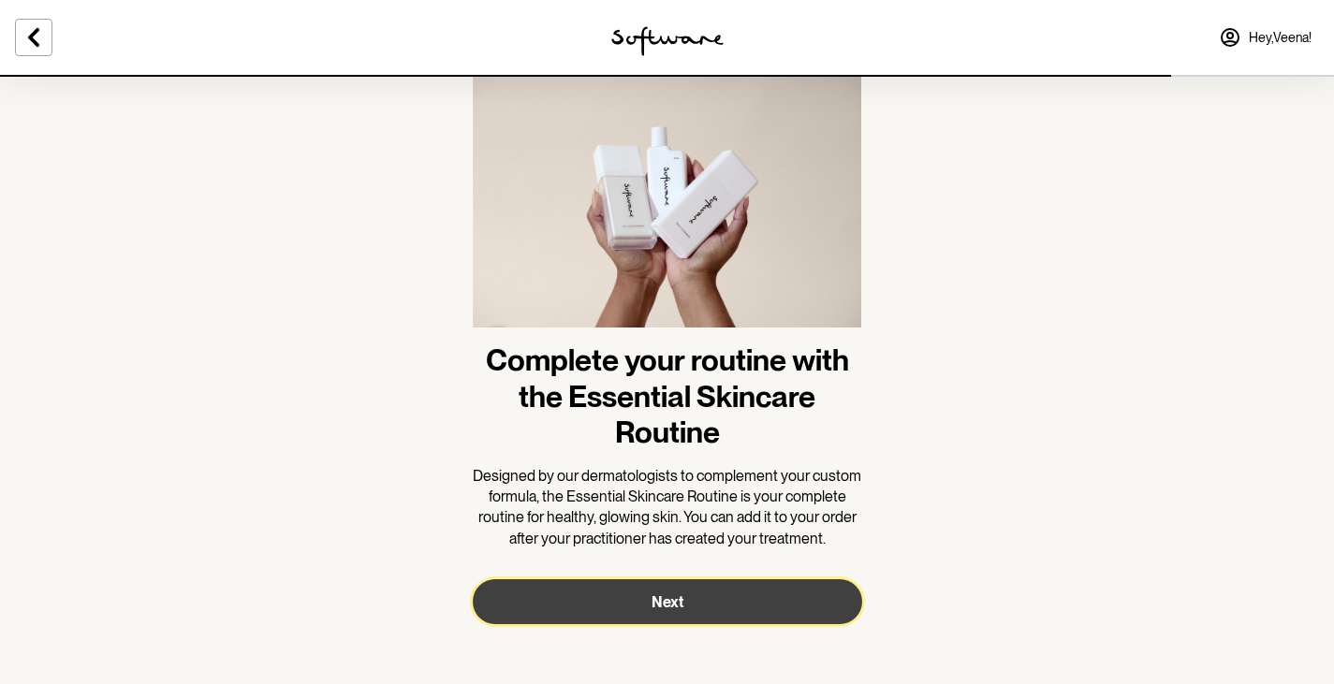
click at [690, 589] on button "Next" at bounding box center [667, 601] width 389 height 45
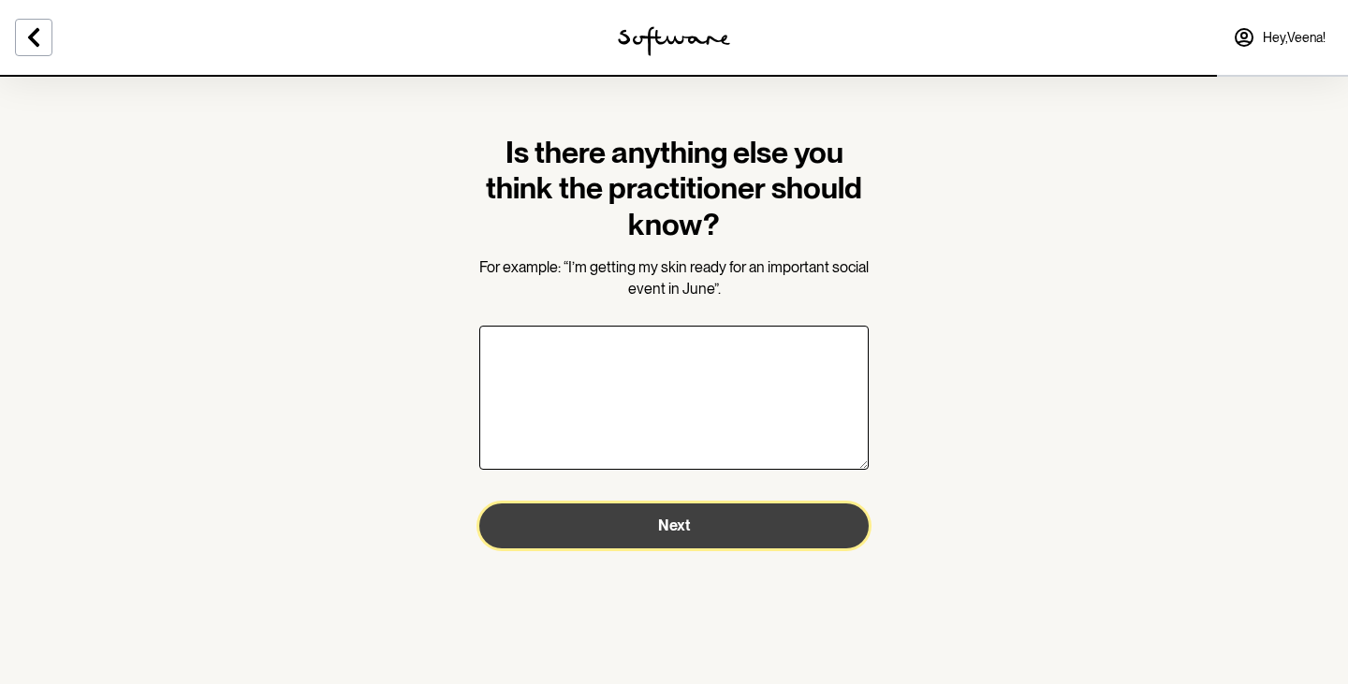
click at [668, 528] on span "Next" at bounding box center [674, 526] width 32 height 18
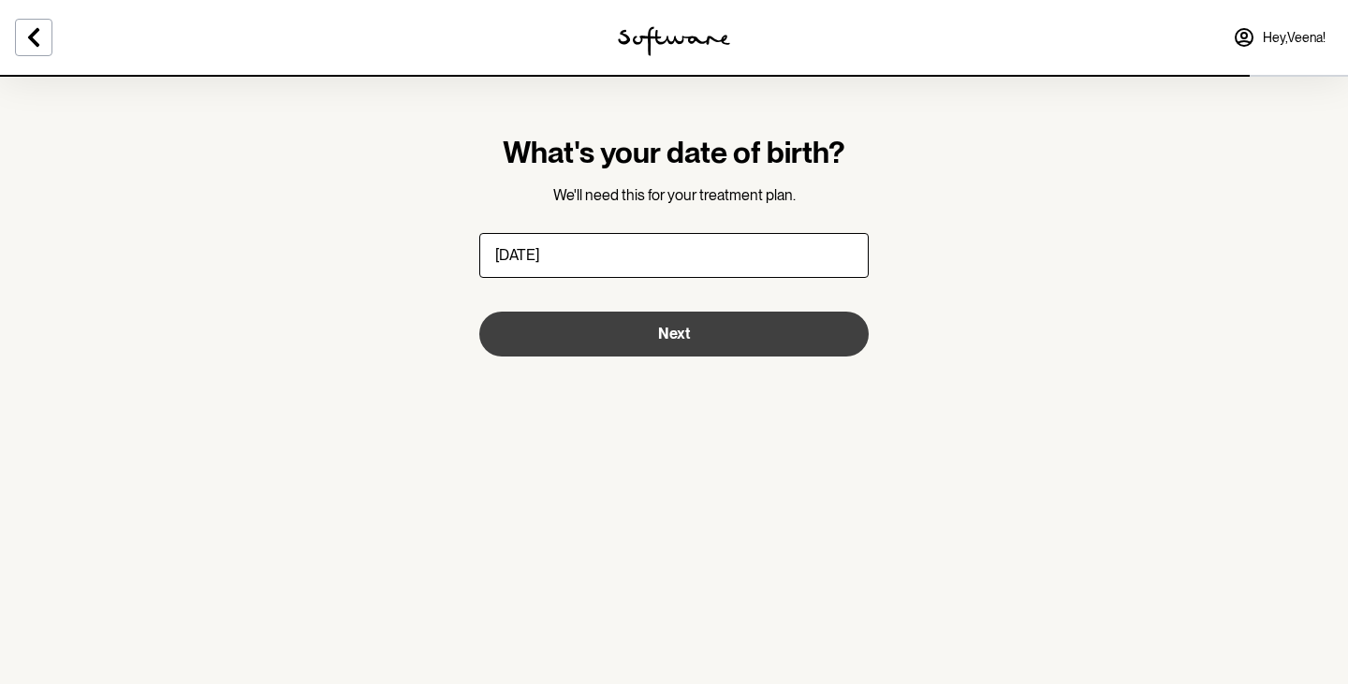
type input "13/10/1989"
click at [606, 330] on button "Next" at bounding box center [673, 334] width 389 height 45
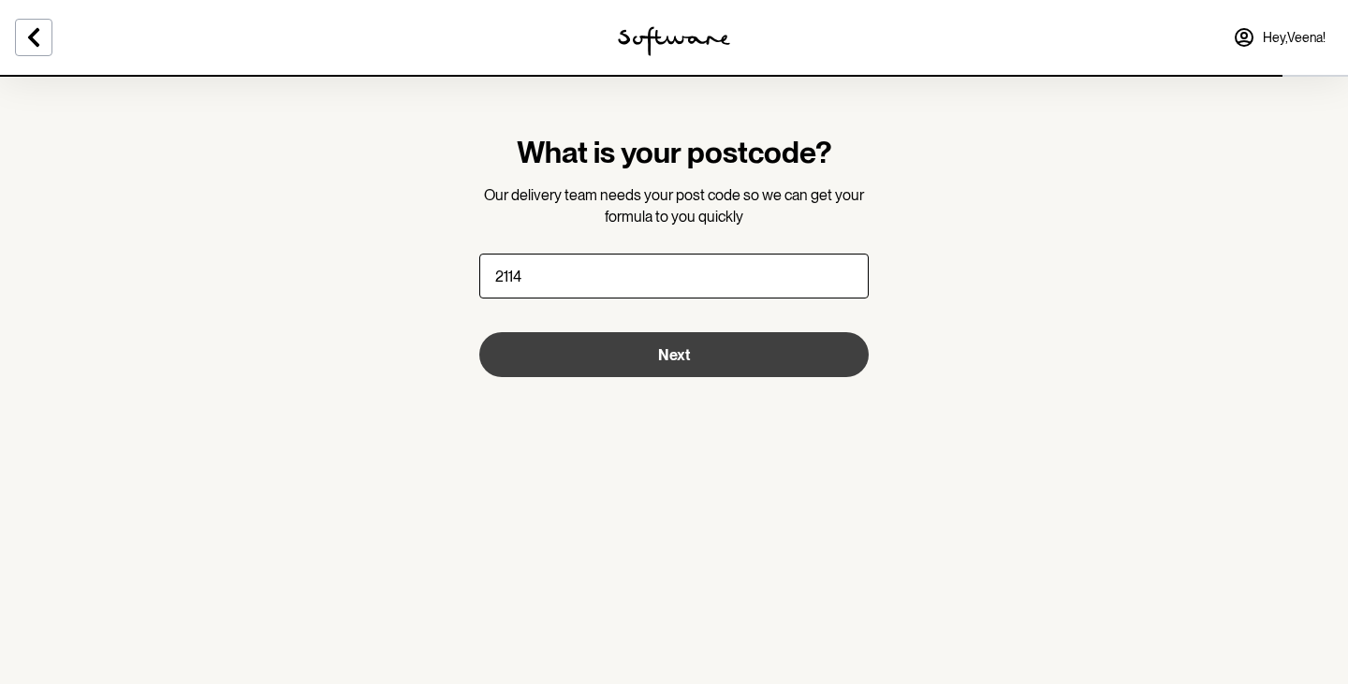
type input "2114"
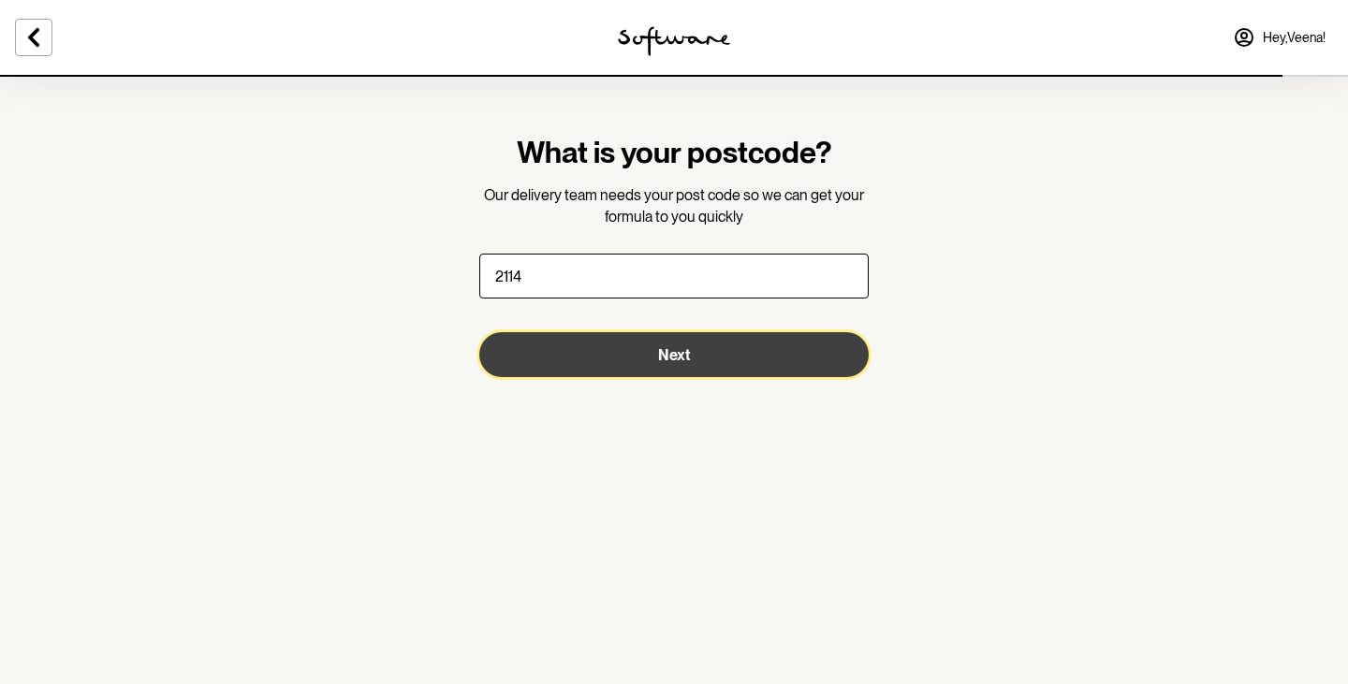
click at [600, 344] on button "Next" at bounding box center [673, 354] width 389 height 45
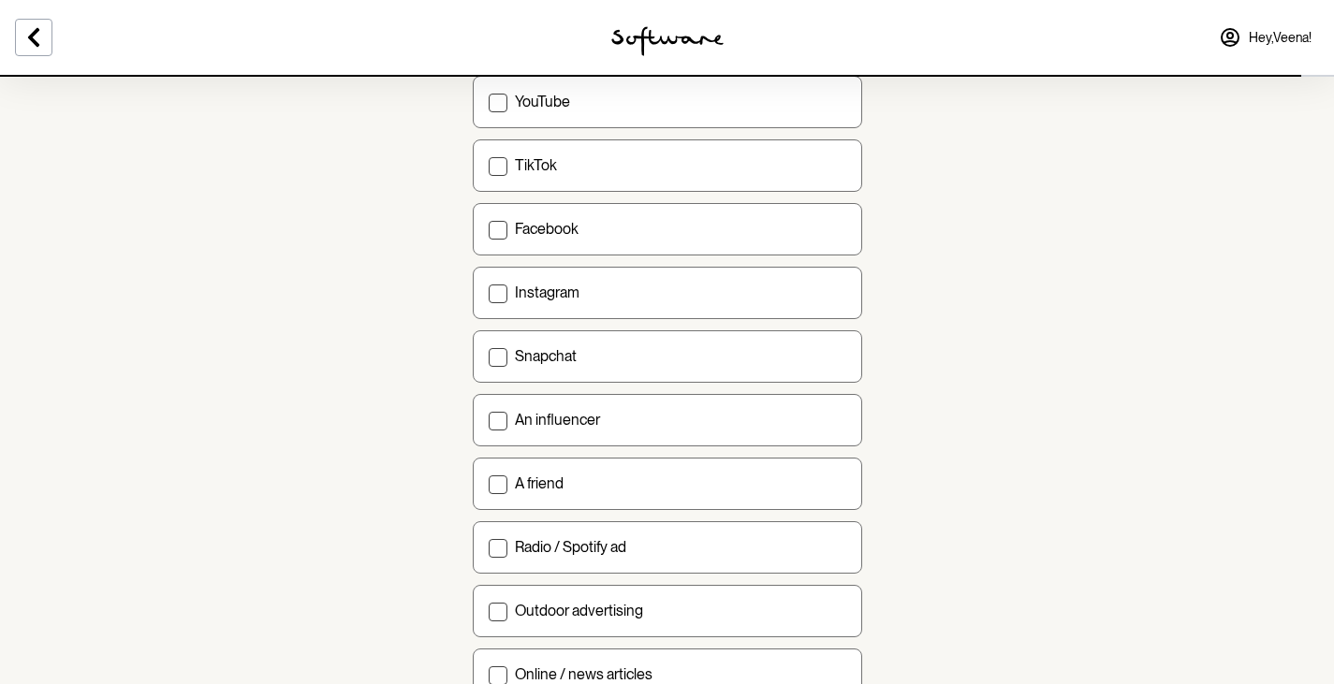
scroll to position [94, 0]
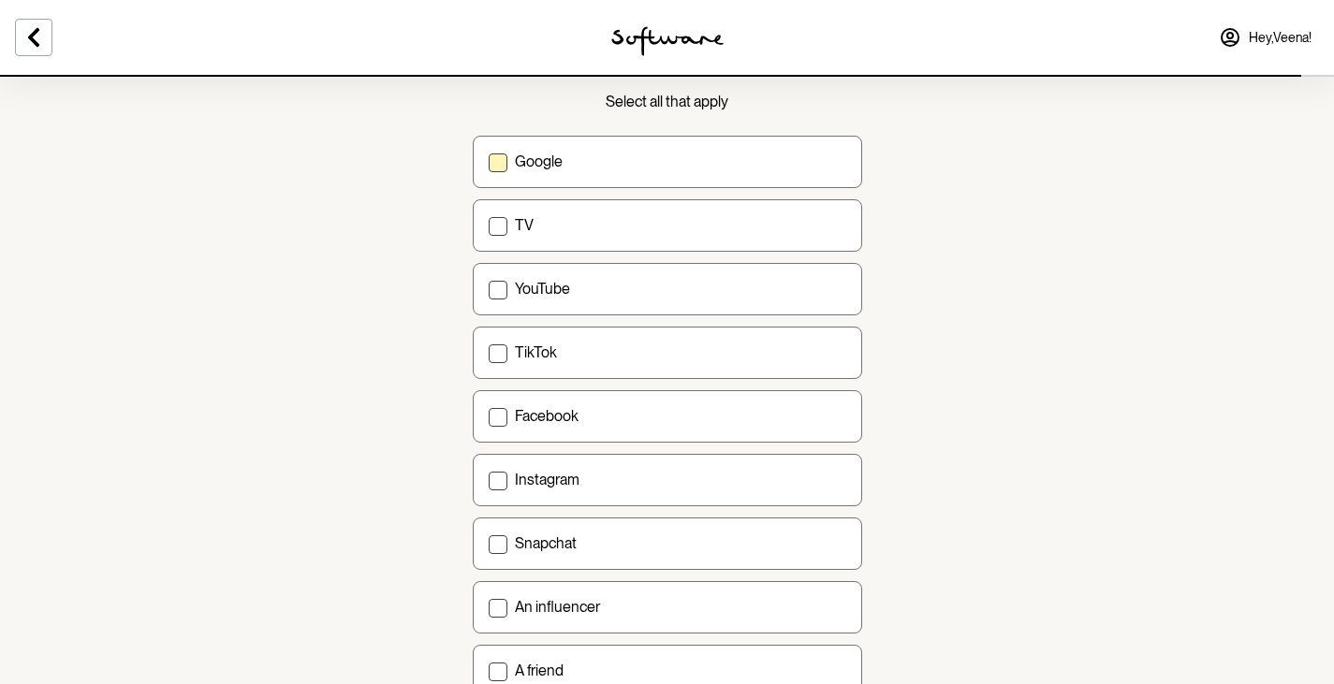
click at [661, 174] on label "Google" at bounding box center [667, 162] width 389 height 52
click at [489, 162] on input "Google" at bounding box center [488, 161] width 1 height 1
checkbox input "true"
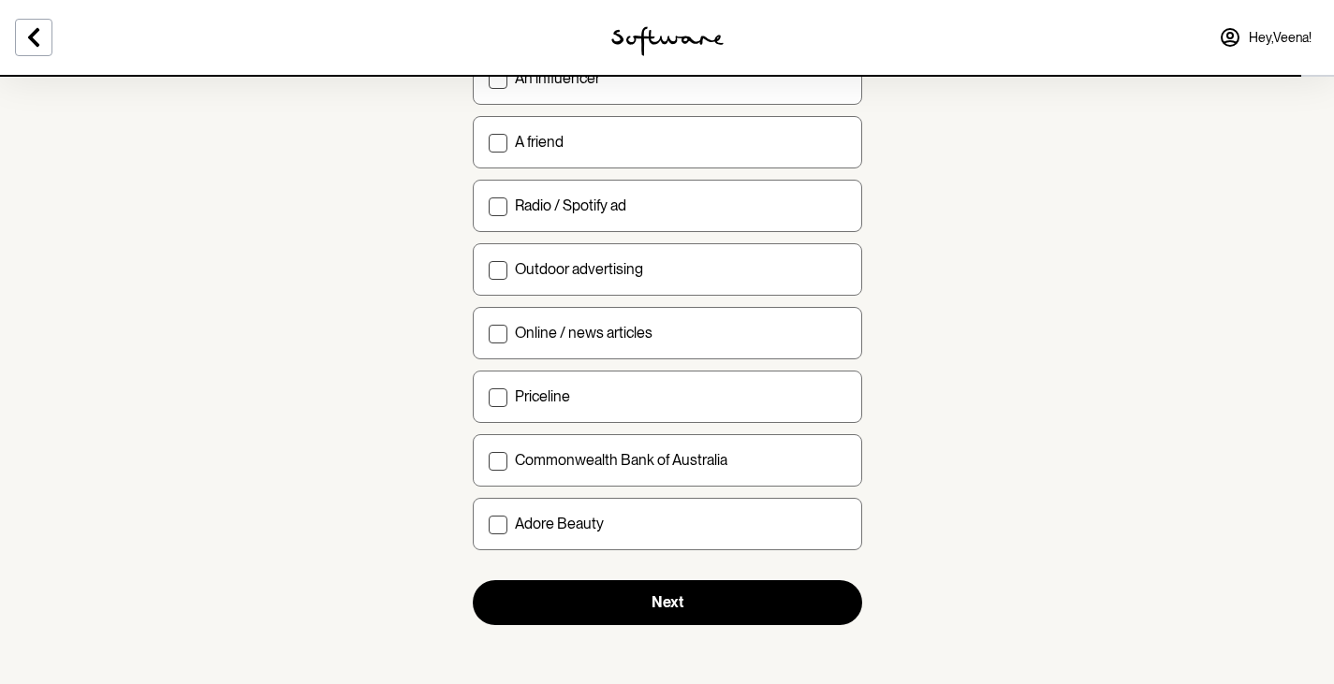
scroll to position [623, 0]
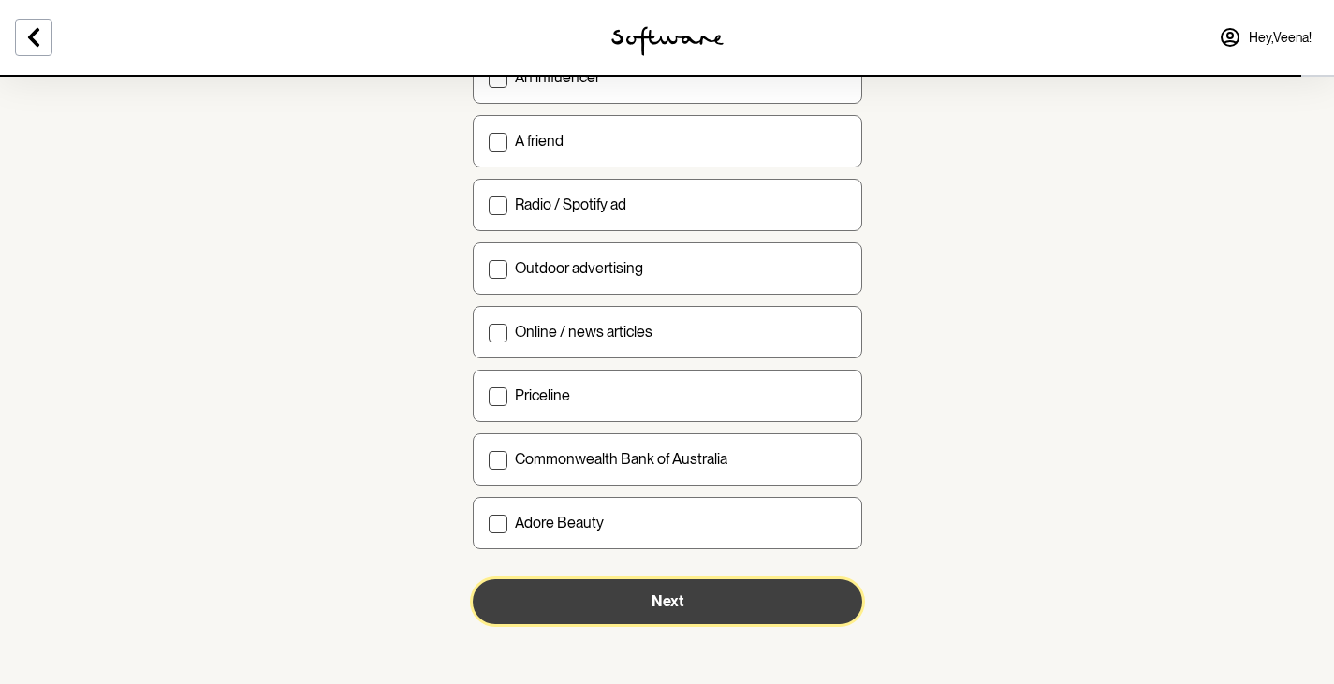
click at [677, 604] on span "Next" at bounding box center [668, 602] width 32 height 18
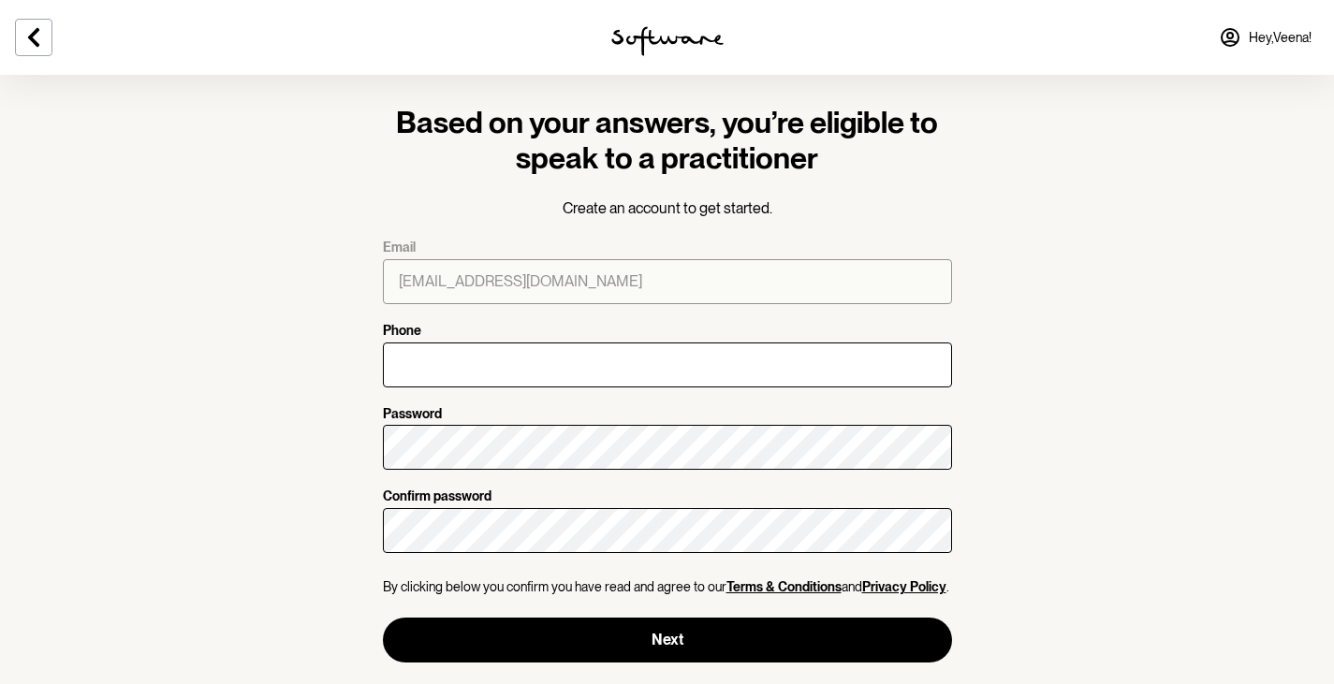
scroll to position [8, 0]
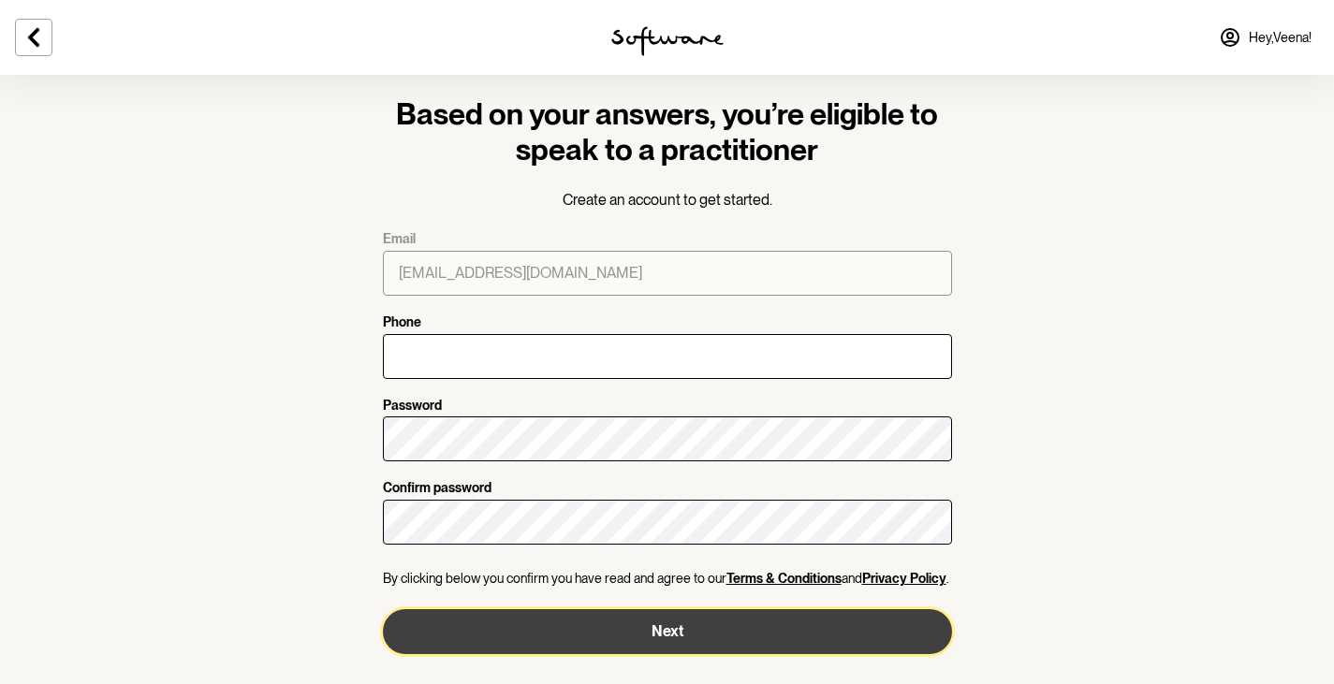
click at [736, 623] on button "Next" at bounding box center [667, 631] width 569 height 45
click at [650, 647] on button "Next" at bounding box center [667, 631] width 569 height 45
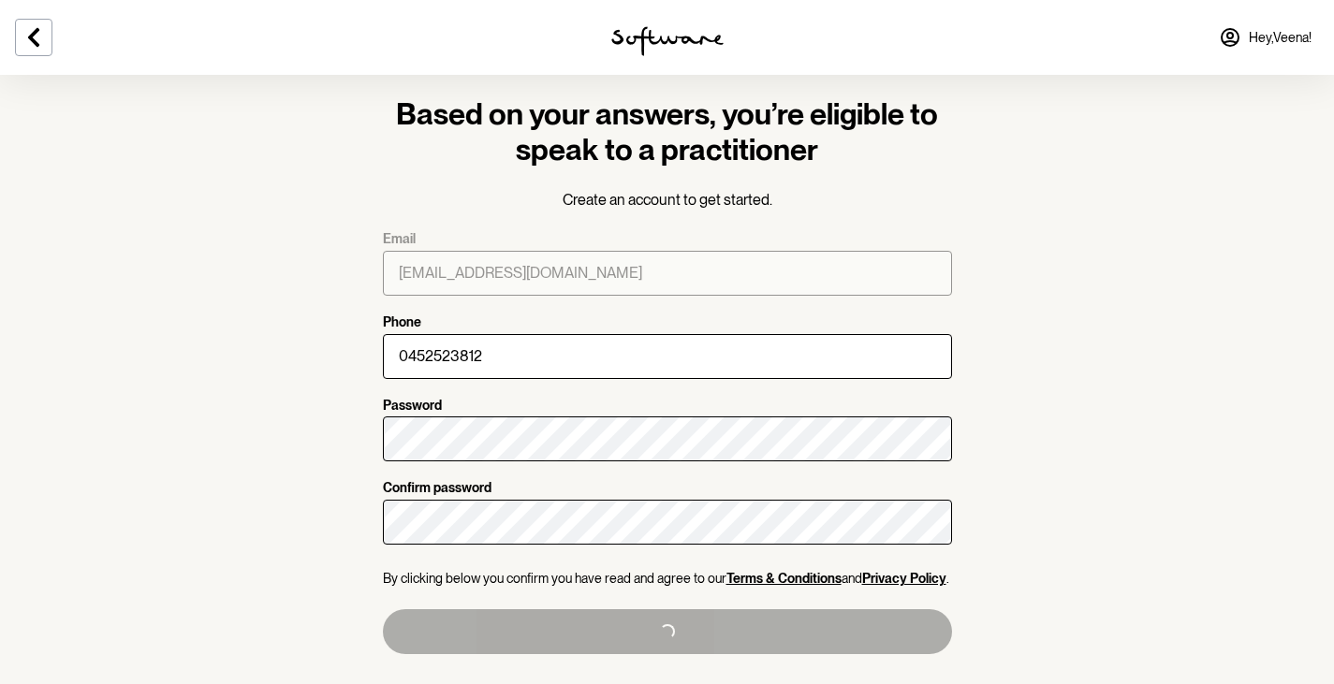
type input "+61452523812"
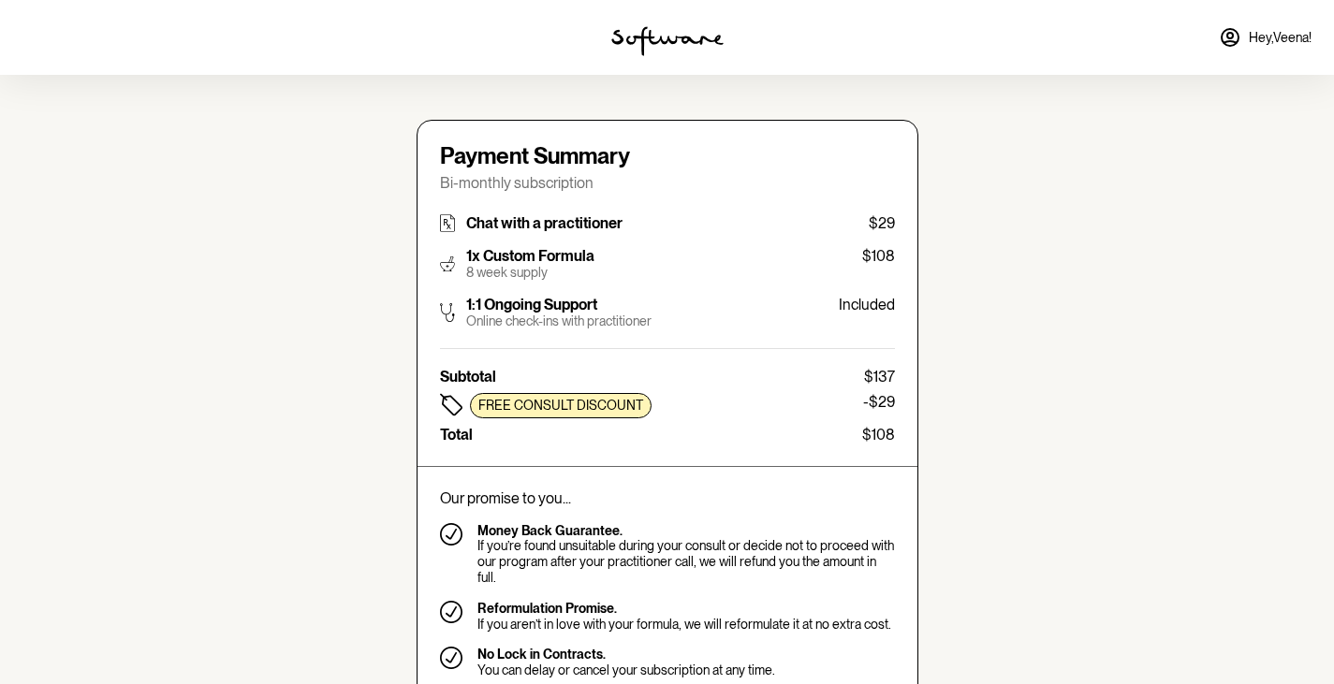
type input "veenaram007@gmail.com"
type input "+61452523812"
